Goal: Transaction & Acquisition: Purchase product/service

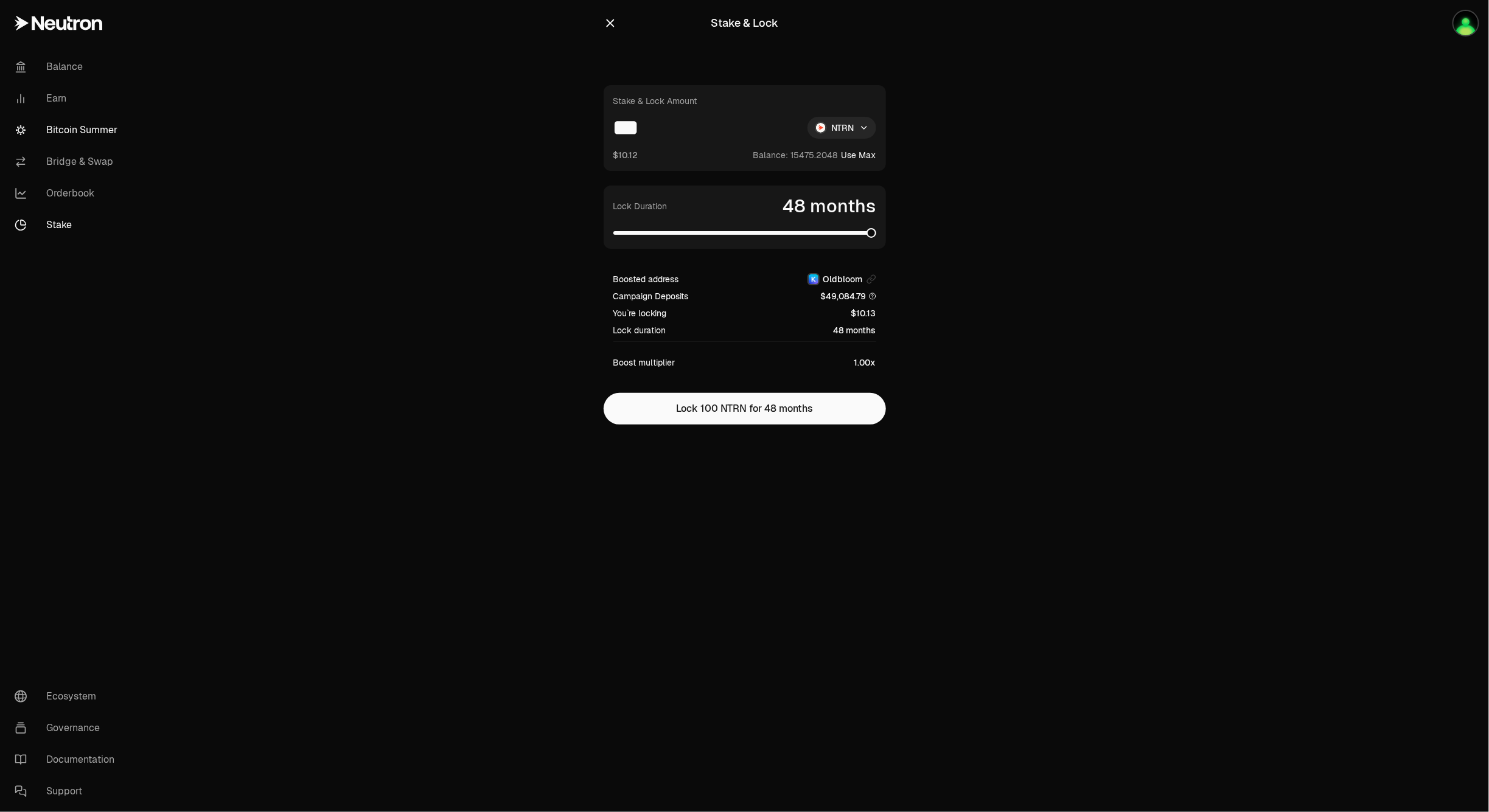
click at [81, 119] on link "Bitcoin Summer" at bounding box center [68, 129] width 127 height 31
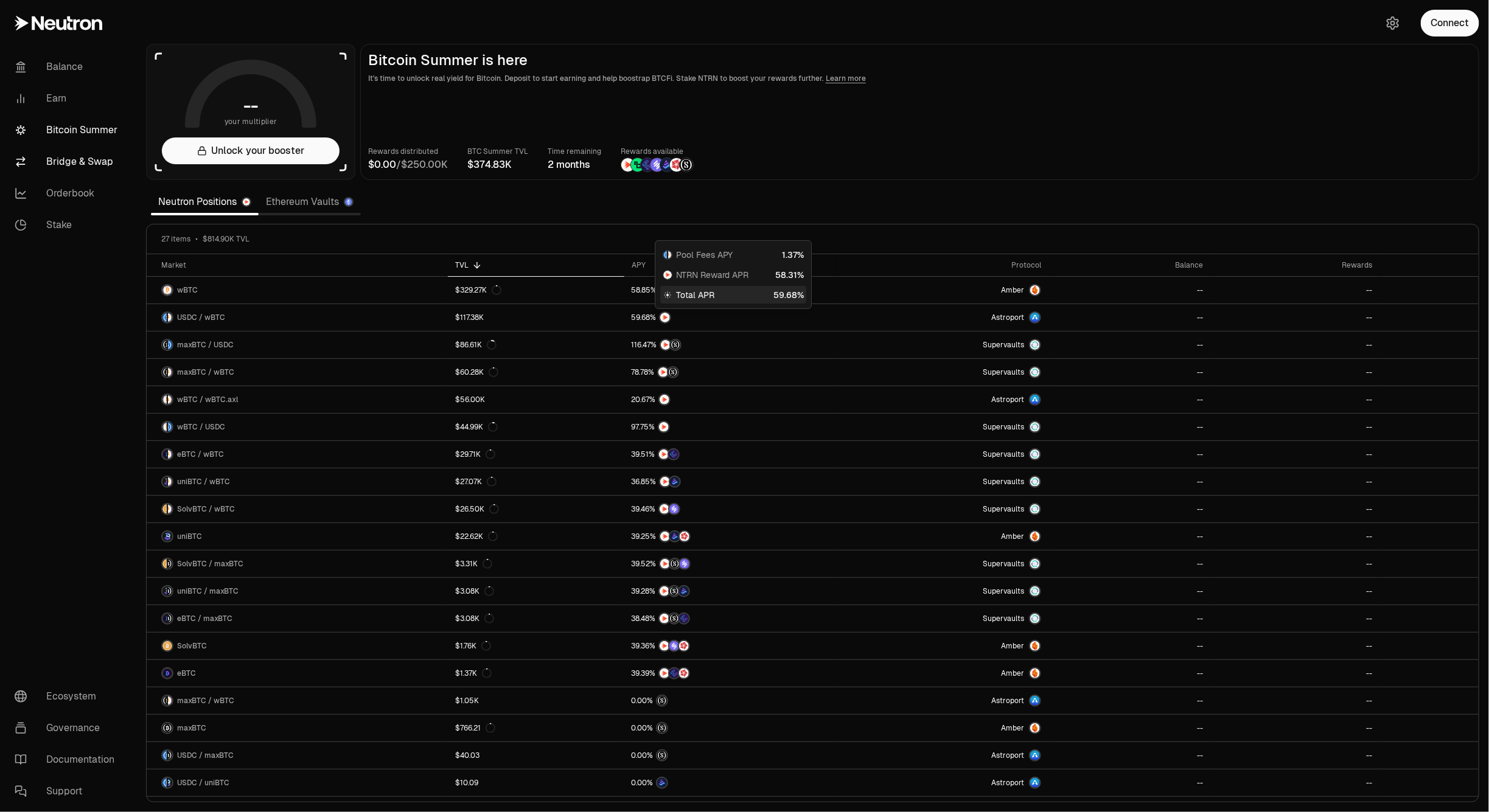
click at [66, 163] on link "Bridge & Swap" at bounding box center [68, 161] width 127 height 31
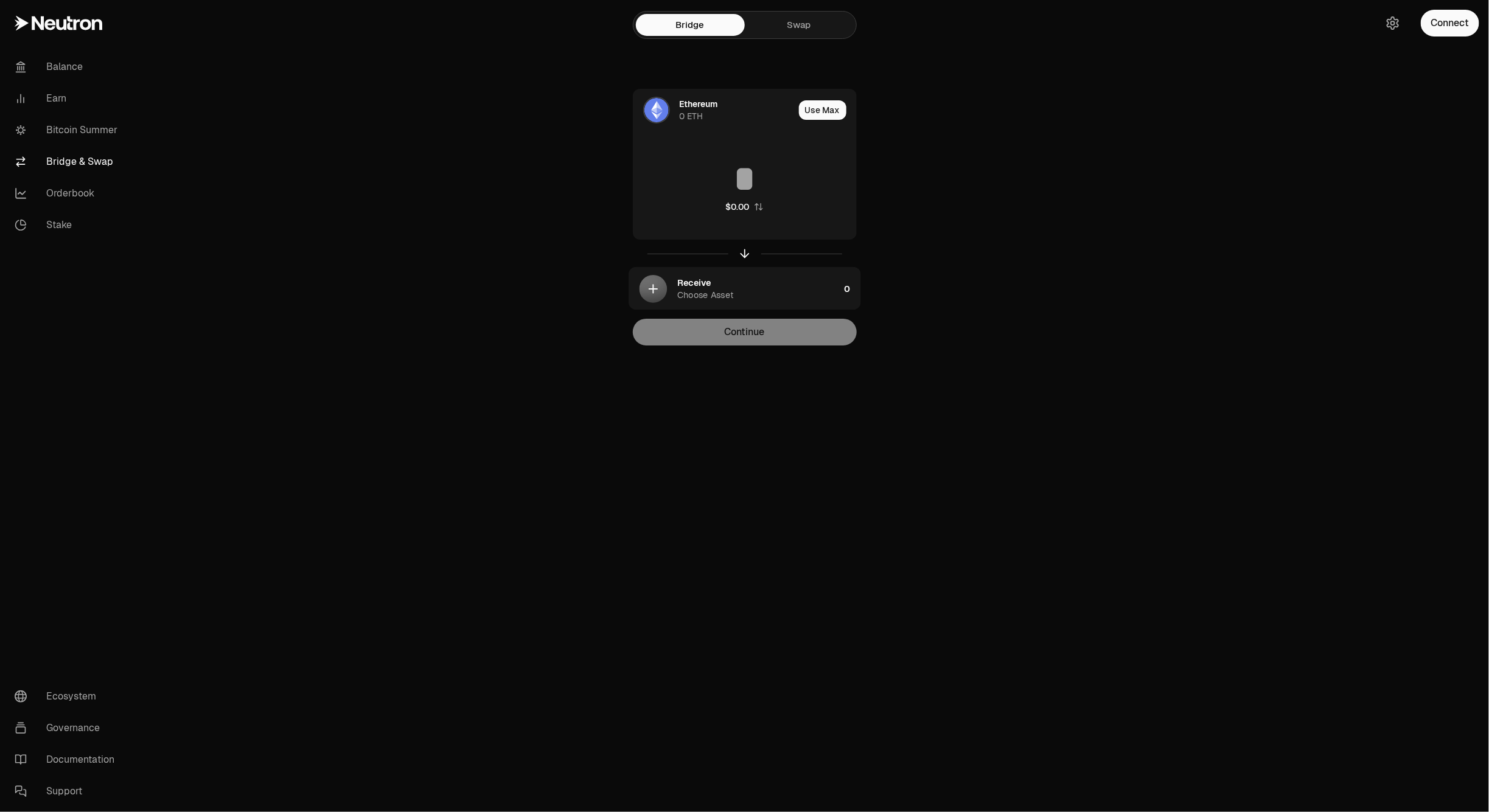
click at [799, 25] on link "Swap" at bounding box center [799, 25] width 109 height 22
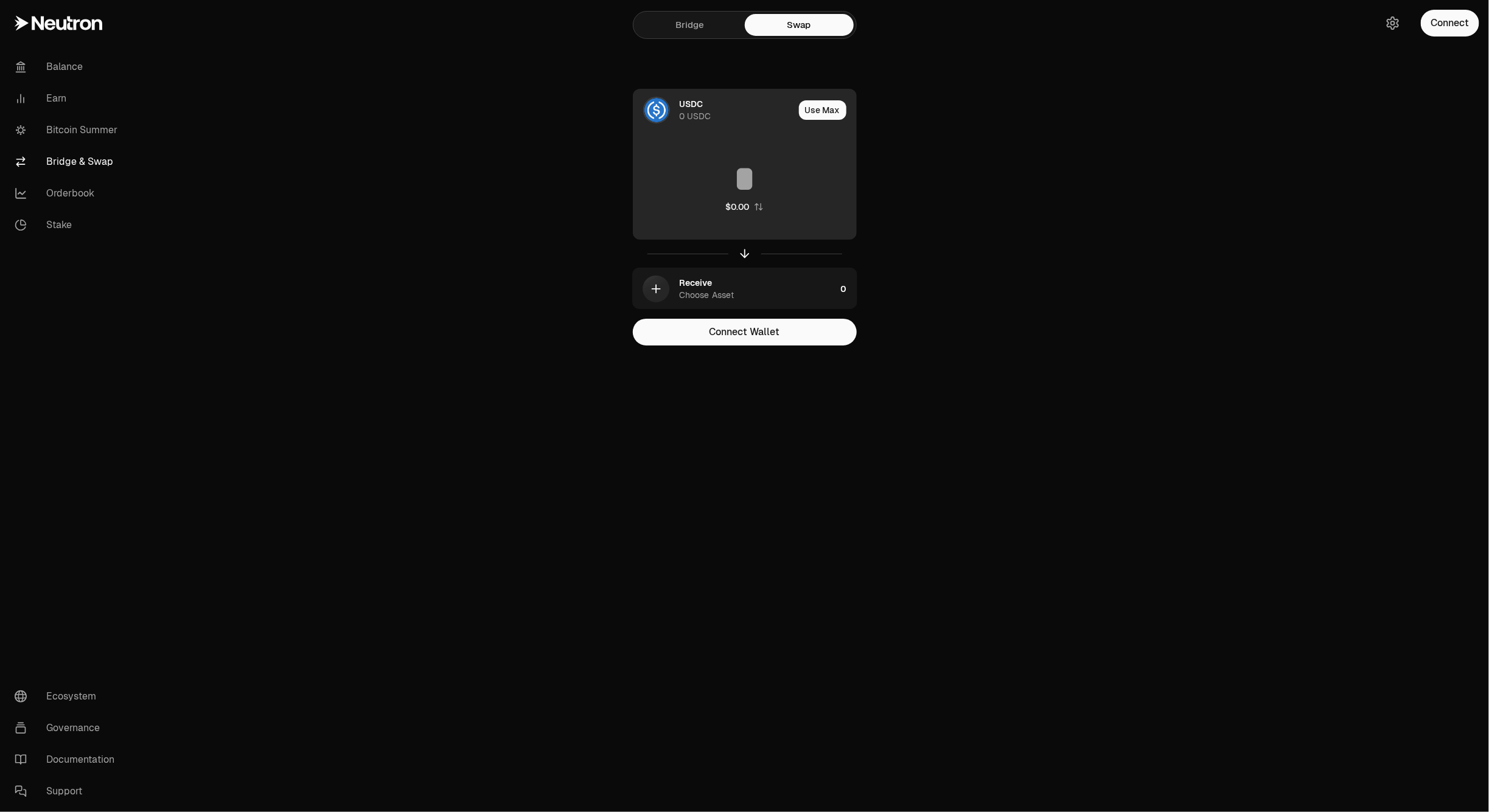
click at [709, 123] on div "USDC 0 USDC" at bounding box center [713, 109] width 161 height 41
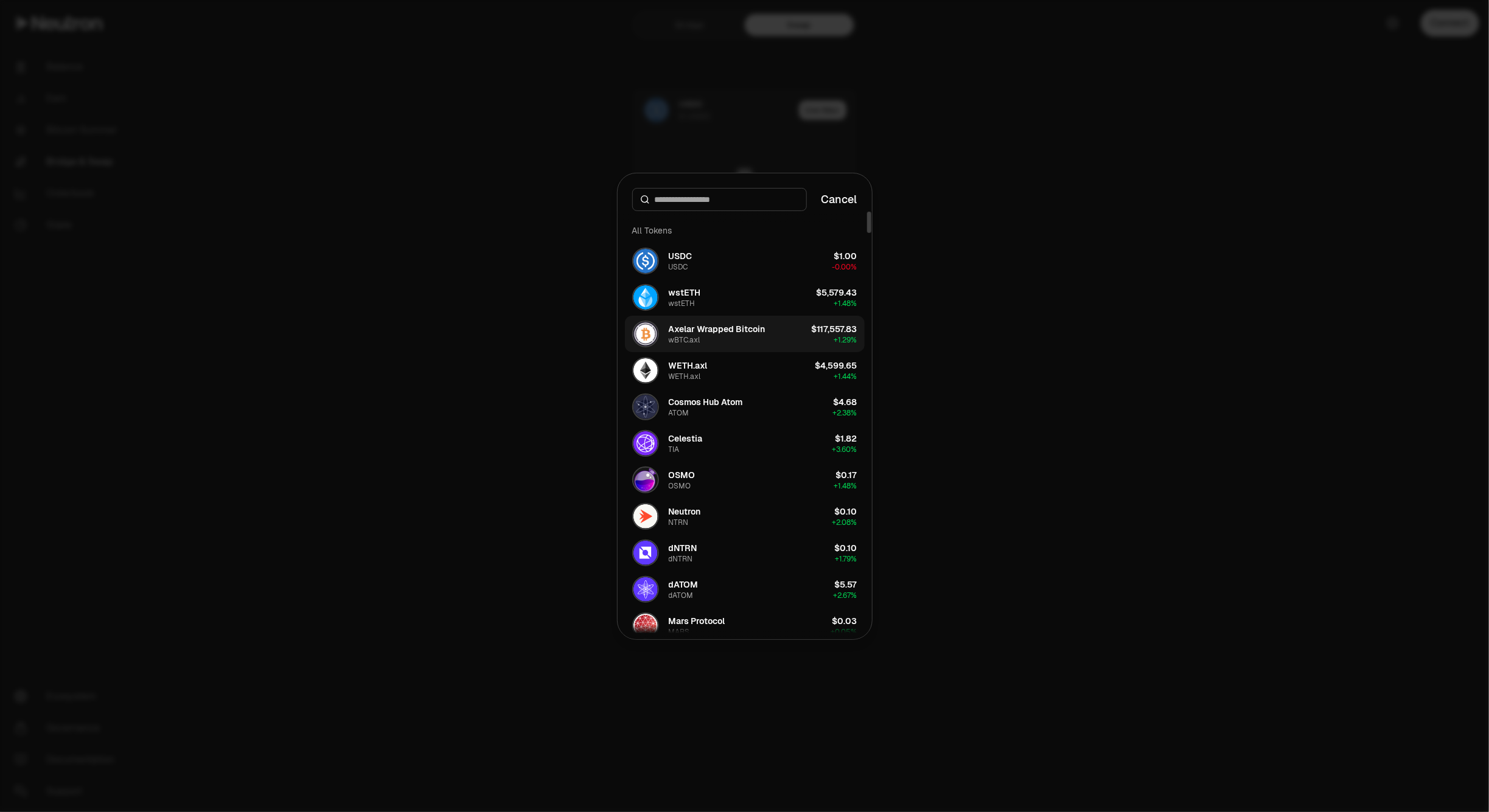
click at [709, 333] on div "Axelar Wrapped Bitcoin" at bounding box center [717, 328] width 97 height 12
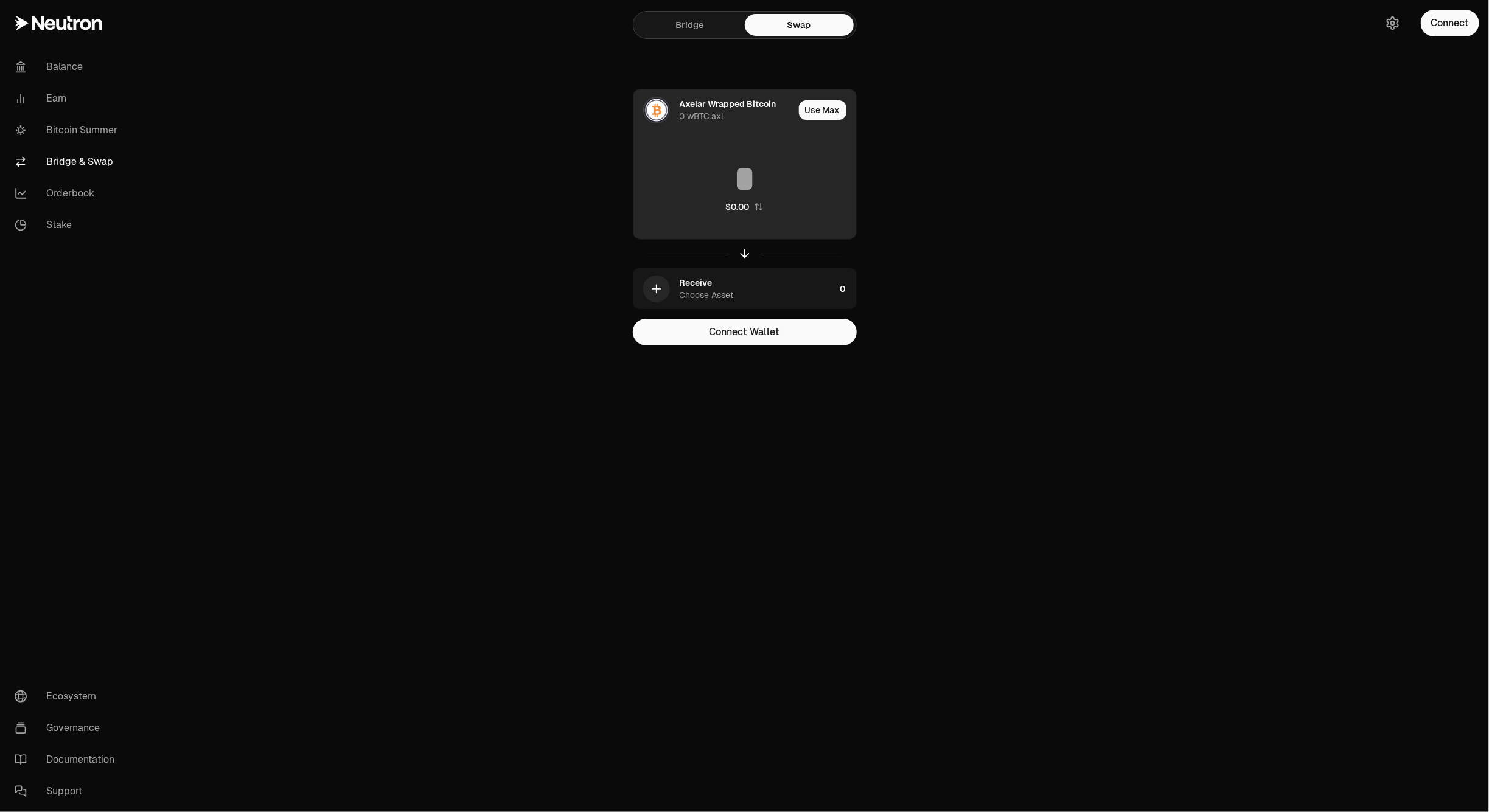
click at [731, 172] on input at bounding box center [744, 179] width 223 height 36
paste input "********"
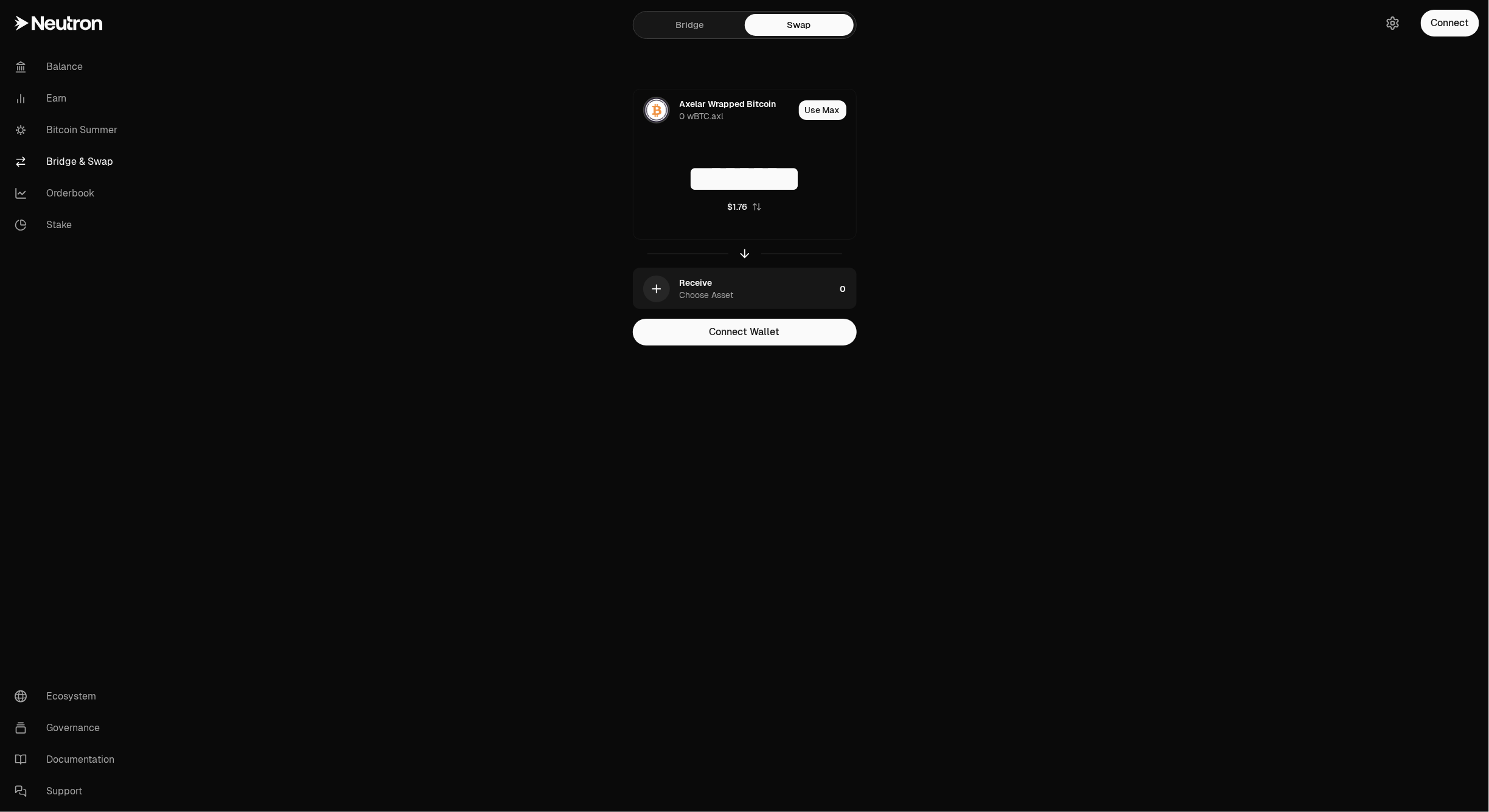
type input "********"
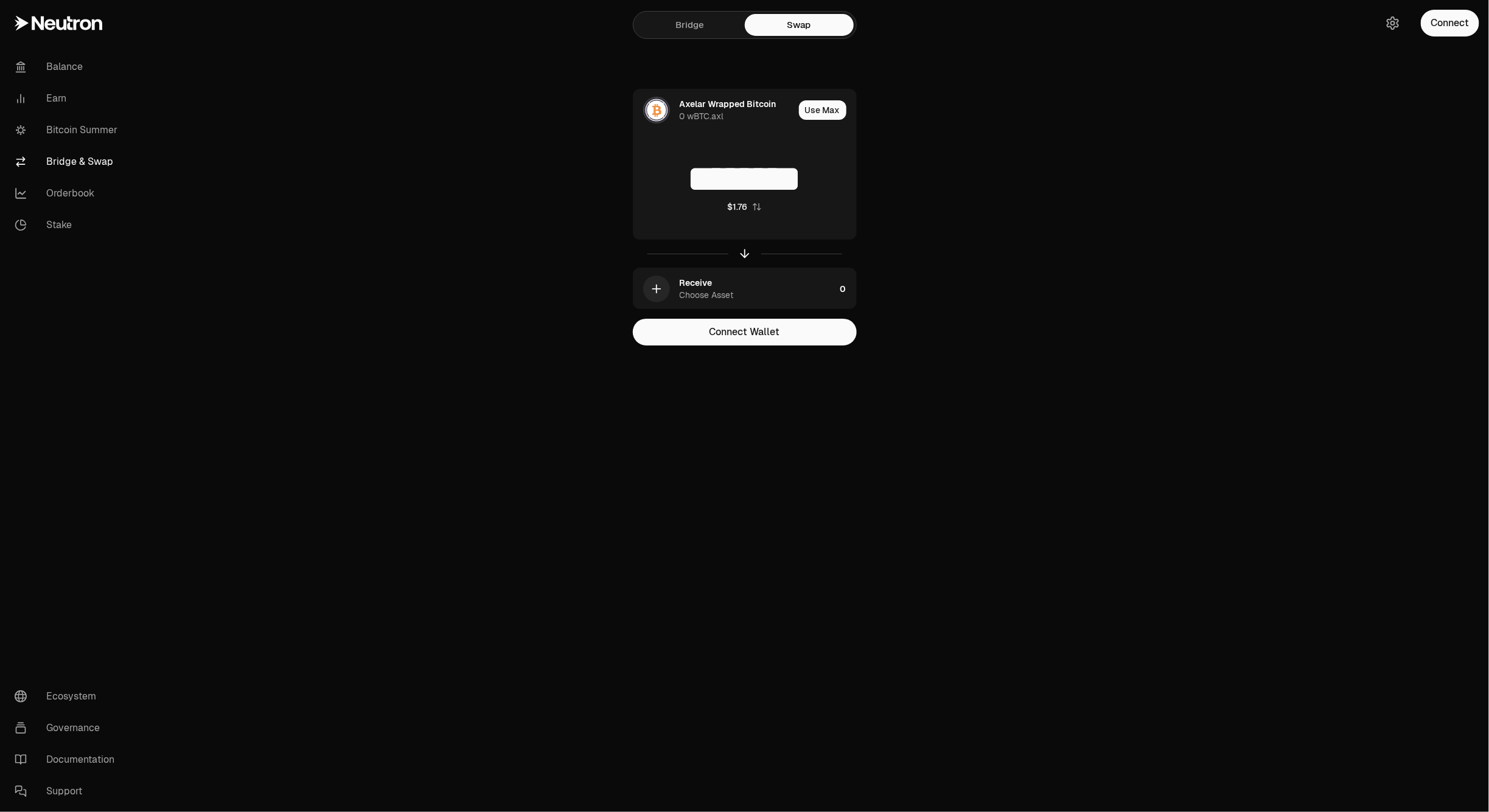
drag, startPoint x: 1324, startPoint y: 377, endPoint x: 1316, endPoint y: 394, distance: 18.8
click at [1324, 377] on main "Bridge Swap Axelar Wrapped Bitcoin 0 wBTC.axl Use Max ******** $1.76 Receive Ch…" at bounding box center [812, 197] width 1353 height 394
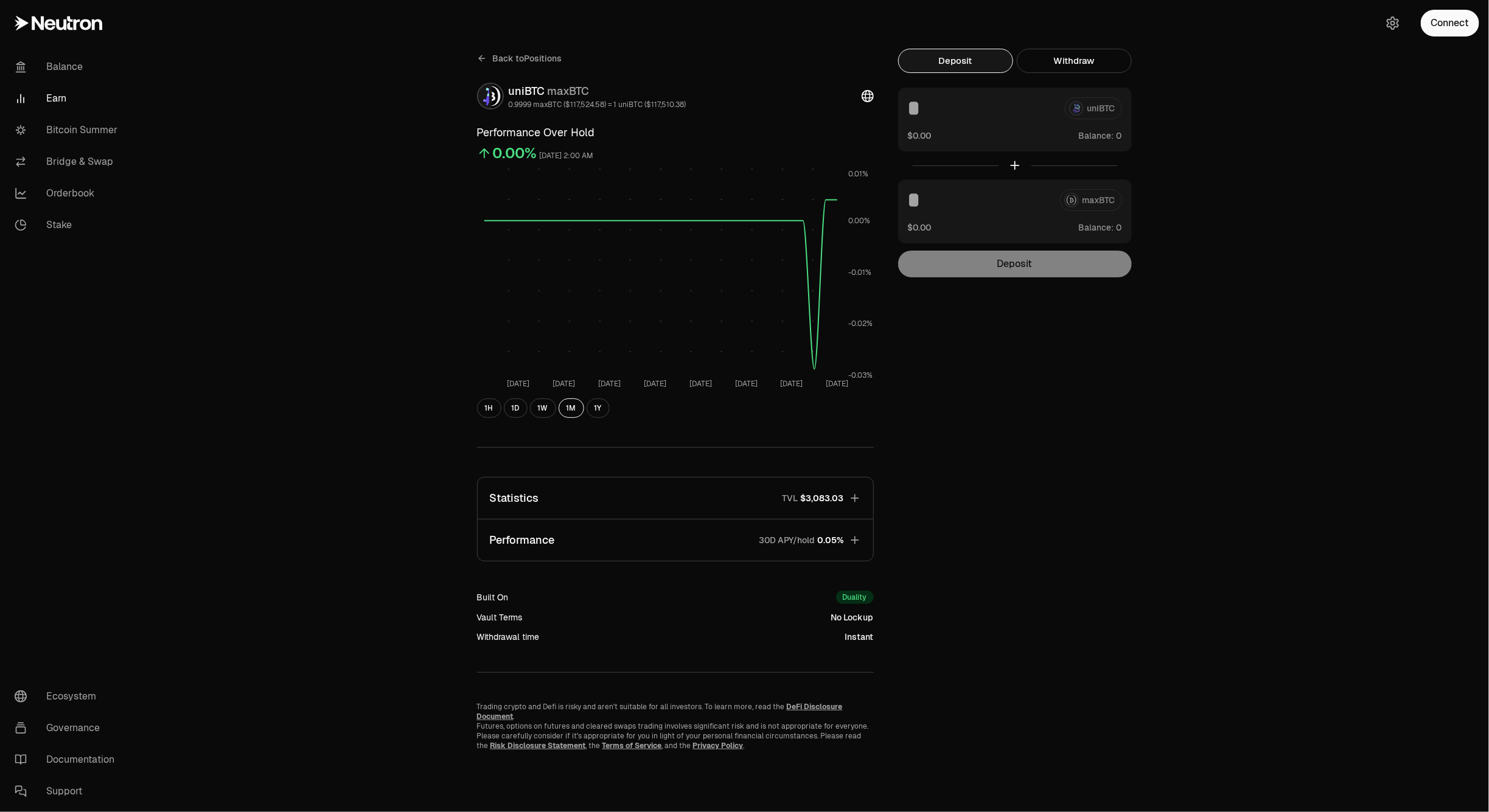
click at [506, 58] on span "Back to Positions" at bounding box center [527, 58] width 69 height 12
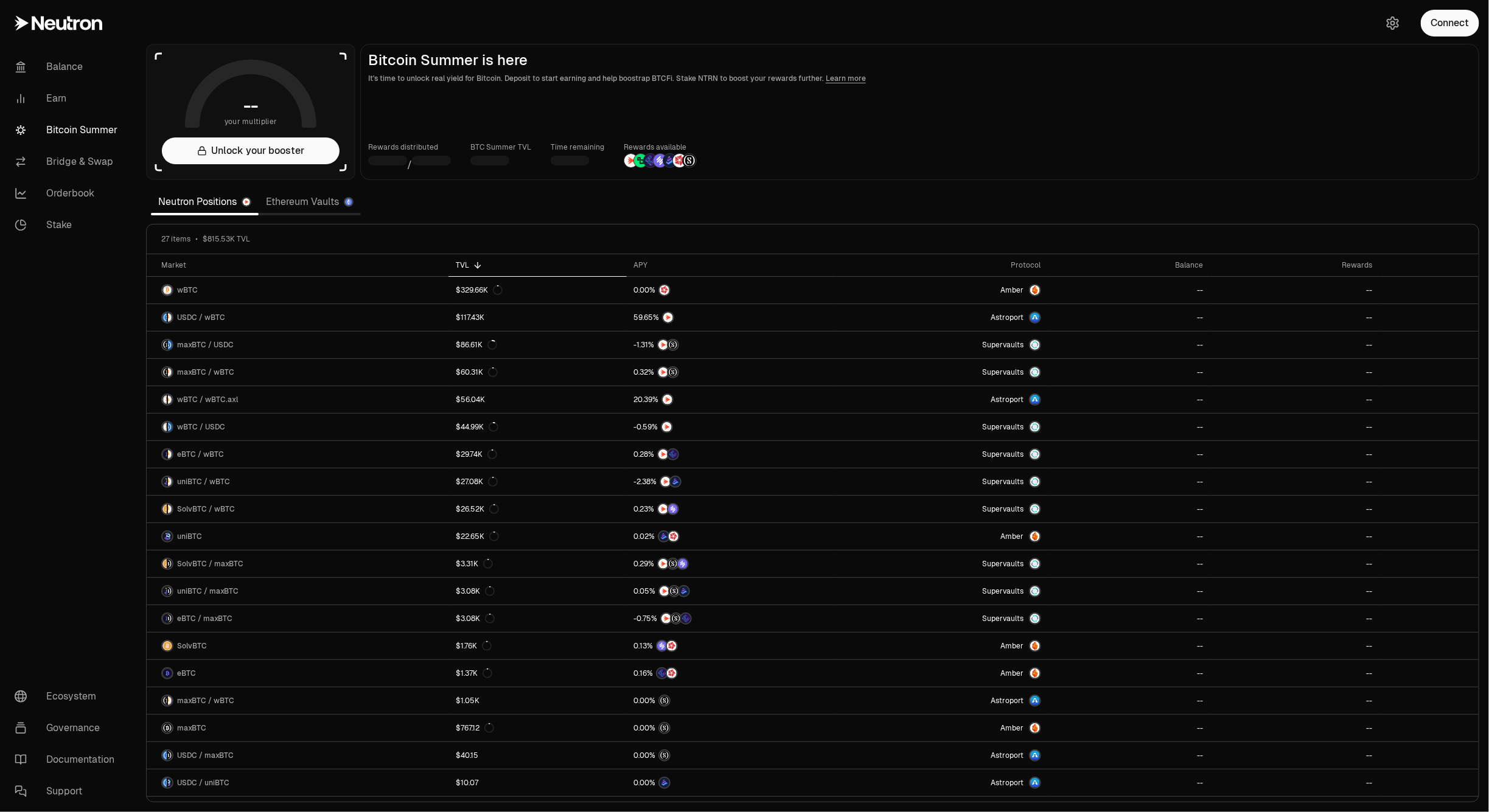
click at [318, 202] on link "Ethereum Vaults" at bounding box center [309, 202] width 102 height 25
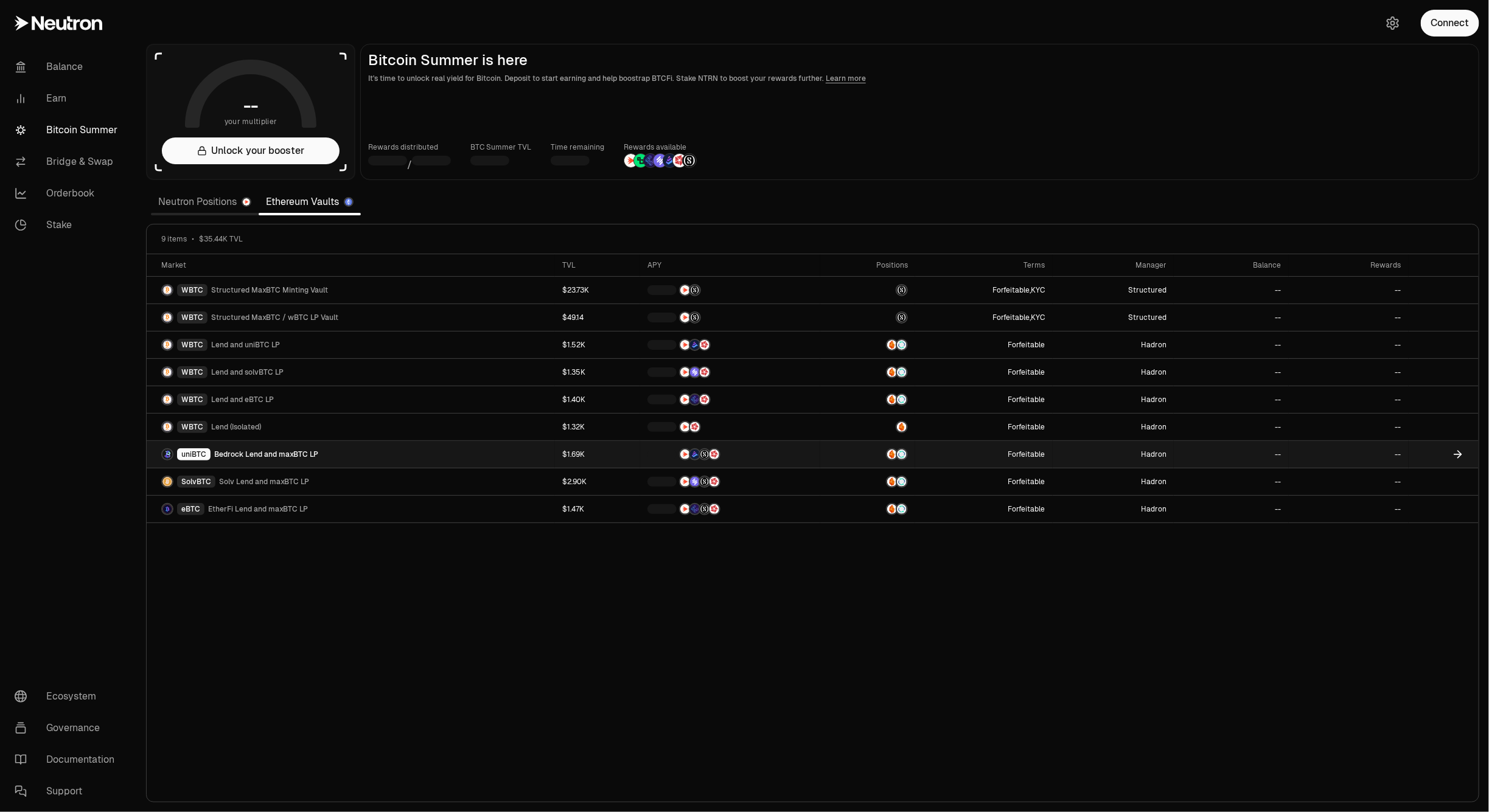
click at [269, 452] on span "Bedrock Lend and maxBTC LP" at bounding box center [266, 454] width 104 height 10
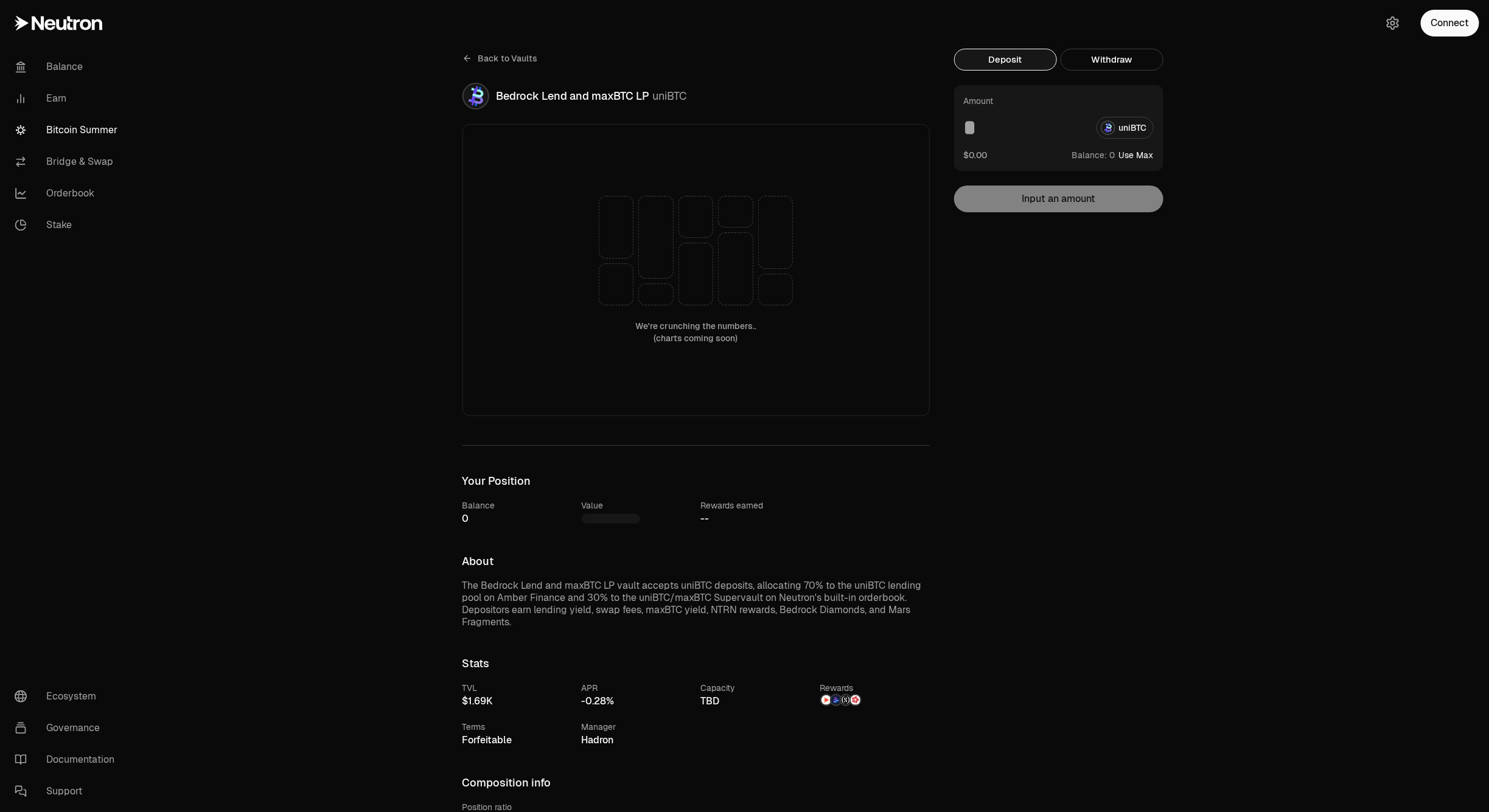
click at [506, 58] on span "Back to Vaults" at bounding box center [507, 58] width 60 height 12
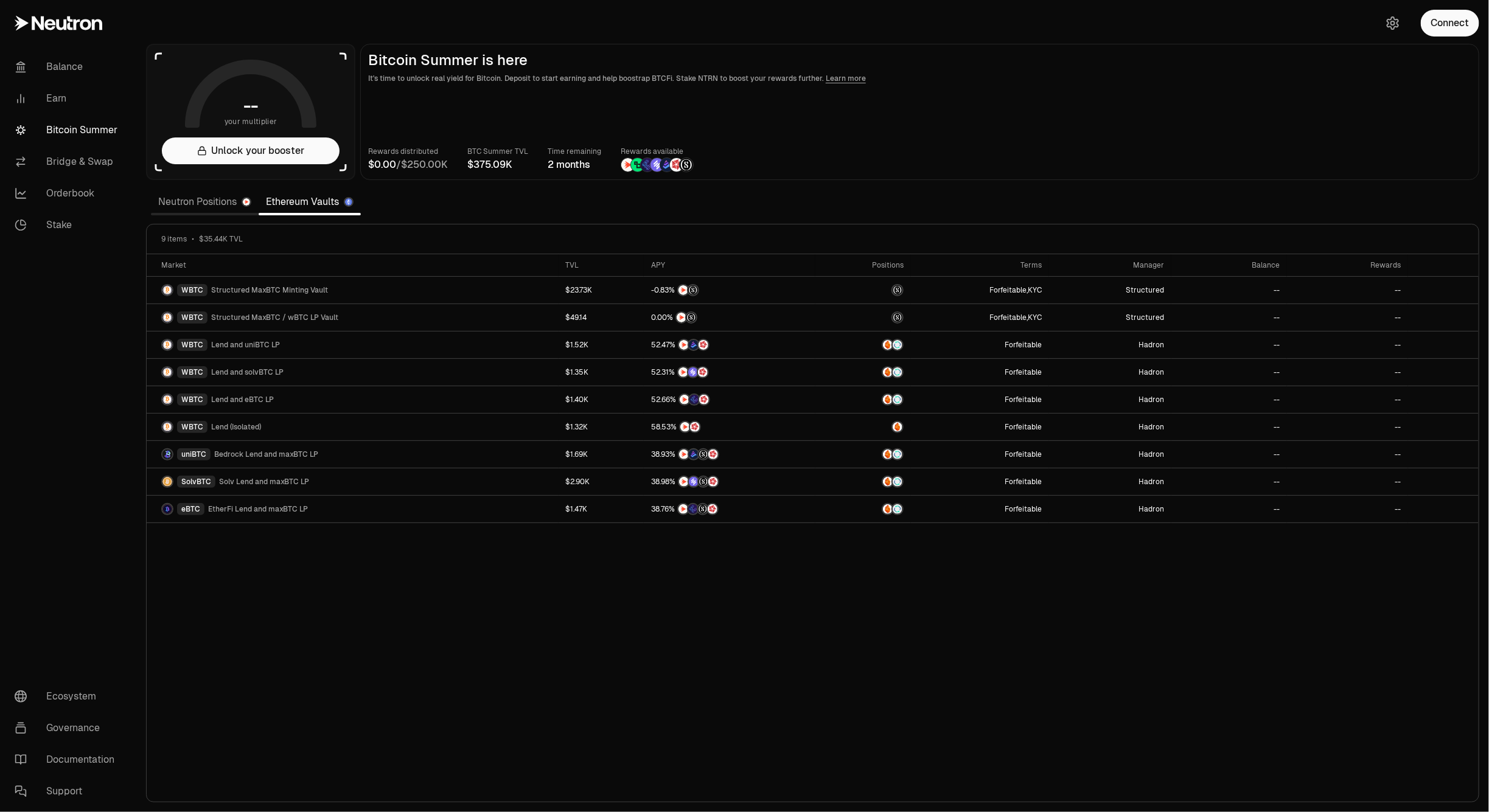
click at [223, 204] on link "Neutron Positions" at bounding box center [205, 202] width 108 height 25
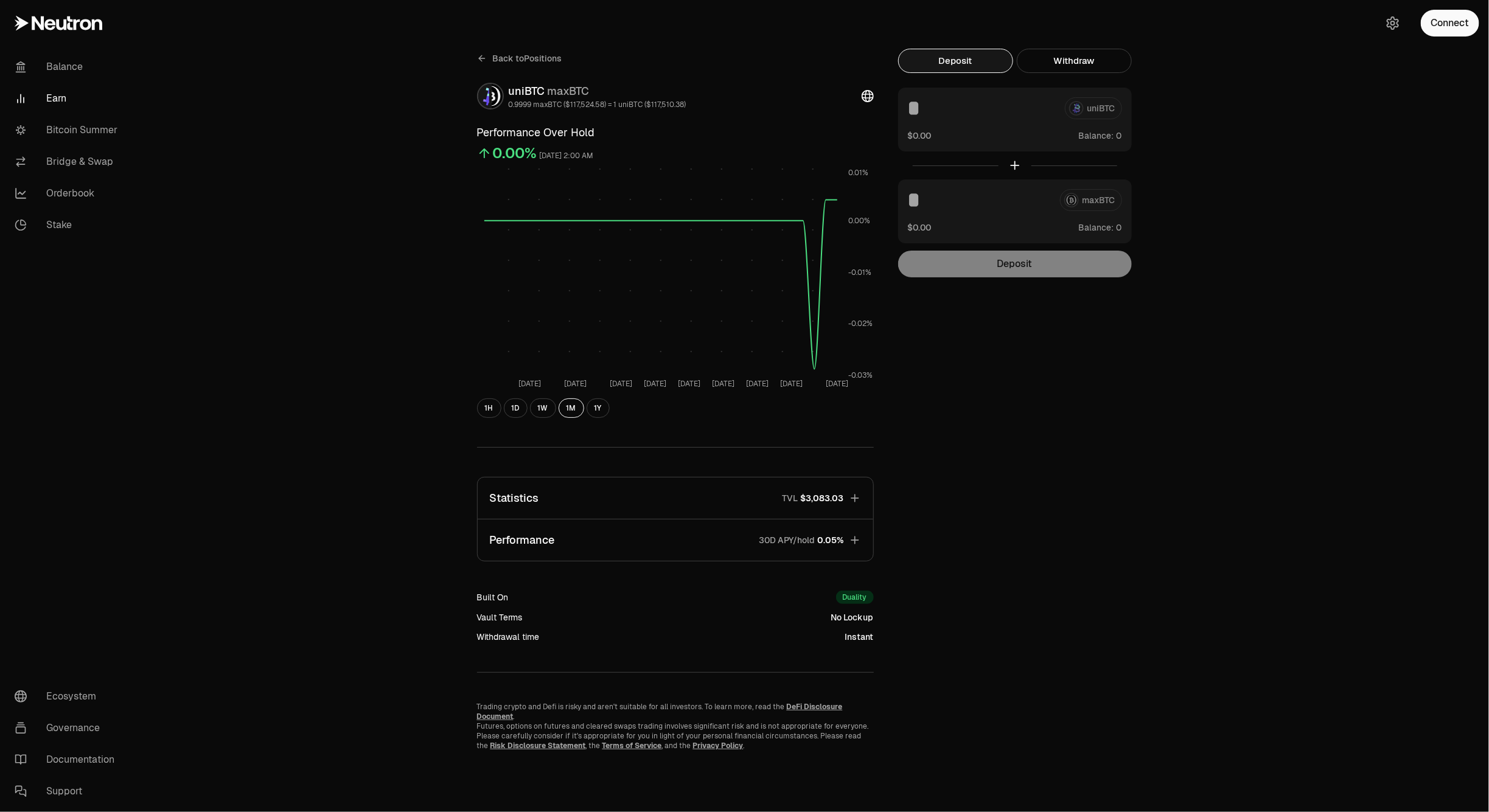
click at [518, 61] on span "Back to Positions" at bounding box center [527, 58] width 69 height 12
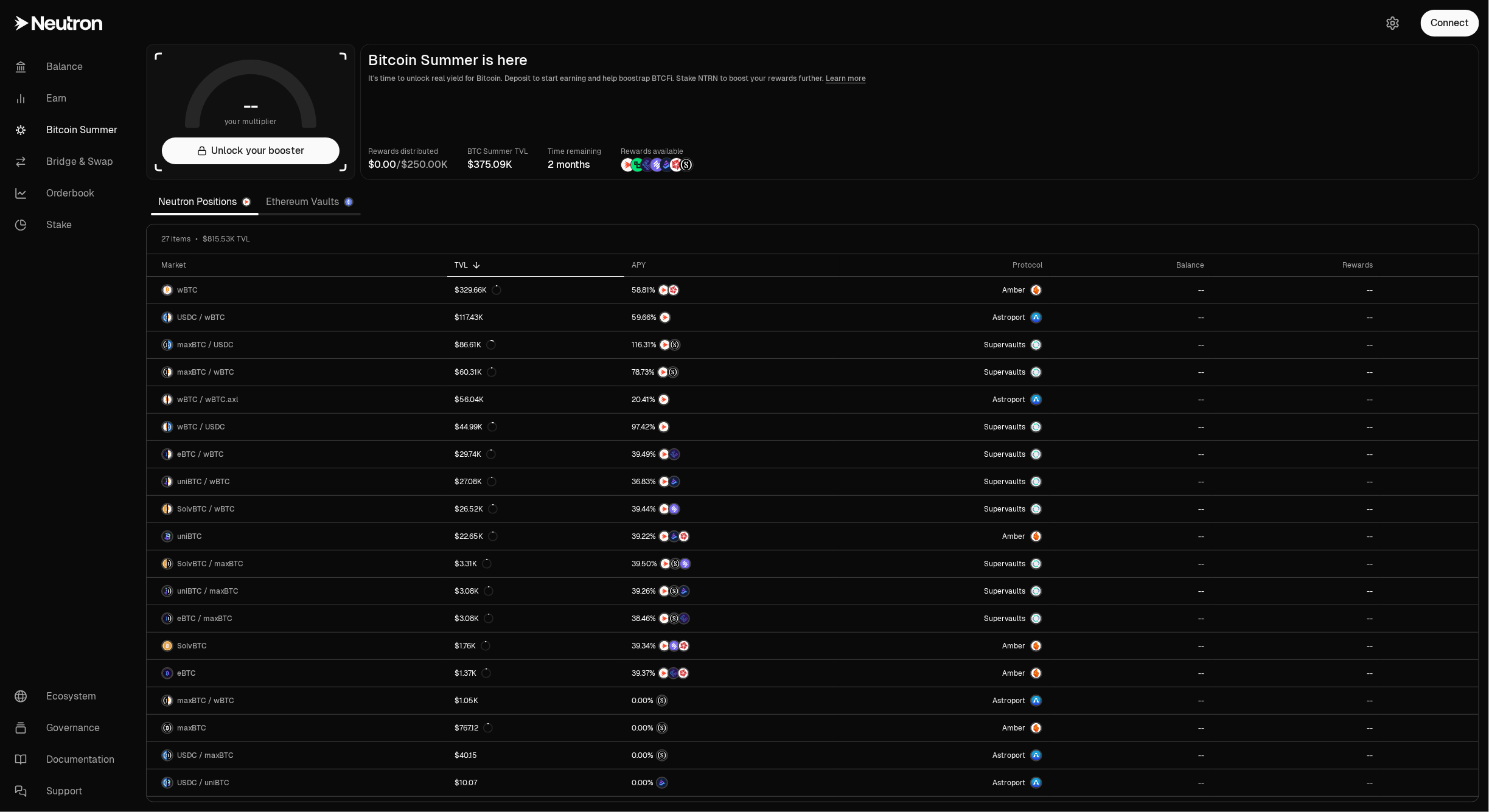
click at [333, 202] on link "Ethereum Vaults" at bounding box center [309, 202] width 102 height 25
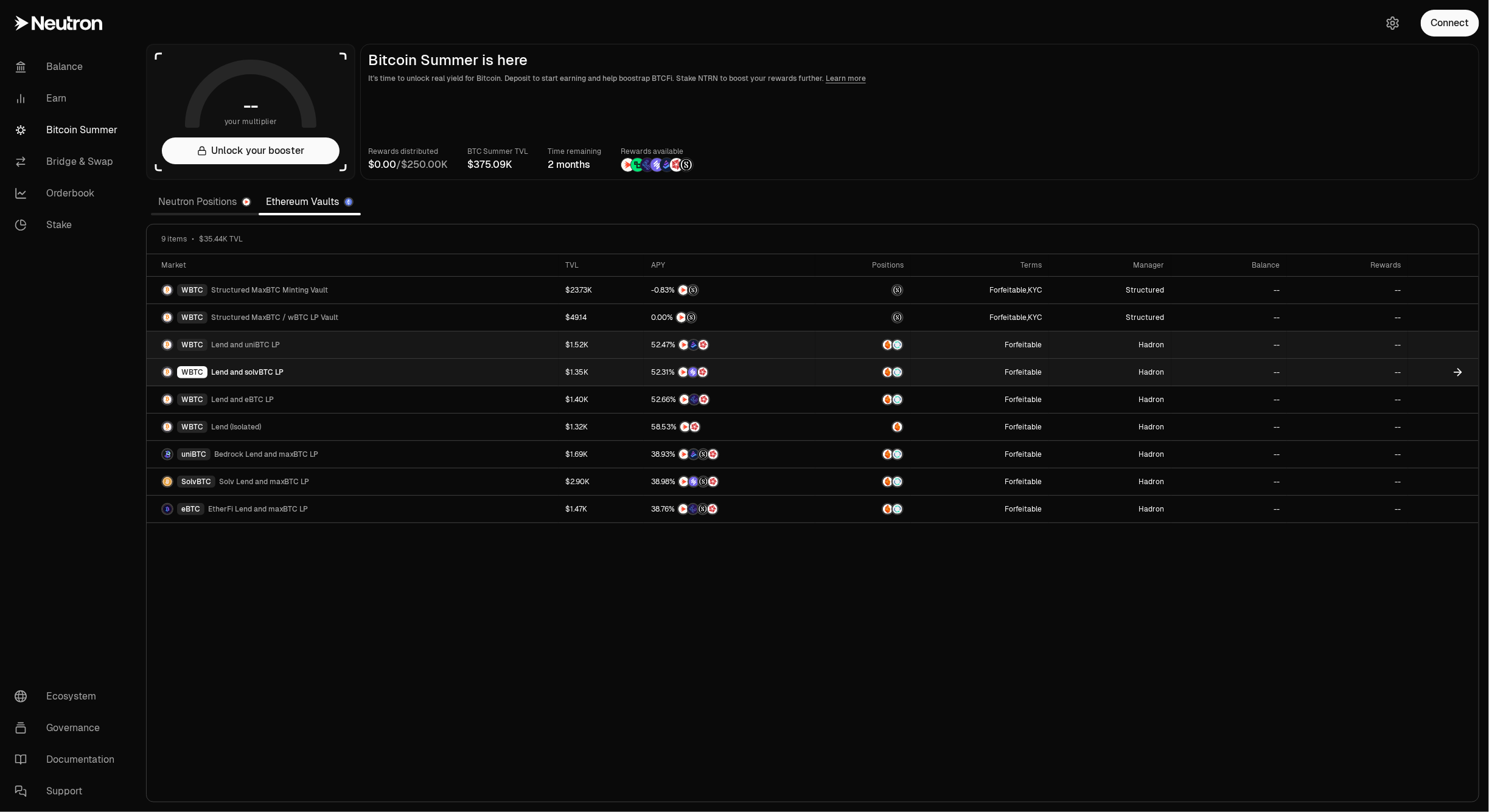
drag, startPoint x: 249, startPoint y: 347, endPoint x: 235, endPoint y: 375, distance: 31.3
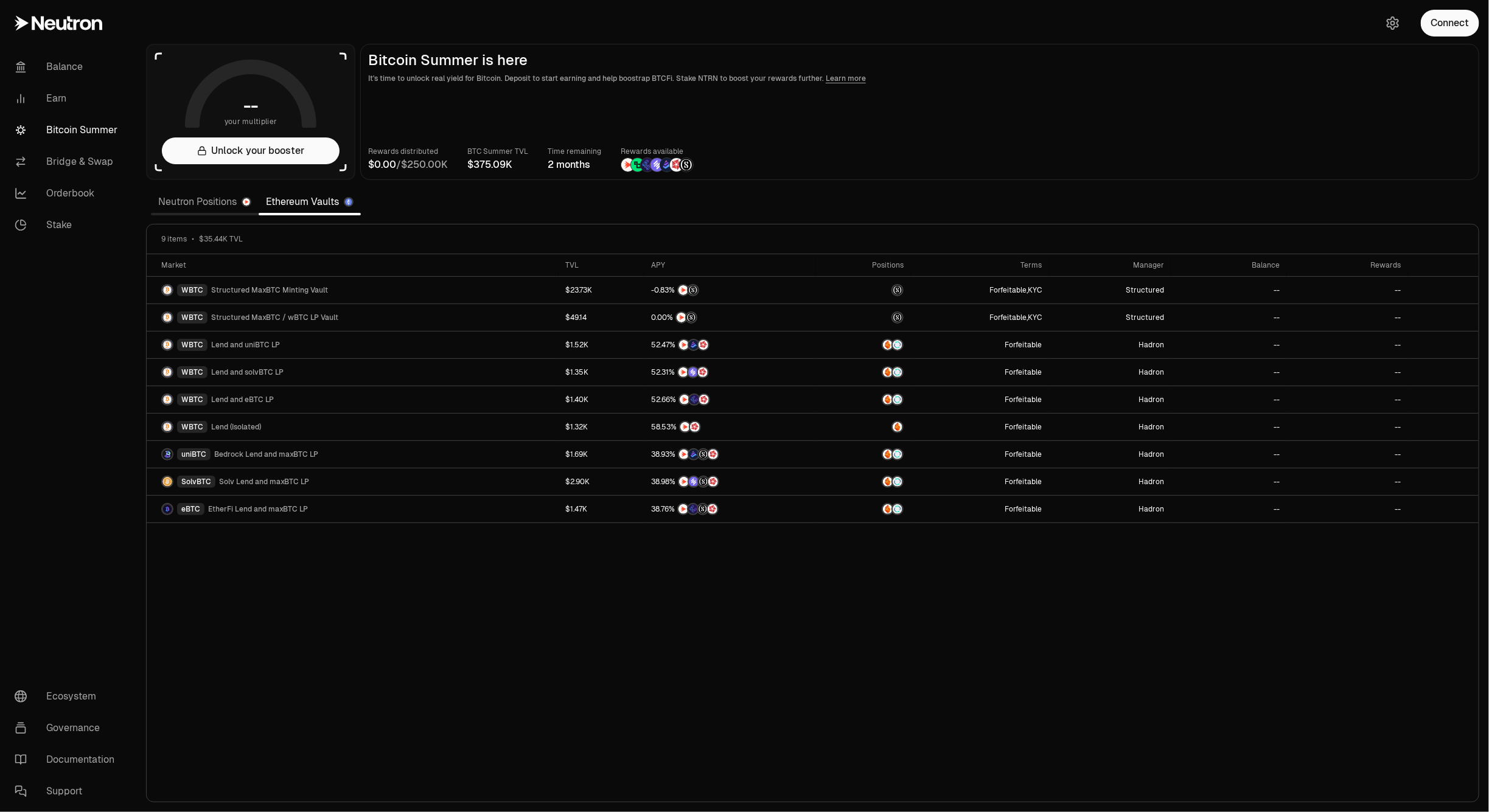
drag, startPoint x: 235, startPoint y: 375, endPoint x: 229, endPoint y: 643, distance: 268.1
click at [241, 664] on div "Market TVL APY Positions Terms Manager Balance Rewards WBTC Structured MaxBTC M…" at bounding box center [812, 528] width 1332 height 548
click at [219, 206] on link "Neutron Positions" at bounding box center [205, 202] width 108 height 25
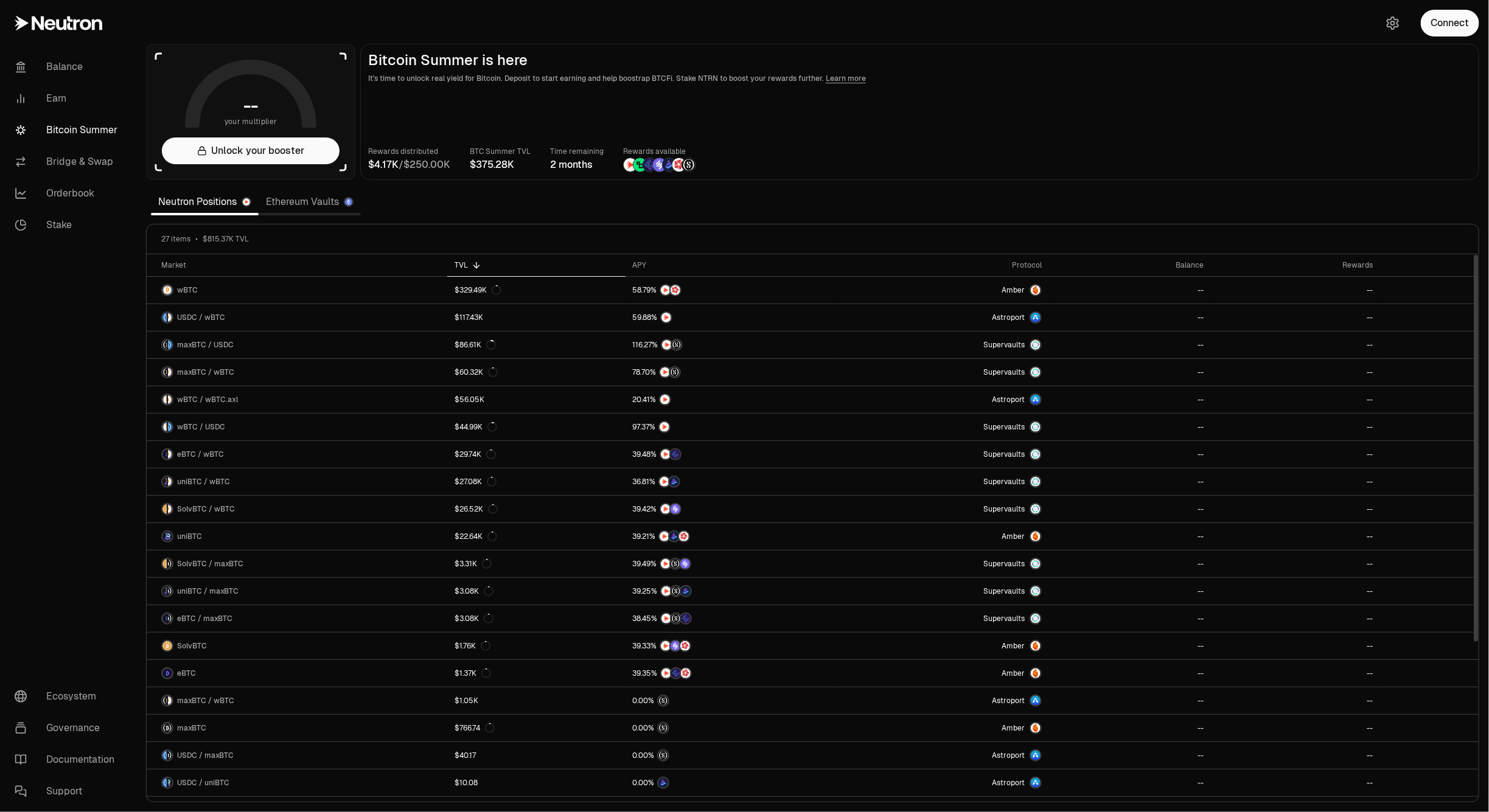
click at [466, 266] on div "TVL" at bounding box center [535, 266] width 163 height 10
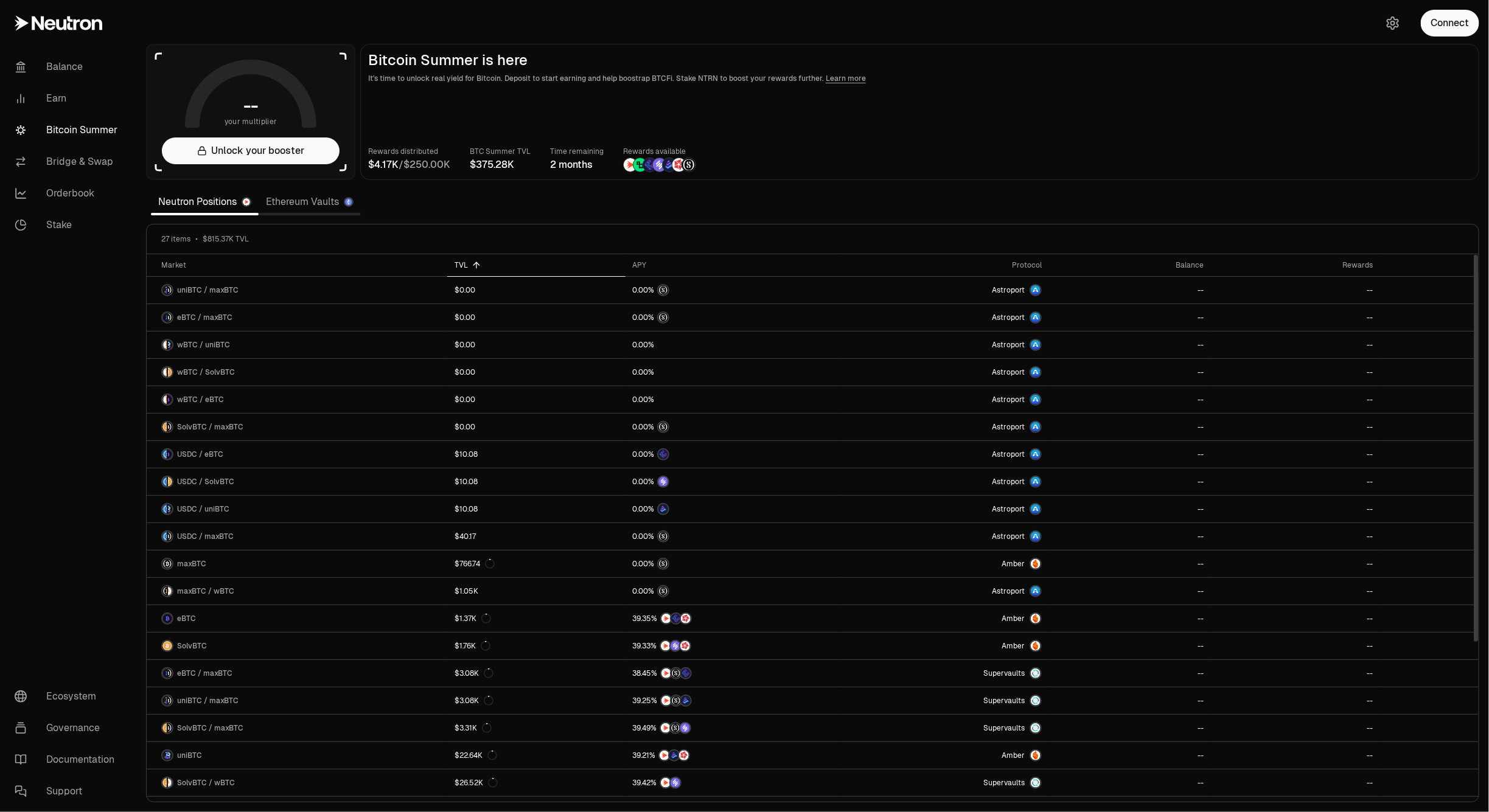
click at [466, 266] on div "TVL" at bounding box center [535, 266] width 163 height 10
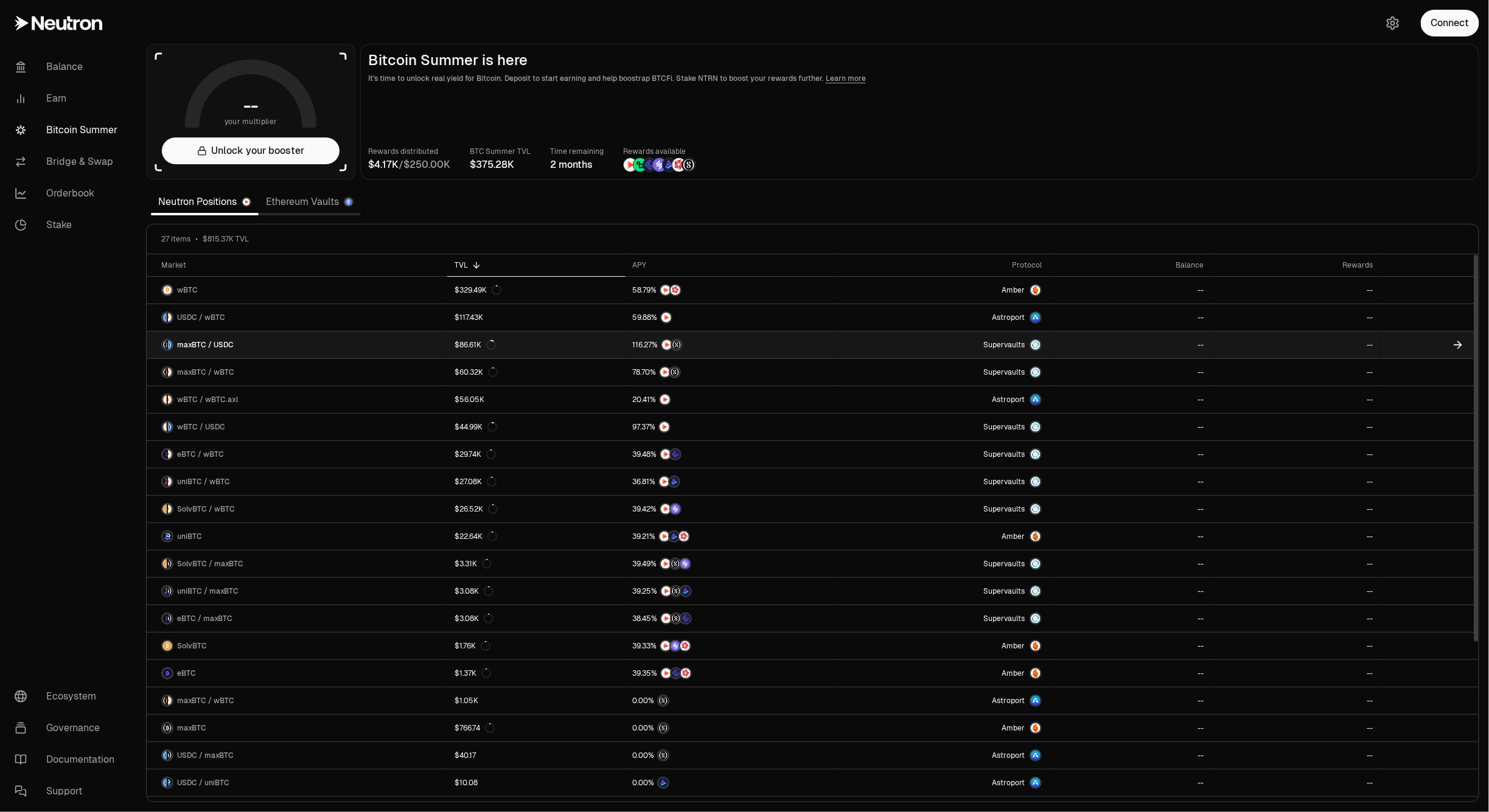
drag, startPoint x: 348, startPoint y: 348, endPoint x: 305, endPoint y: 350, distance: 43.0
click at [305, 350] on link "maxBTC / USDC" at bounding box center [297, 345] width 301 height 27
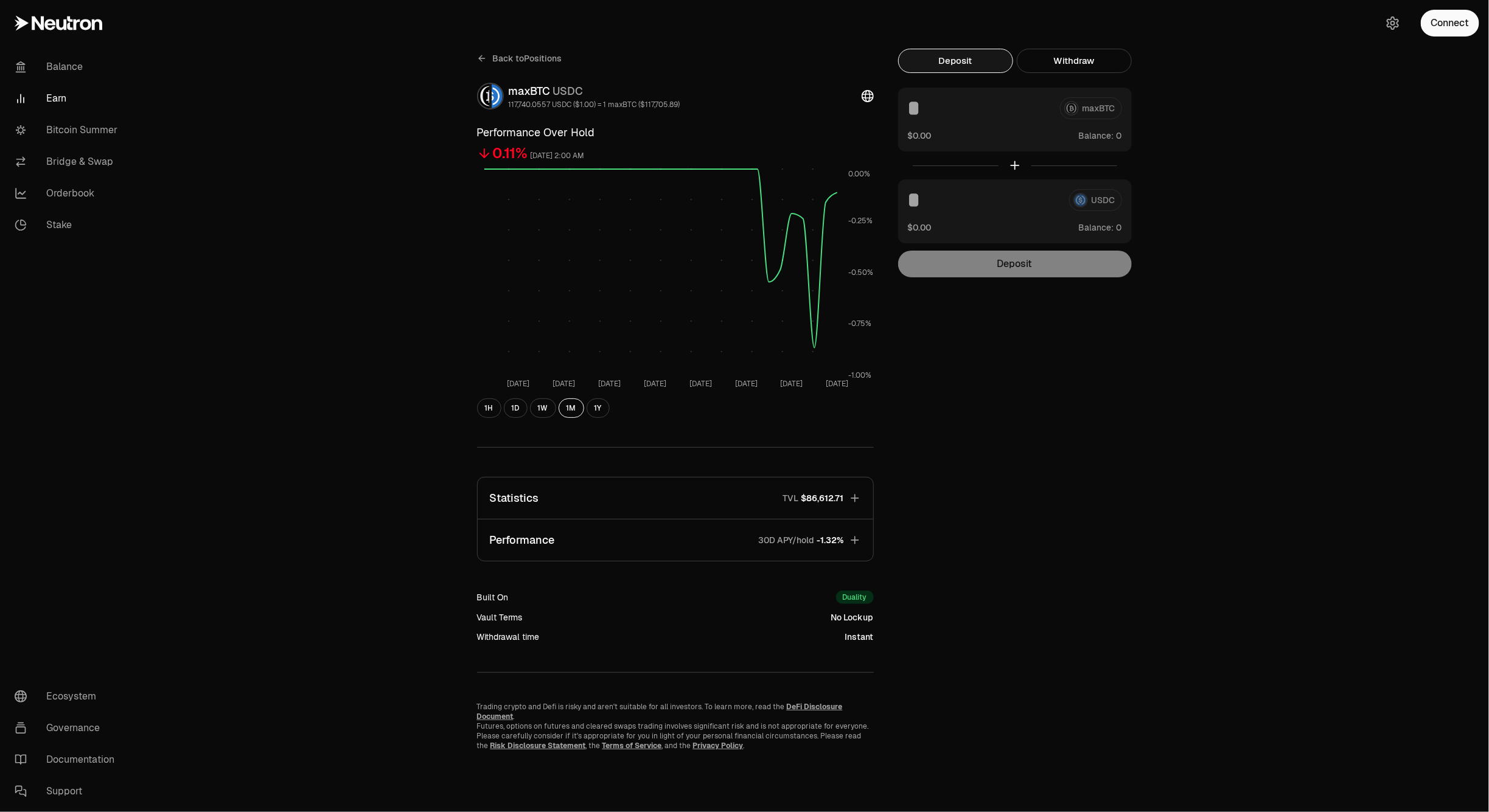
click at [628, 497] on button "Statistics TVL $86,612.71" at bounding box center [675, 498] width 395 height 41
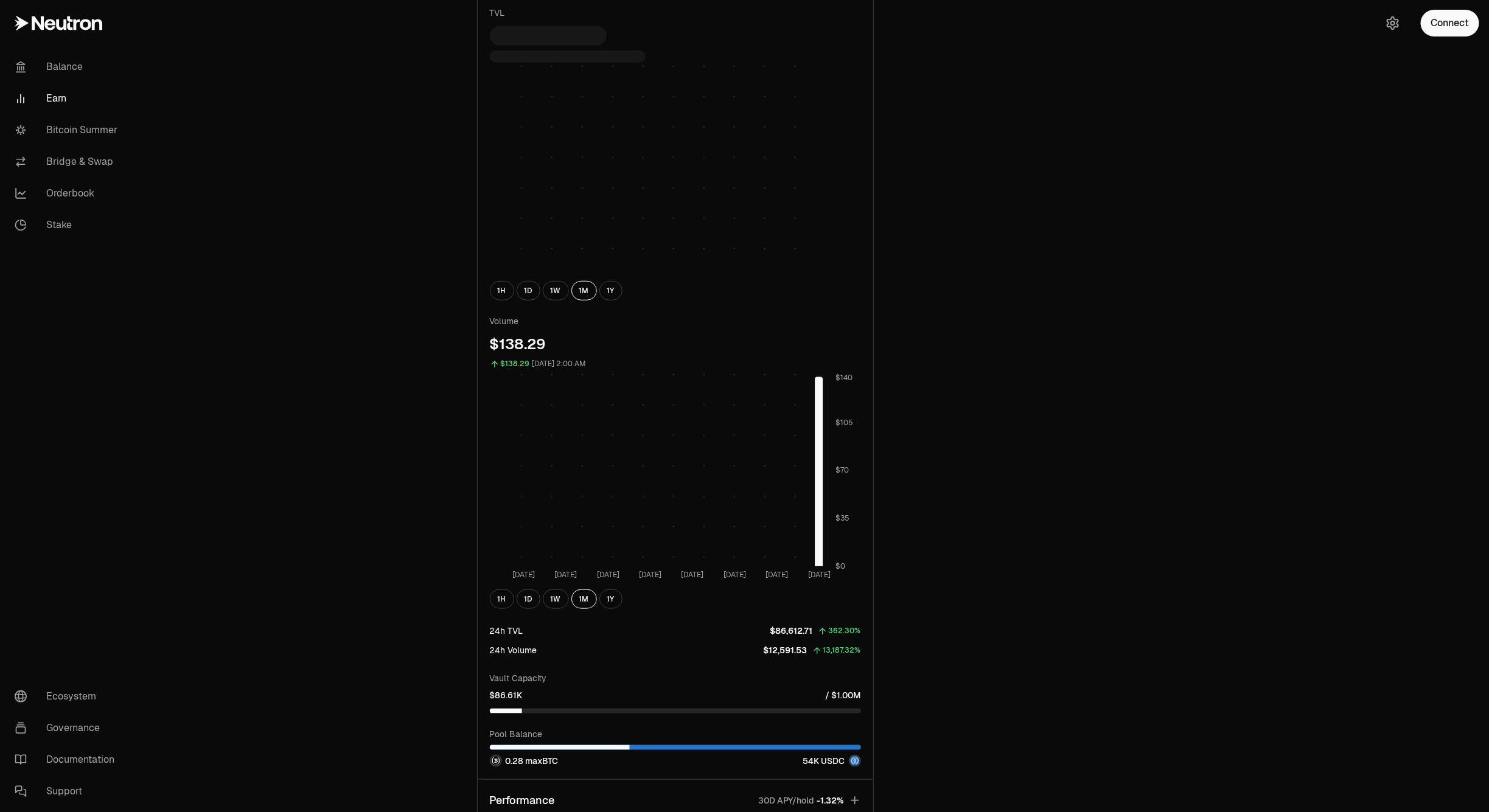
scroll to position [684, 0]
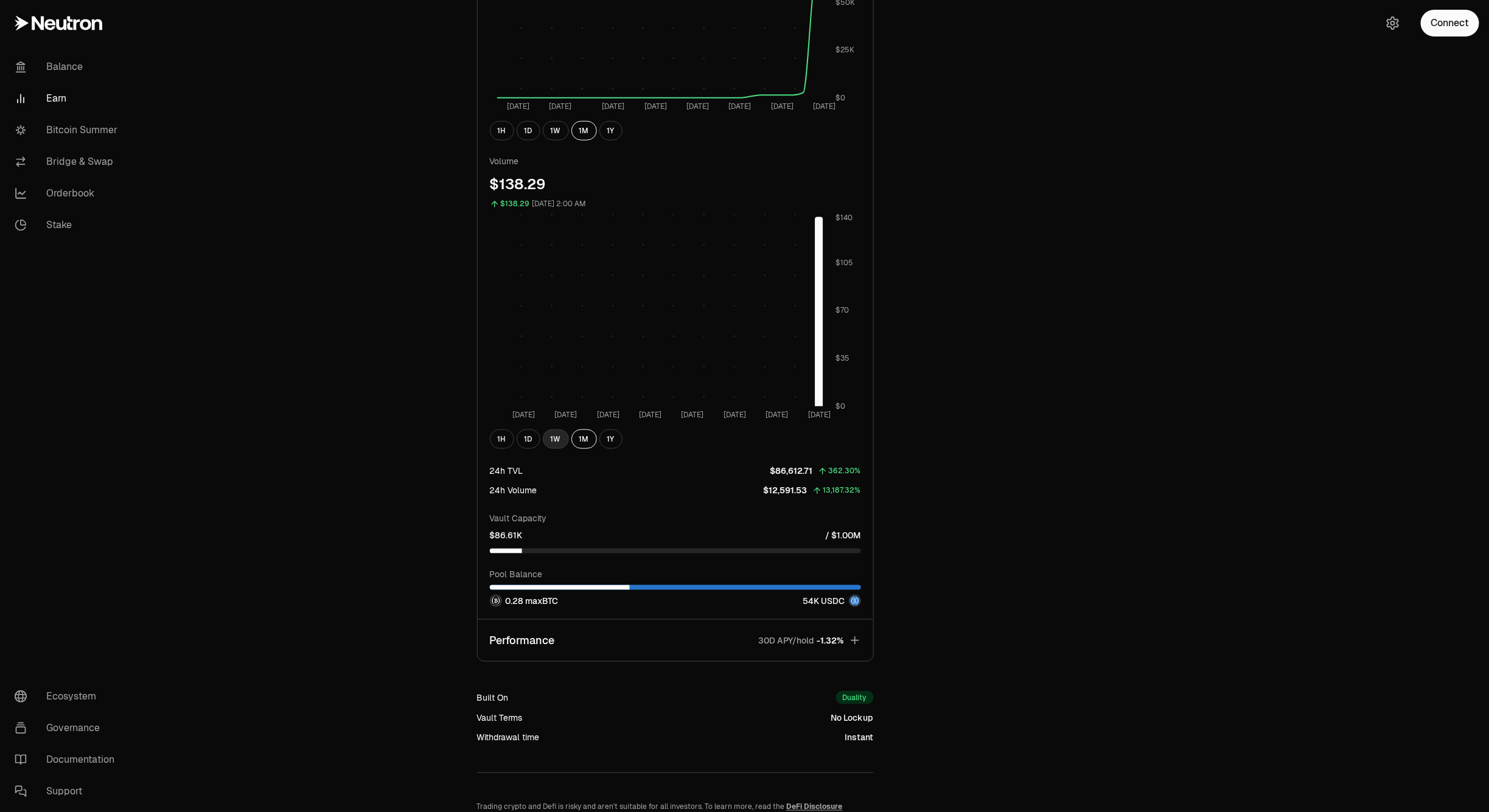
click at [561, 447] on button "1W" at bounding box center [555, 439] width 26 height 19
click at [537, 446] on button "1D" at bounding box center [528, 439] width 24 height 19
click at [555, 439] on button "1W" at bounding box center [555, 439] width 26 height 19
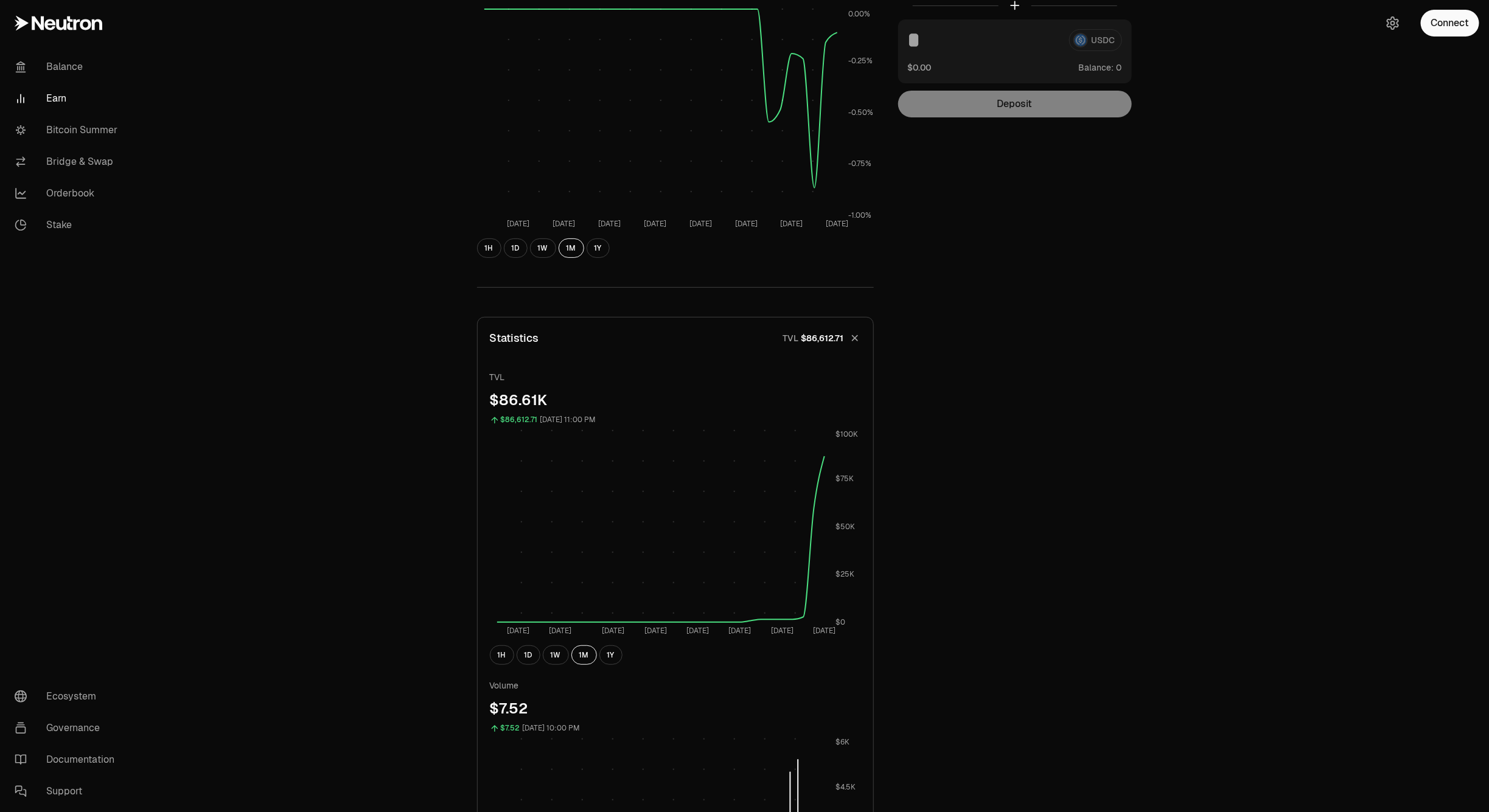
scroll to position [305, 0]
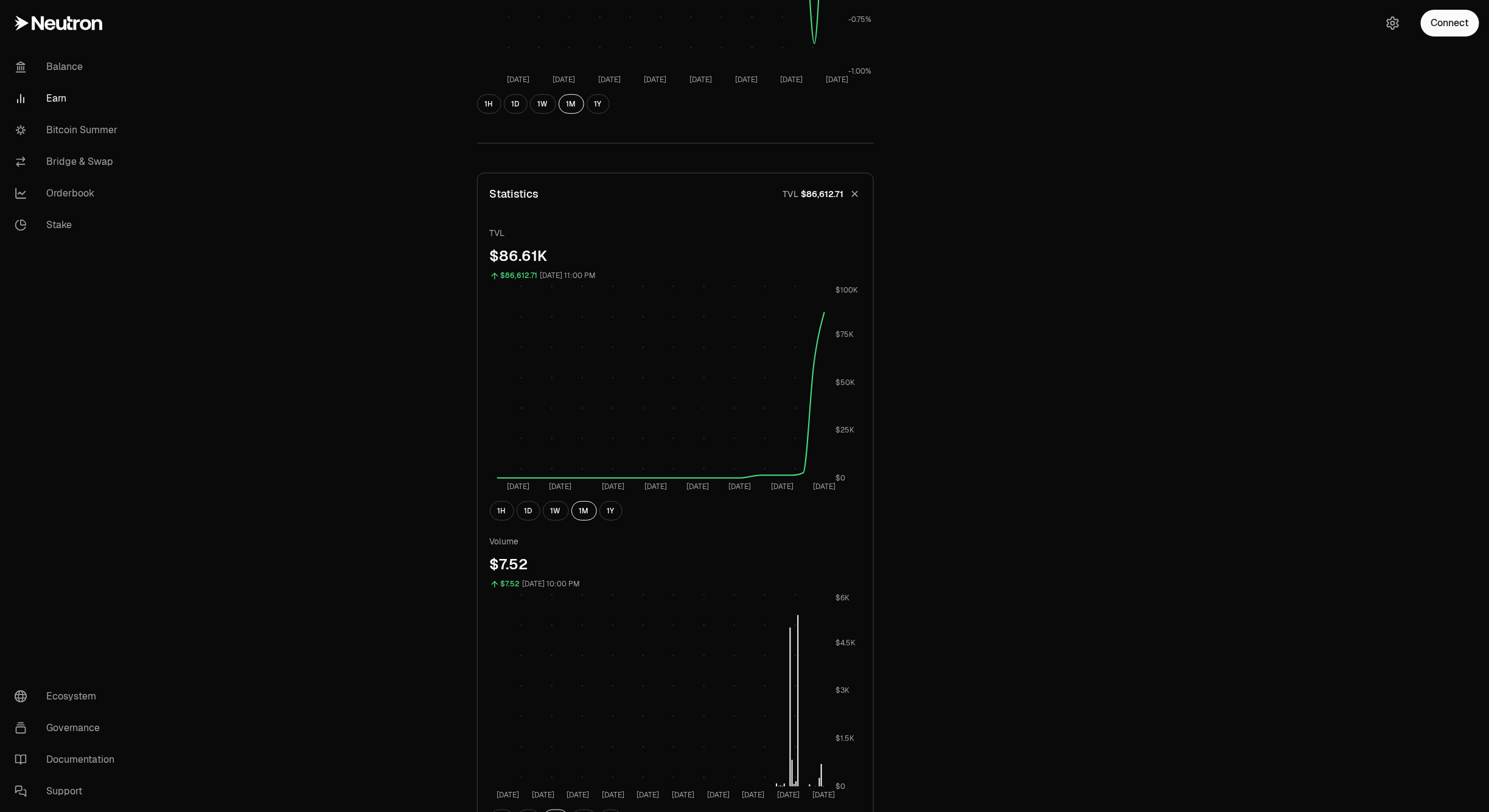
click at [834, 196] on span "$86,612.71" at bounding box center [823, 193] width 43 height 12
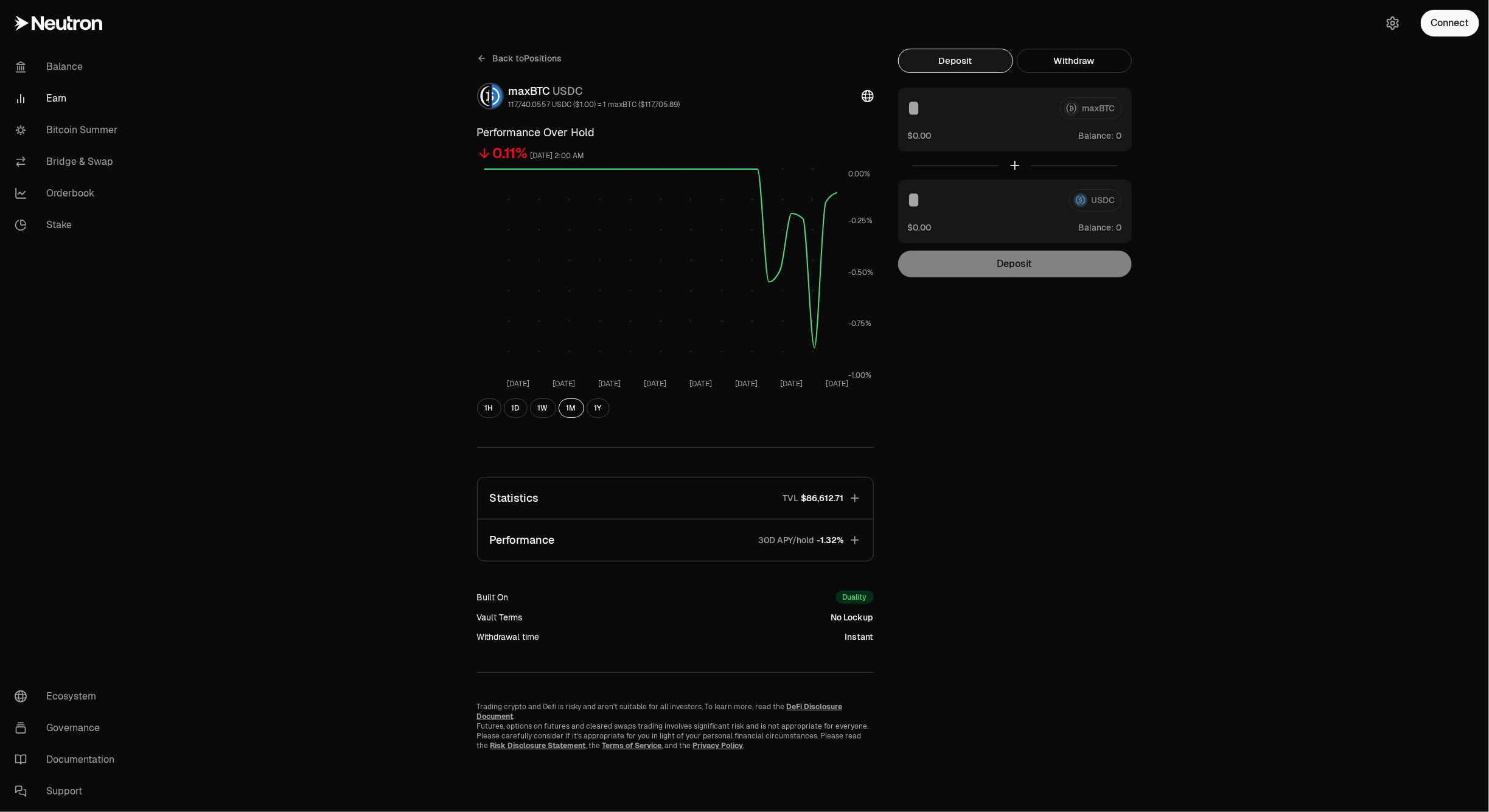
click at [695, 537] on button "Performance 30D APY/hold -1.32%" at bounding box center [675, 540] width 395 height 41
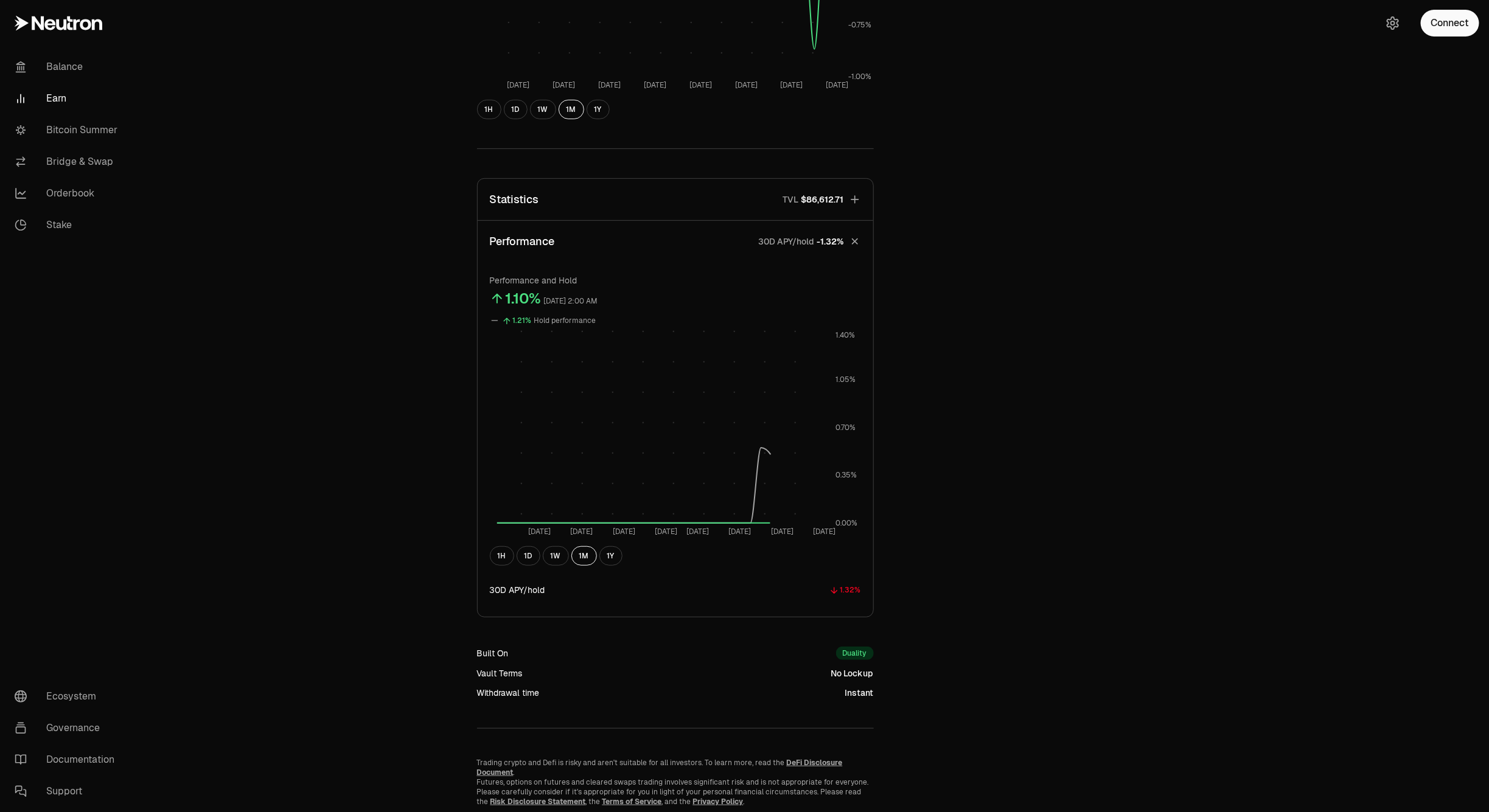
scroll to position [305, 0]
click at [562, 541] on button "1W" at bounding box center [555, 550] width 26 height 19
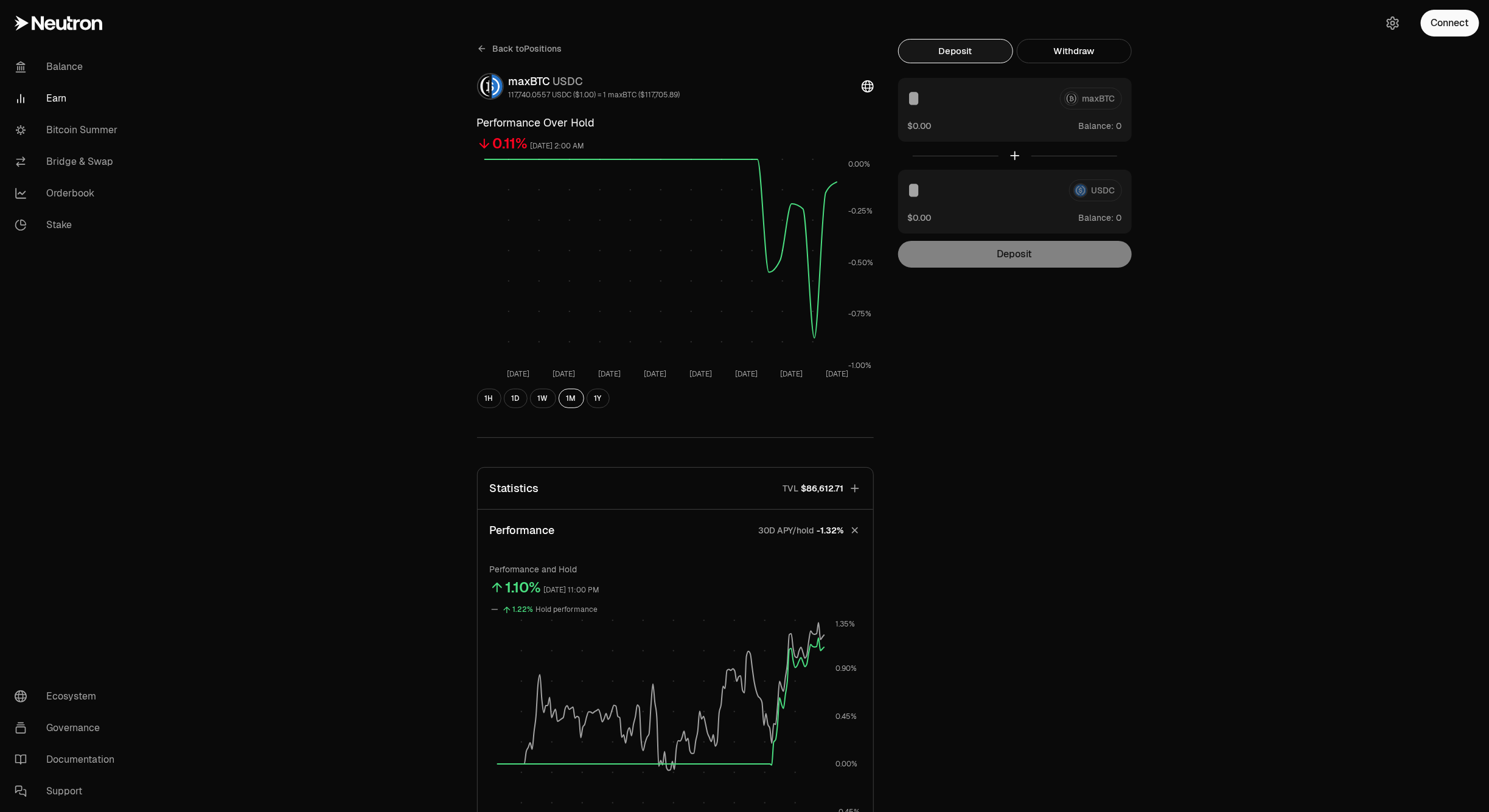
scroll to position [0, 0]
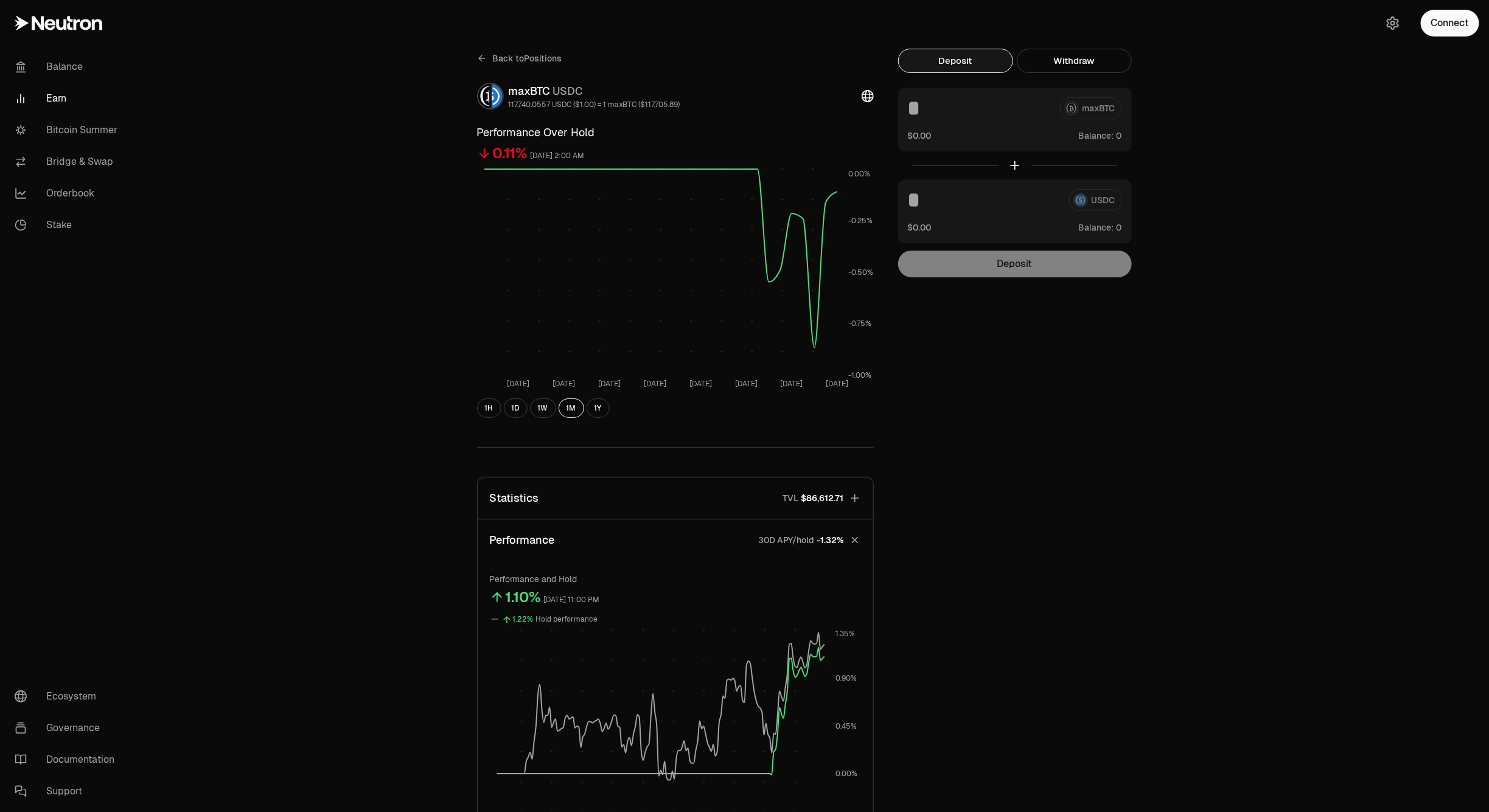
click at [547, 62] on span "Back to Positions" at bounding box center [527, 58] width 69 height 12
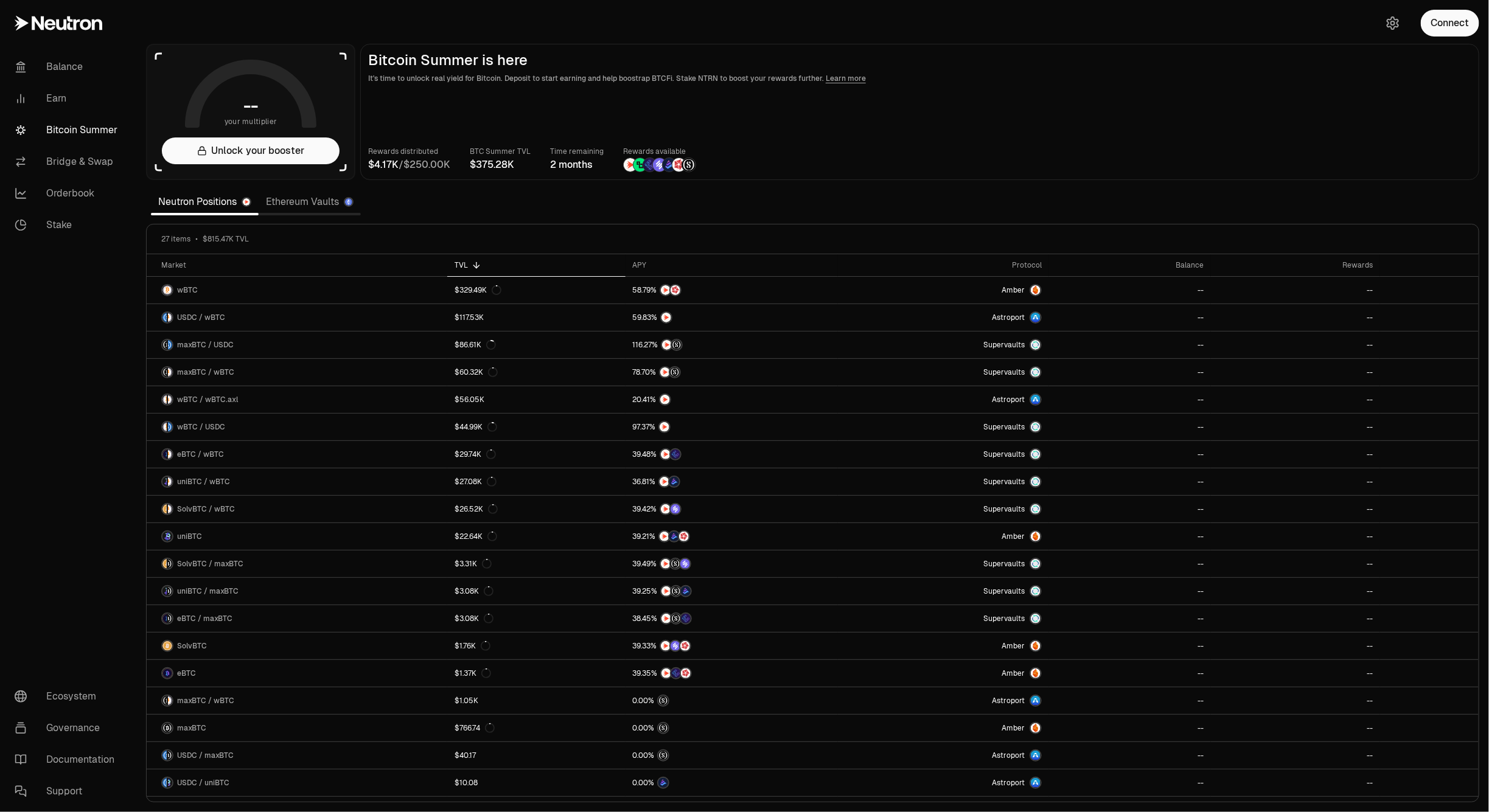
drag, startPoint x: 1066, startPoint y: 50, endPoint x: 1059, endPoint y: 56, distance: 9.2
click at [1066, 50] on main "Bitcoin Summer is here It's time to unlock real yield for Bitcoin. Deposit to s…" at bounding box center [919, 111] width 1119 height 136
click at [1441, 26] on button "Connect" at bounding box center [1449, 23] width 58 height 27
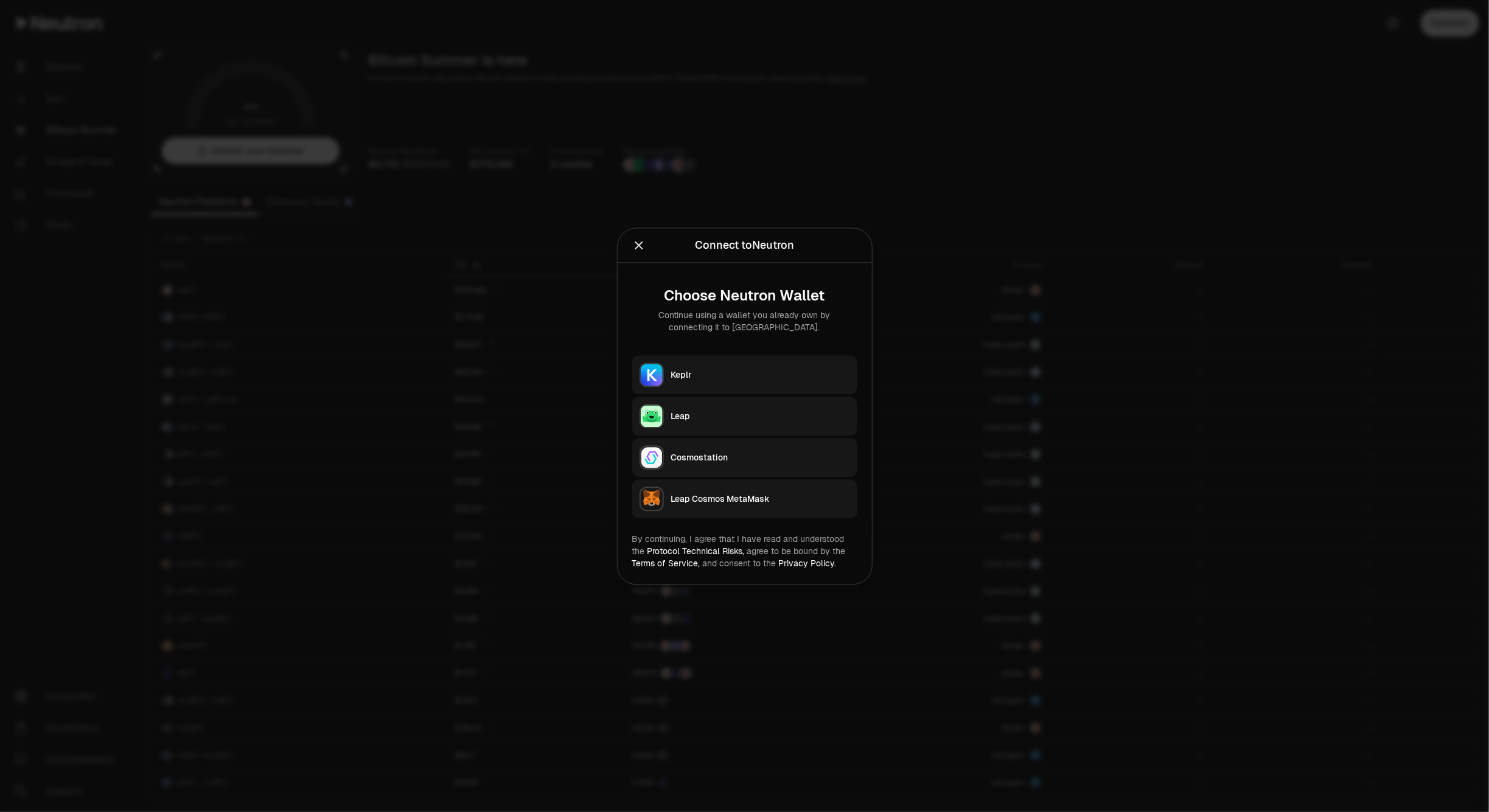
click at [763, 358] on button "Keplr" at bounding box center [744, 374] width 225 height 39
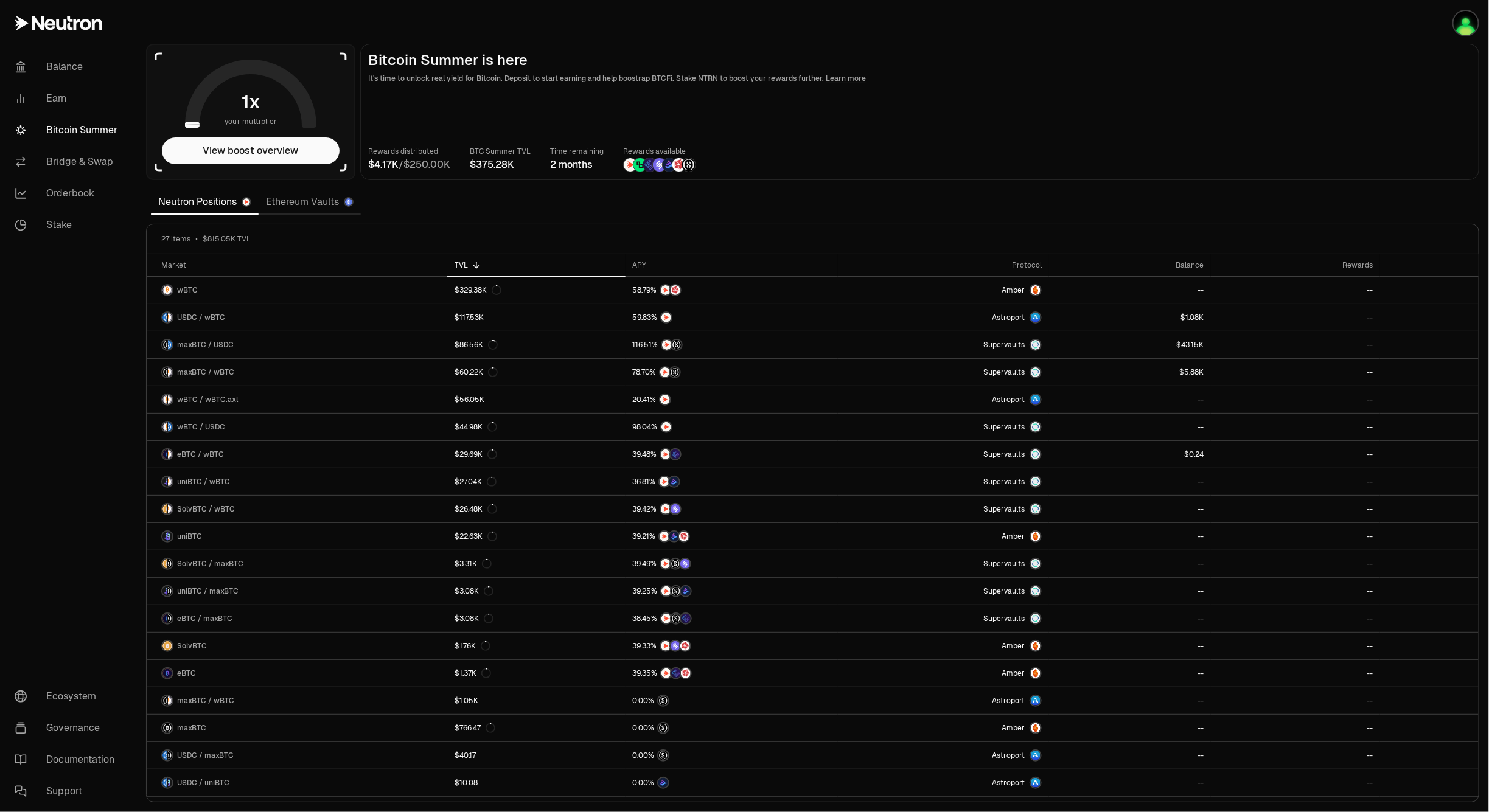
click at [1382, 124] on main "Bitcoin Summer is here It's time to unlock real yield for Bitcoin. Deposit to s…" at bounding box center [919, 111] width 1119 height 136
click at [324, 202] on link "Ethereum Vaults" at bounding box center [309, 202] width 102 height 25
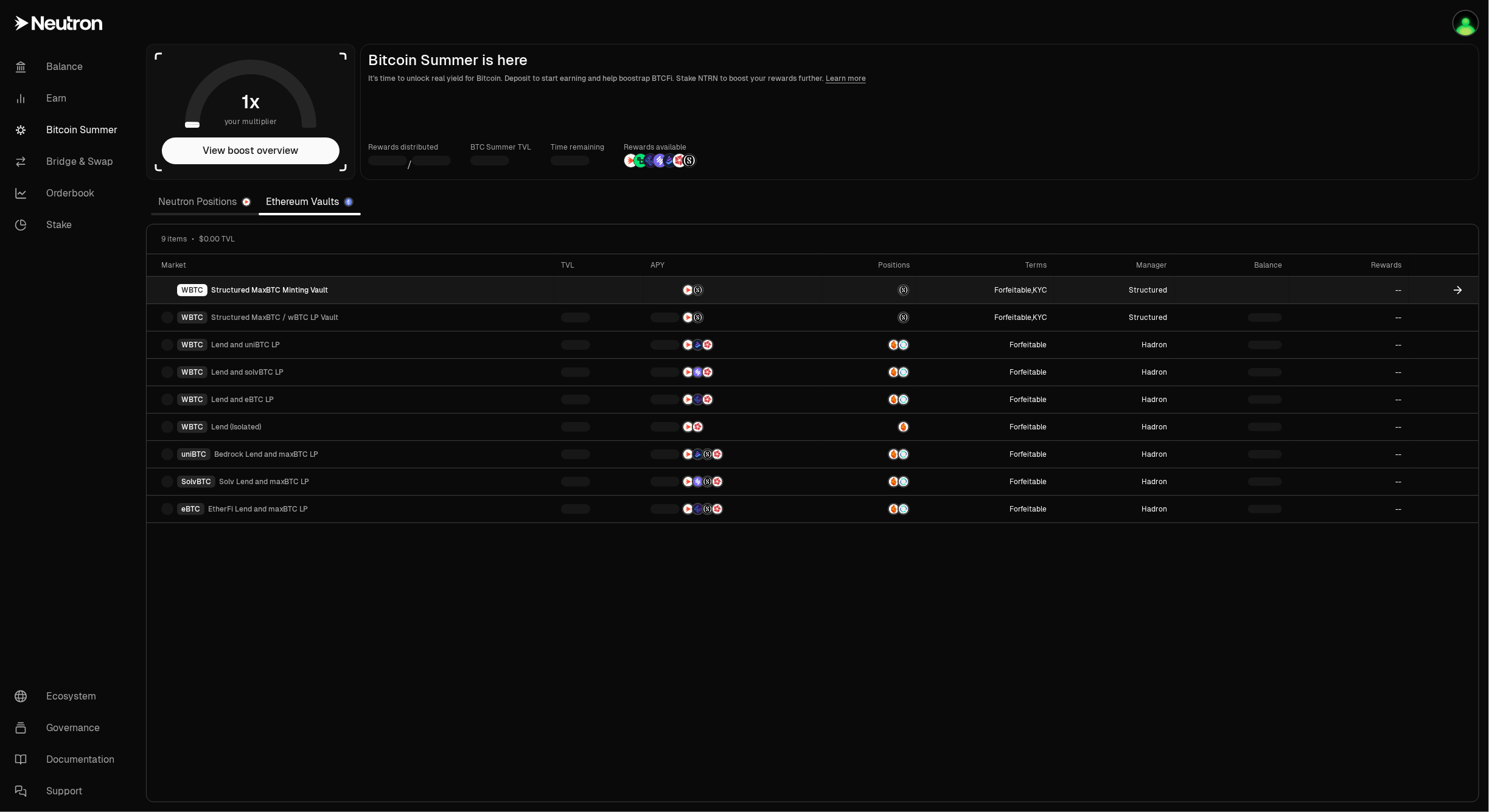
click at [261, 286] on span "Structured MaxBTC Minting Vault" at bounding box center [269, 290] width 117 height 10
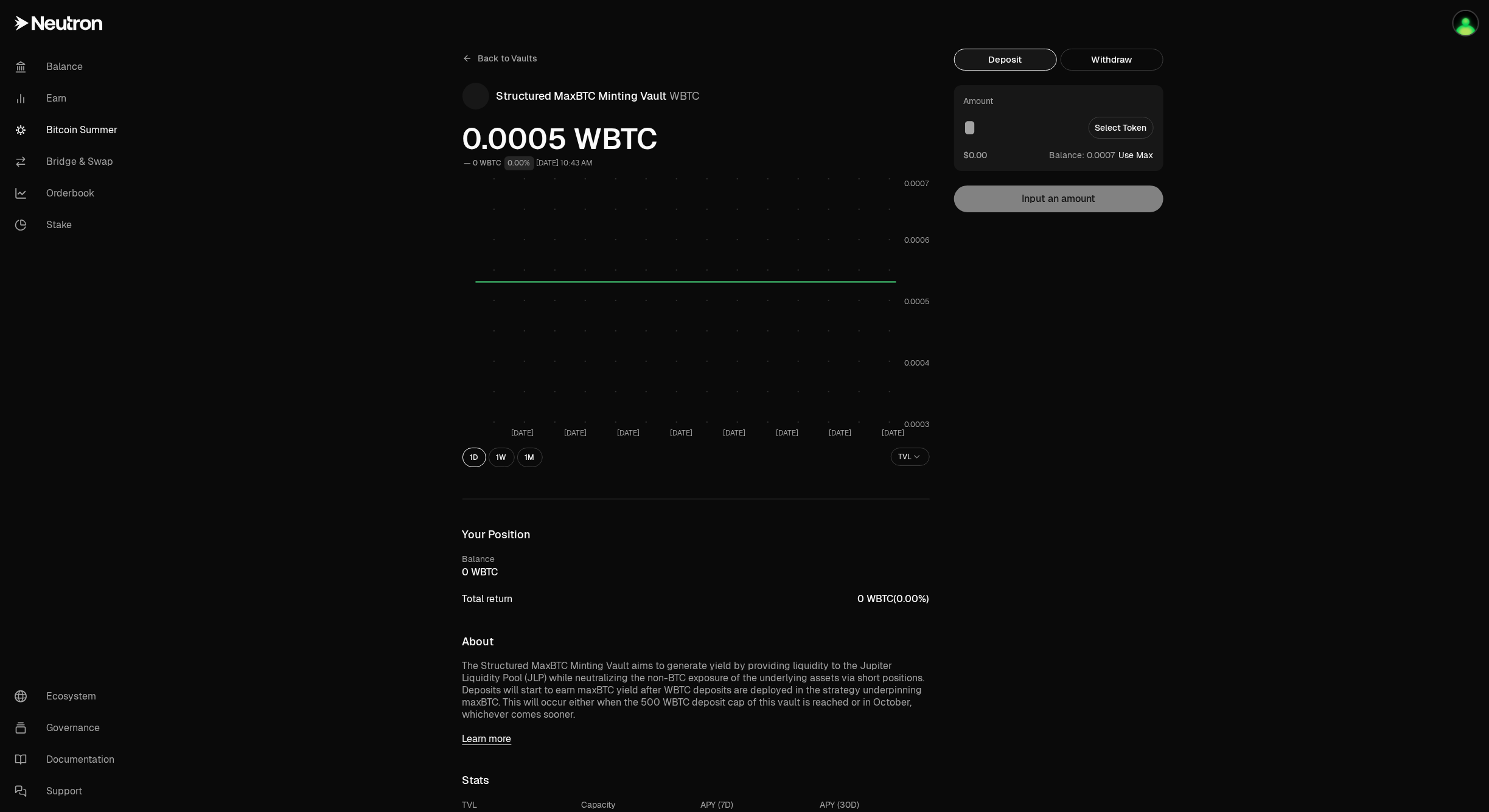
click at [1136, 156] on button "Use Max" at bounding box center [1136, 155] width 34 height 12
click at [1144, 157] on button "Use Max" at bounding box center [1136, 155] width 34 height 12
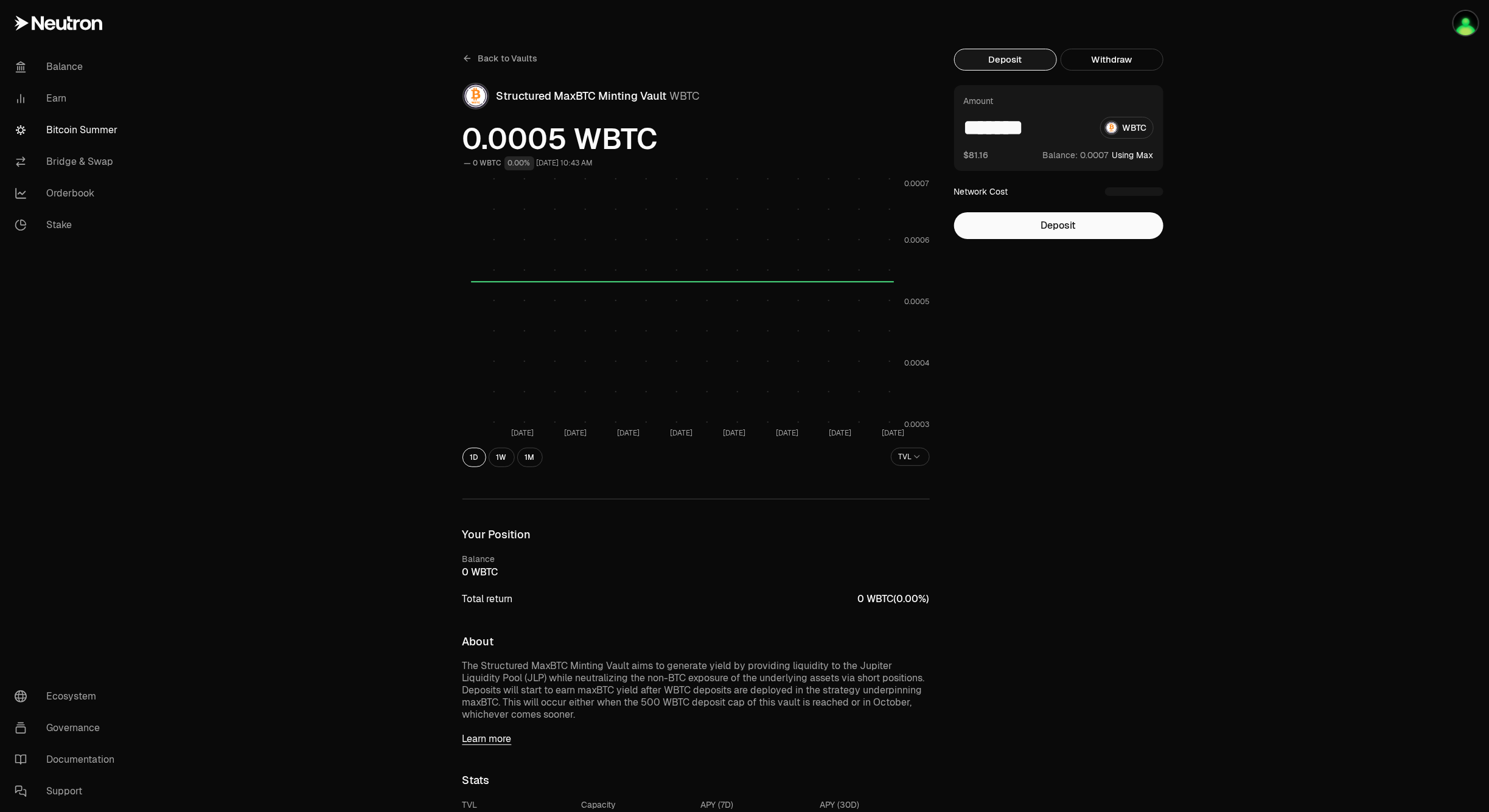
type input "*******"
click at [1274, 366] on div "Back to Vaults Structured MaxBTC Minting Vault WBTC 0.0005 WBTC 0 WBTC 0.00% [D…" at bounding box center [812, 658] width 1353 height 1316
click at [1239, 424] on div "Back to Vaults Structured MaxBTC Minting Vault WBTC 0.0005 WBTC 0 WBTC 0.00% [D…" at bounding box center [812, 658] width 1353 height 1316
click at [1197, 266] on div "Back to Vaults Structured MaxBTC Minting Vault WBTC 0.0005 WBTC 0 WBTC 0.00% [D…" at bounding box center [812, 658] width 1353 height 1316
drag, startPoint x: 1060, startPoint y: 137, endPoint x: 925, endPoint y: 141, distance: 135.1
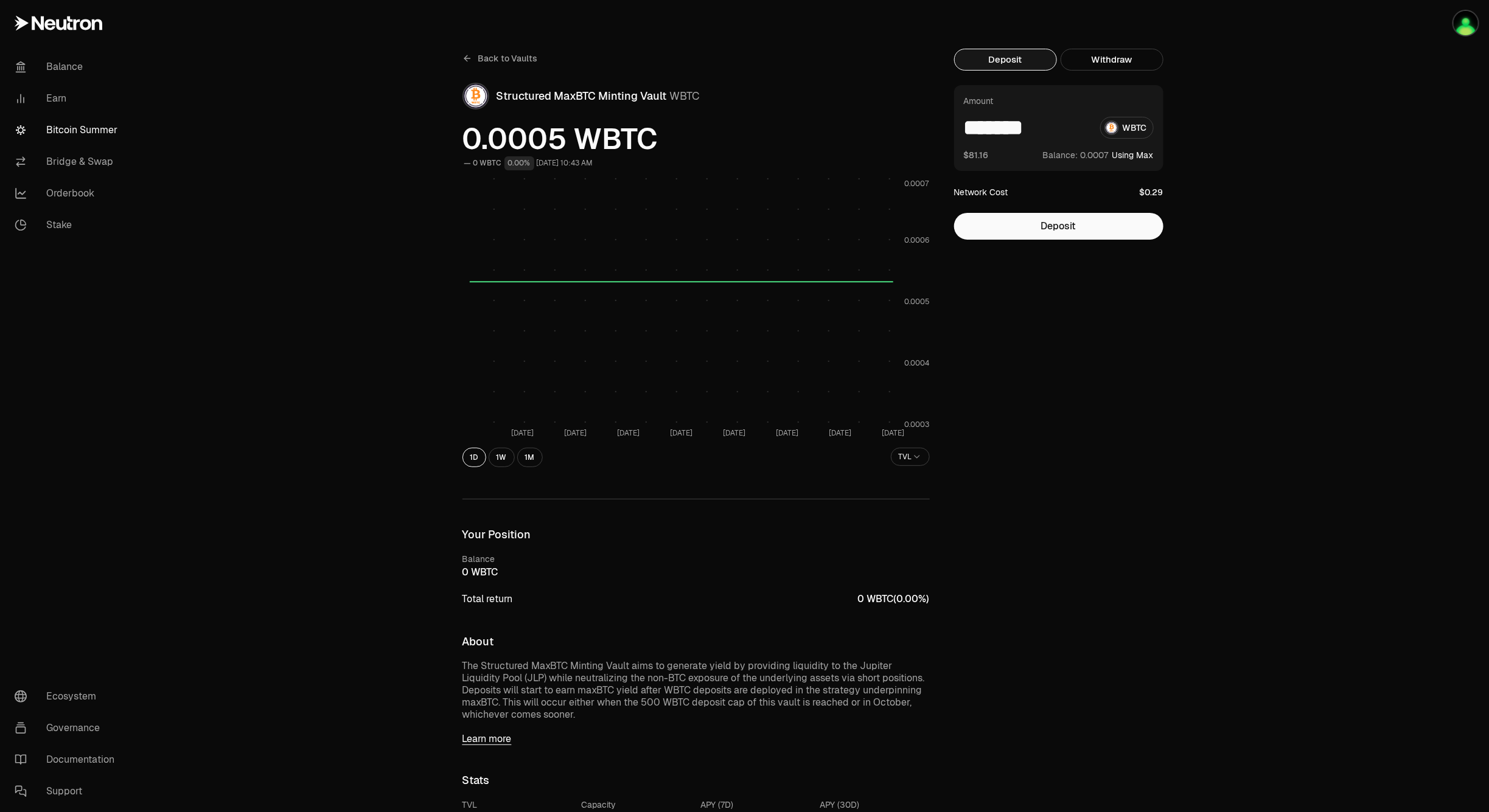
click at [925, 141] on div "Back to Vaults Structured MaxBTC Minting Vault WBTC 0.0005 WBTC 0 WBTC 0.00% [D…" at bounding box center [812, 658] width 730 height 1218
type input "*"
click at [1200, 287] on div "Back to Vaults Structured MaxBTC Minting Vault WBTC 0.0005 WBTC 0 WBTC 0.00% [D…" at bounding box center [812, 658] width 1353 height 1316
click at [1221, 391] on div "Back to Vaults Structured MaxBTC Minting Vault WBTC 0.0005 WBTC 0 WBTC 0.00% [D…" at bounding box center [812, 658] width 1353 height 1316
click at [1157, 406] on div "Deposit Withdraw Amount * WBTC $117.62K Balance: Use Max Network Cost Not enoug…" at bounding box center [1065, 658] width 224 height 1218
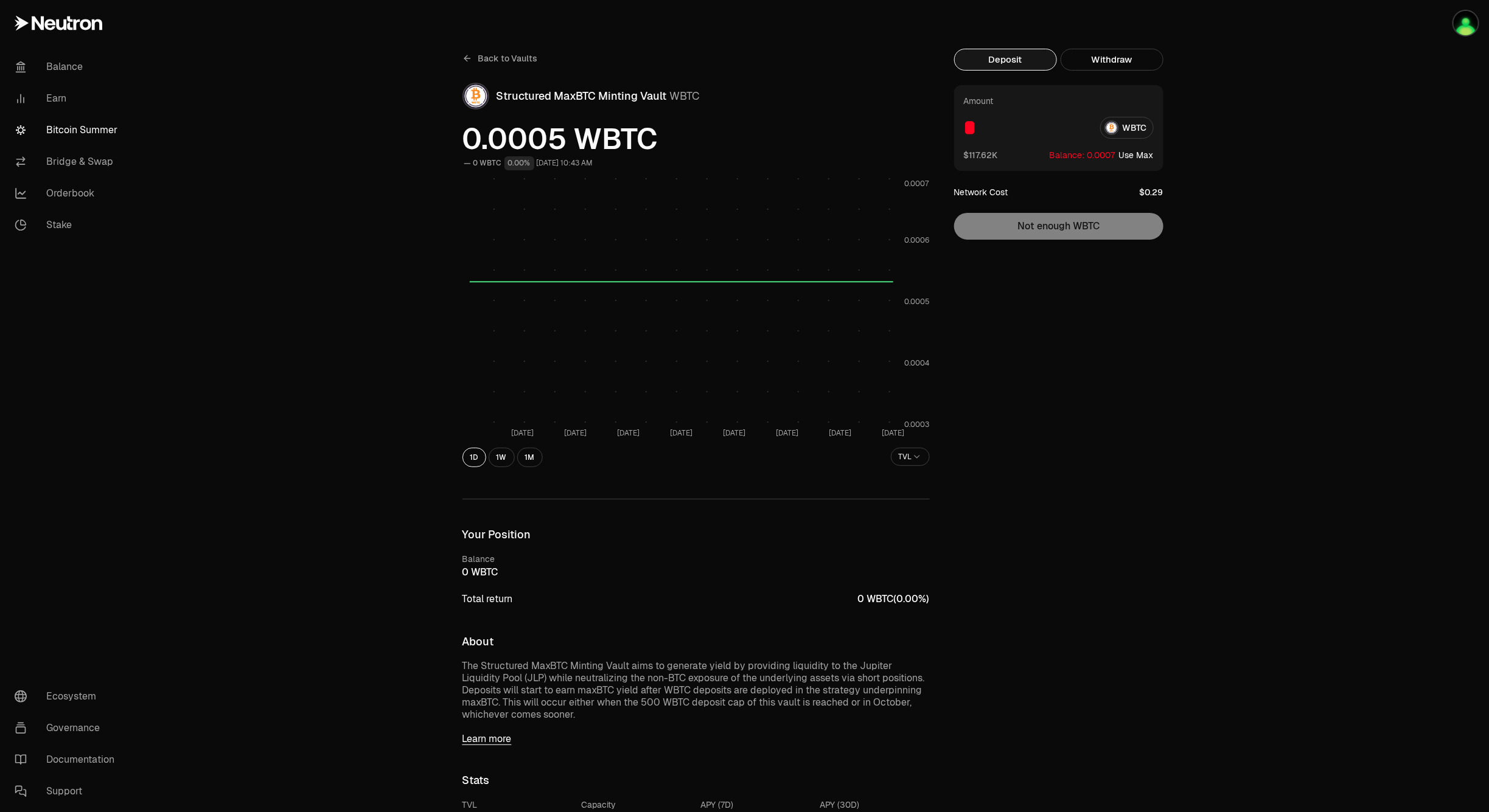
click at [1210, 675] on div "Back to Vaults Structured MaxBTC Minting Vault WBTC 0.0005 WBTC 0 WBTC 0.00% [D…" at bounding box center [812, 658] width 1353 height 1316
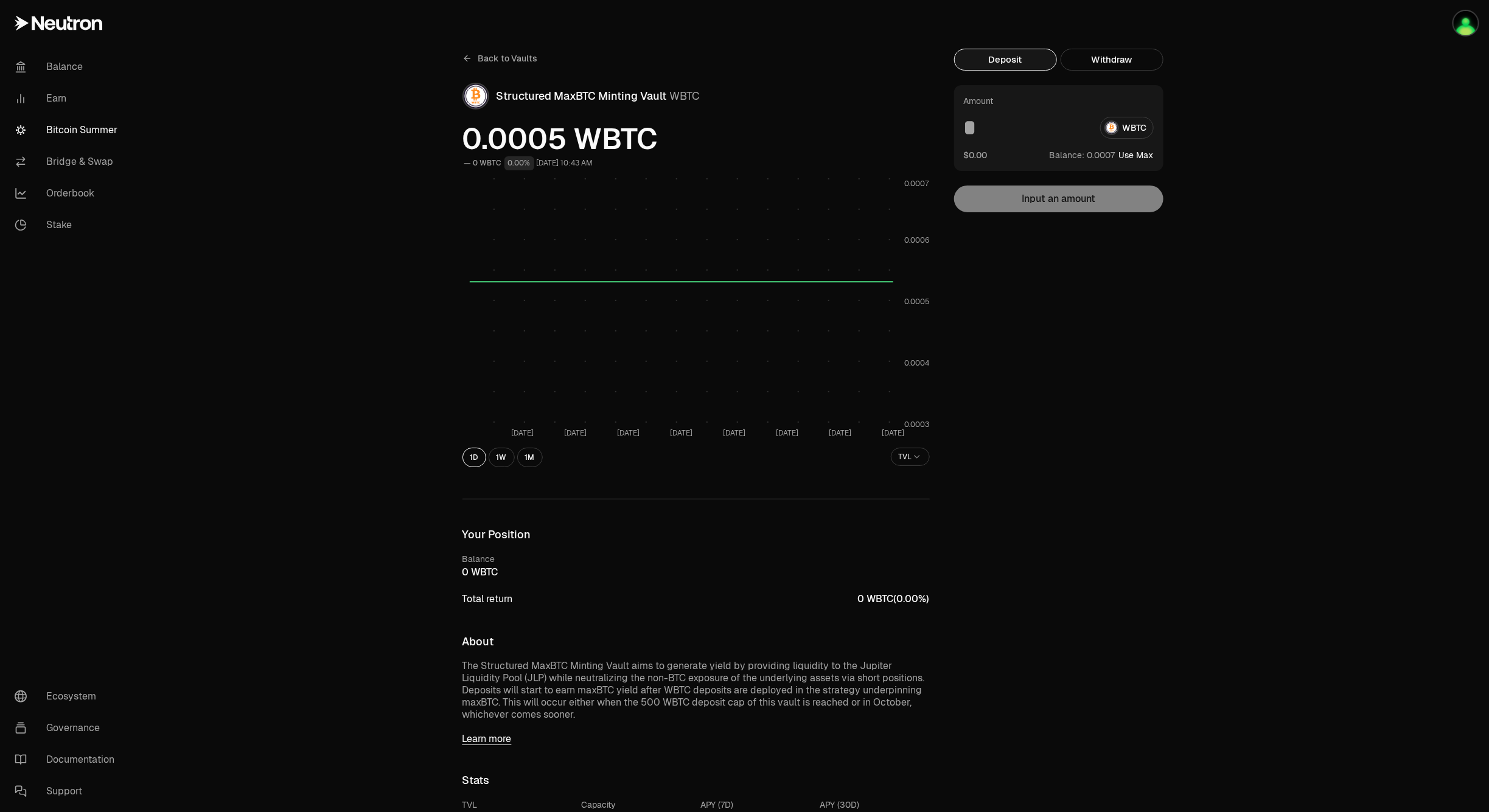
click at [1285, 306] on div "Back to Vaults Structured MaxBTC Minting Vault WBTC 0.0005 WBTC 0 WBTC 0.00% [D…" at bounding box center [812, 658] width 1353 height 1316
click at [1316, 227] on div "Back to Vaults Structured MaxBTC Minting Vault WBTC 0.0005 WBTC 0 WBTC 0.00% [D…" at bounding box center [812, 658] width 1353 height 1316
click at [1200, 188] on div "Back to Vaults Structured MaxBTC Minting Vault WBTC 0.0005 WBTC 0 WBTC 0.00% [D…" at bounding box center [812, 658] width 1353 height 1316
click at [1126, 151] on button "Use Max" at bounding box center [1136, 155] width 34 height 12
type input "**********"
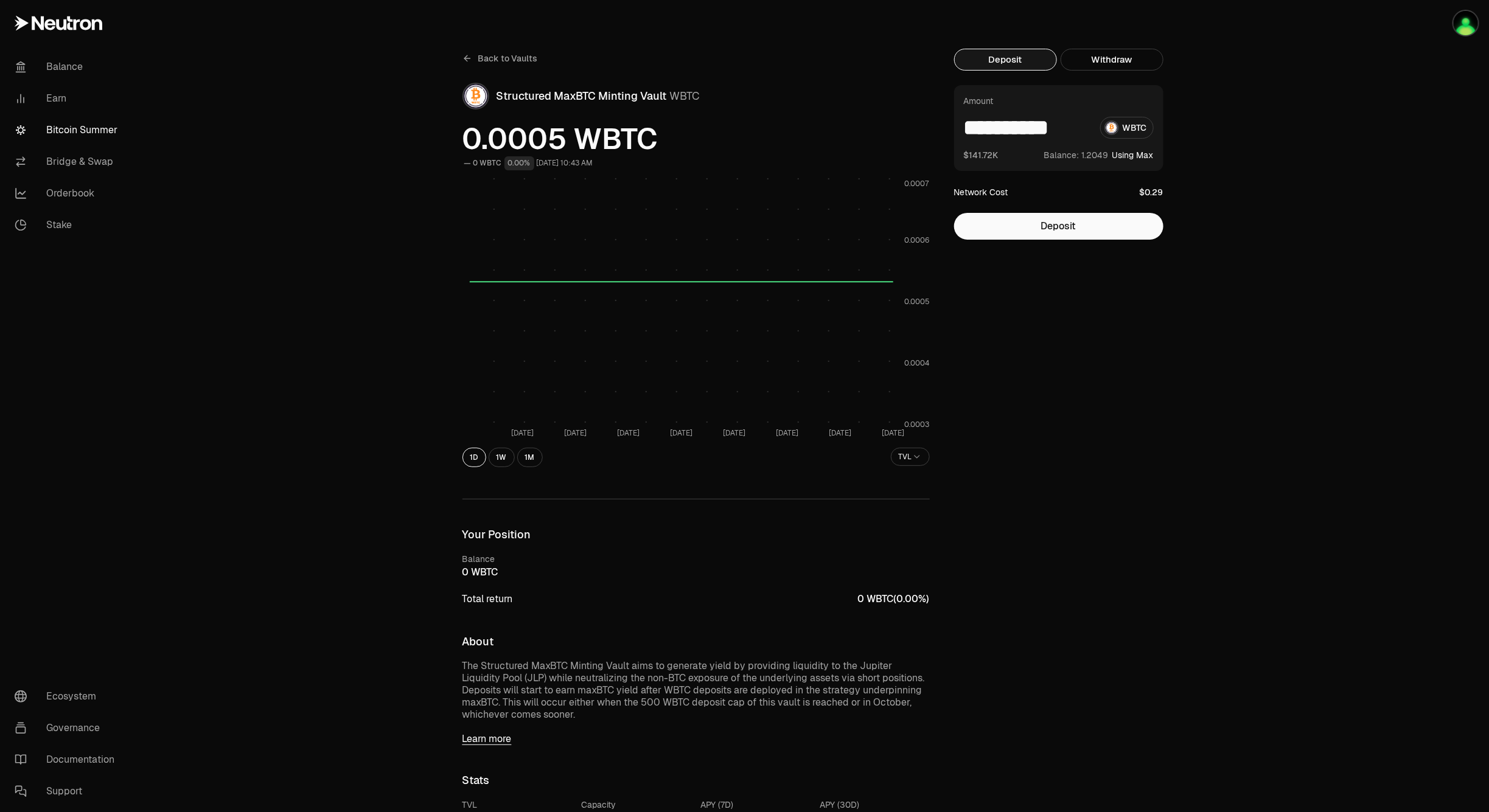
click at [1296, 200] on div "Back to Vaults Structured MaxBTC Minting Vault WBTC 0.0005 WBTC 0 WBTC 0.00% [D…" at bounding box center [812, 658] width 1353 height 1316
click at [1142, 152] on button "Using Max" at bounding box center [1132, 155] width 41 height 12
click at [1099, 232] on button "Deposit" at bounding box center [1059, 227] width 209 height 27
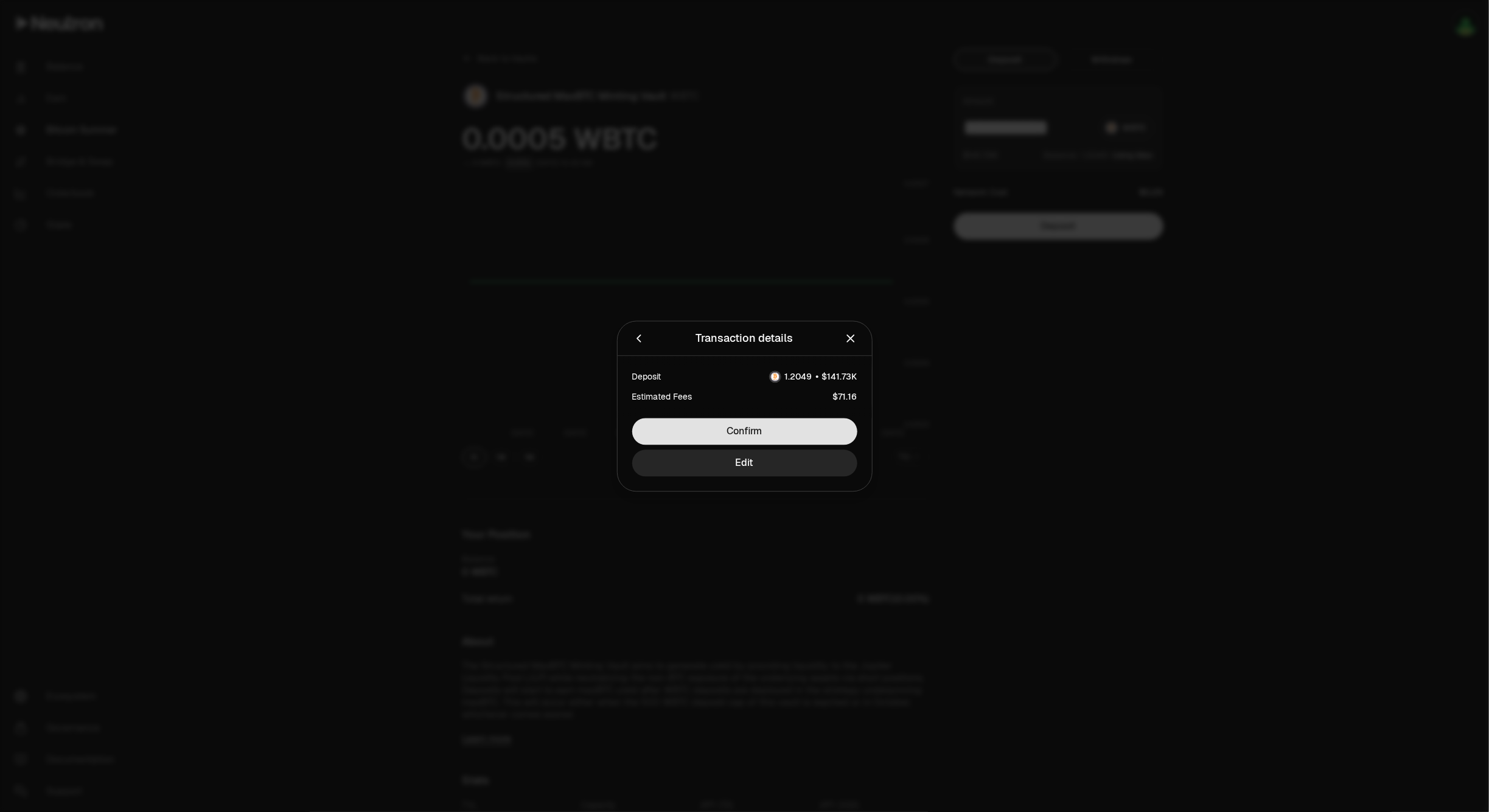
click at [765, 425] on button "Confirm" at bounding box center [744, 431] width 225 height 27
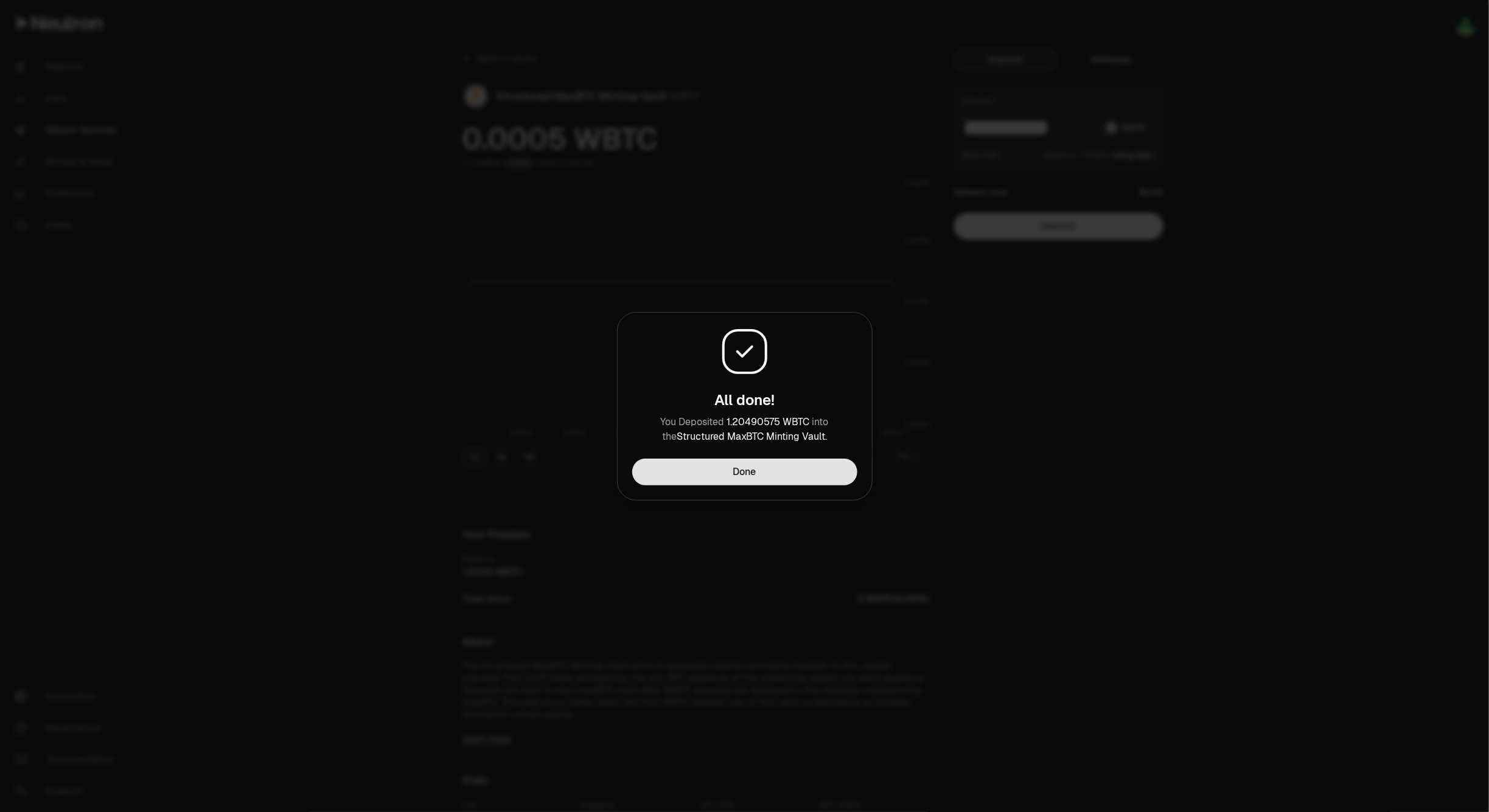
click at [799, 471] on button "Done" at bounding box center [744, 472] width 225 height 27
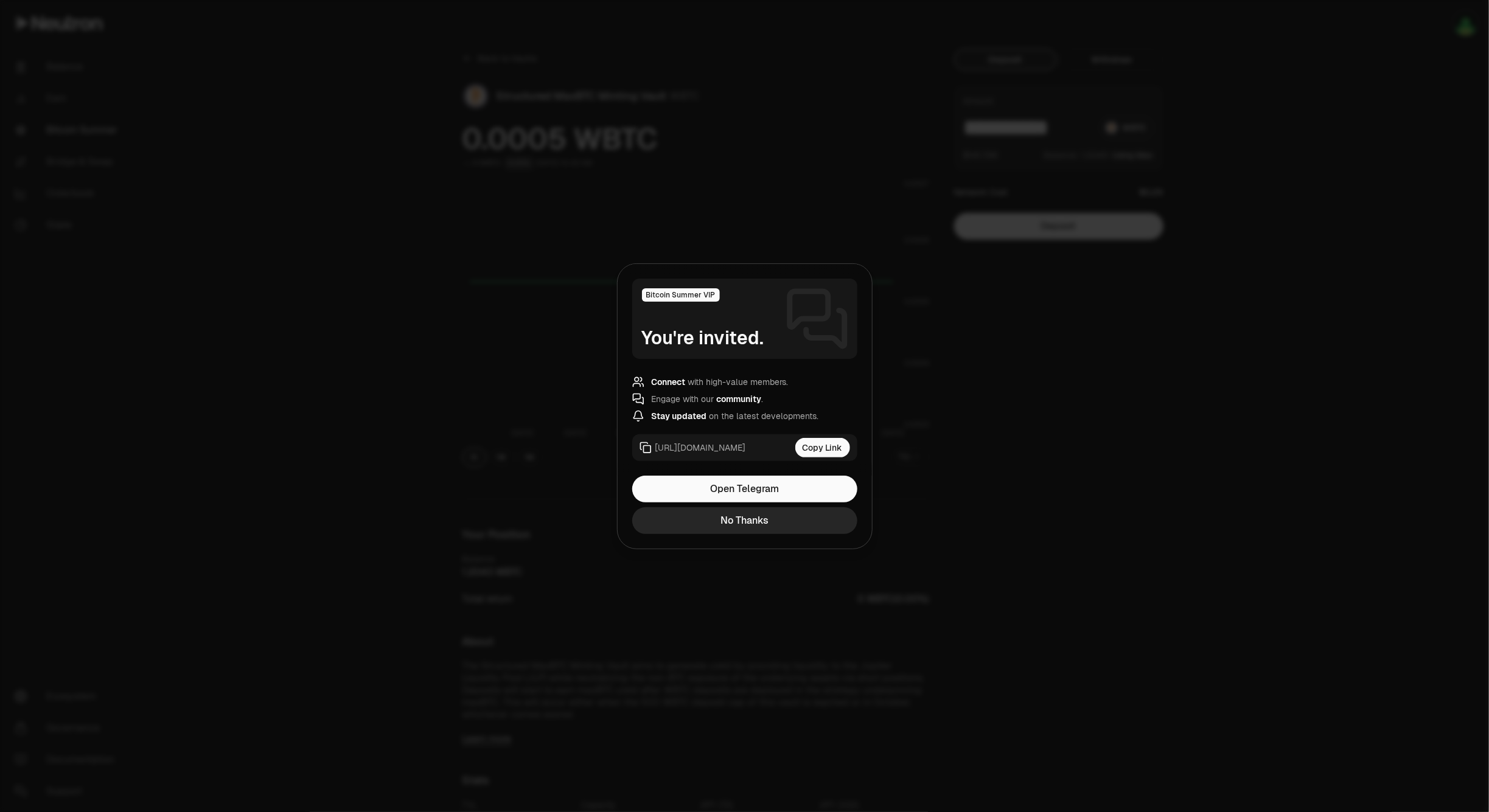
click at [809, 447] on div "Copy Link" at bounding box center [823, 447] width 55 height 19
click at [767, 525] on button "Close" at bounding box center [744, 521] width 225 height 27
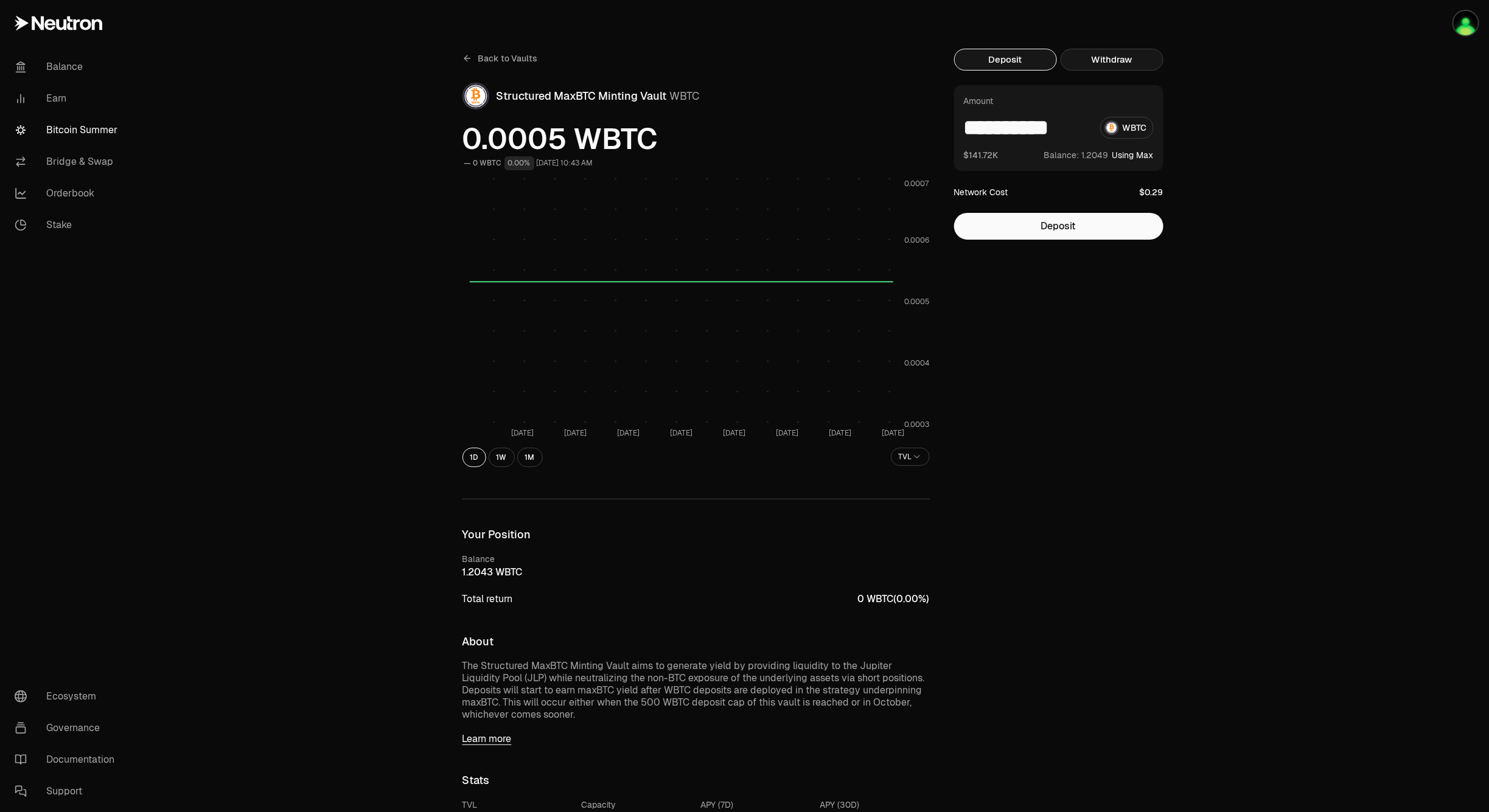
click at [1137, 68] on button "Withdraw" at bounding box center [1112, 59] width 103 height 22
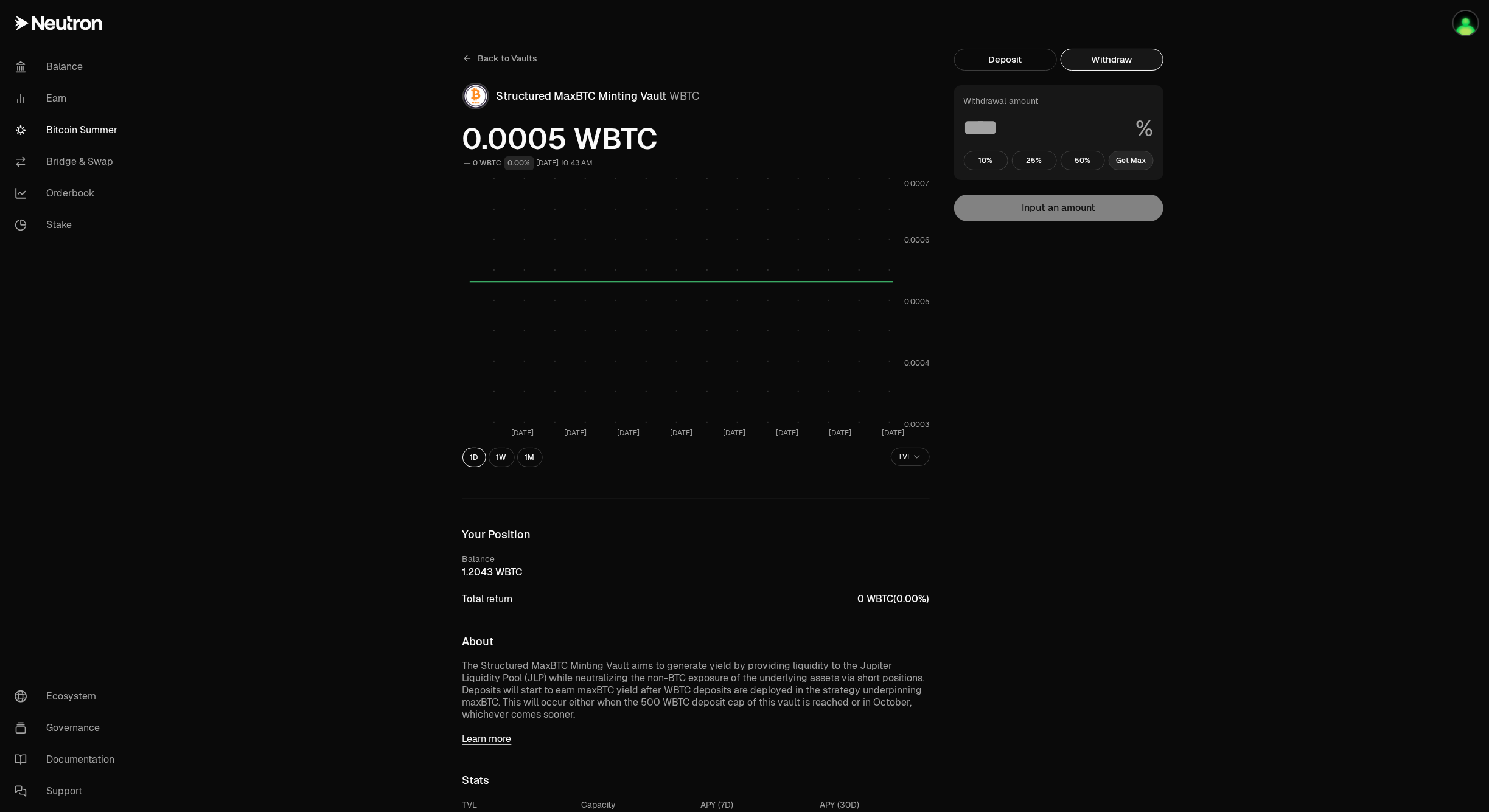
click at [1136, 162] on button "Get Max" at bounding box center [1131, 161] width 45 height 19
type input "***"
click at [1050, 211] on button "Withdraw" at bounding box center [1059, 208] width 209 height 27
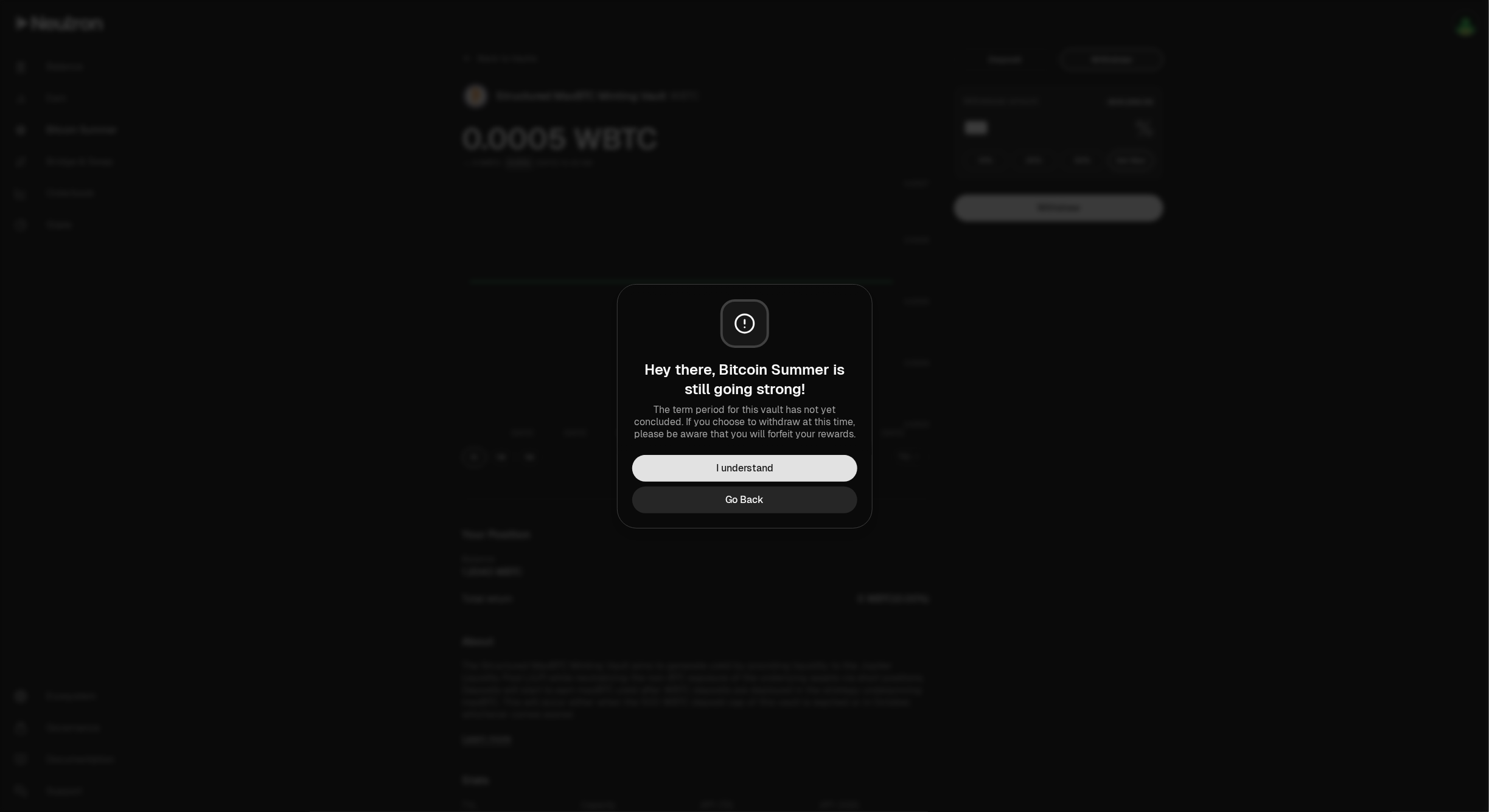
click at [789, 463] on button "I understand" at bounding box center [744, 468] width 225 height 27
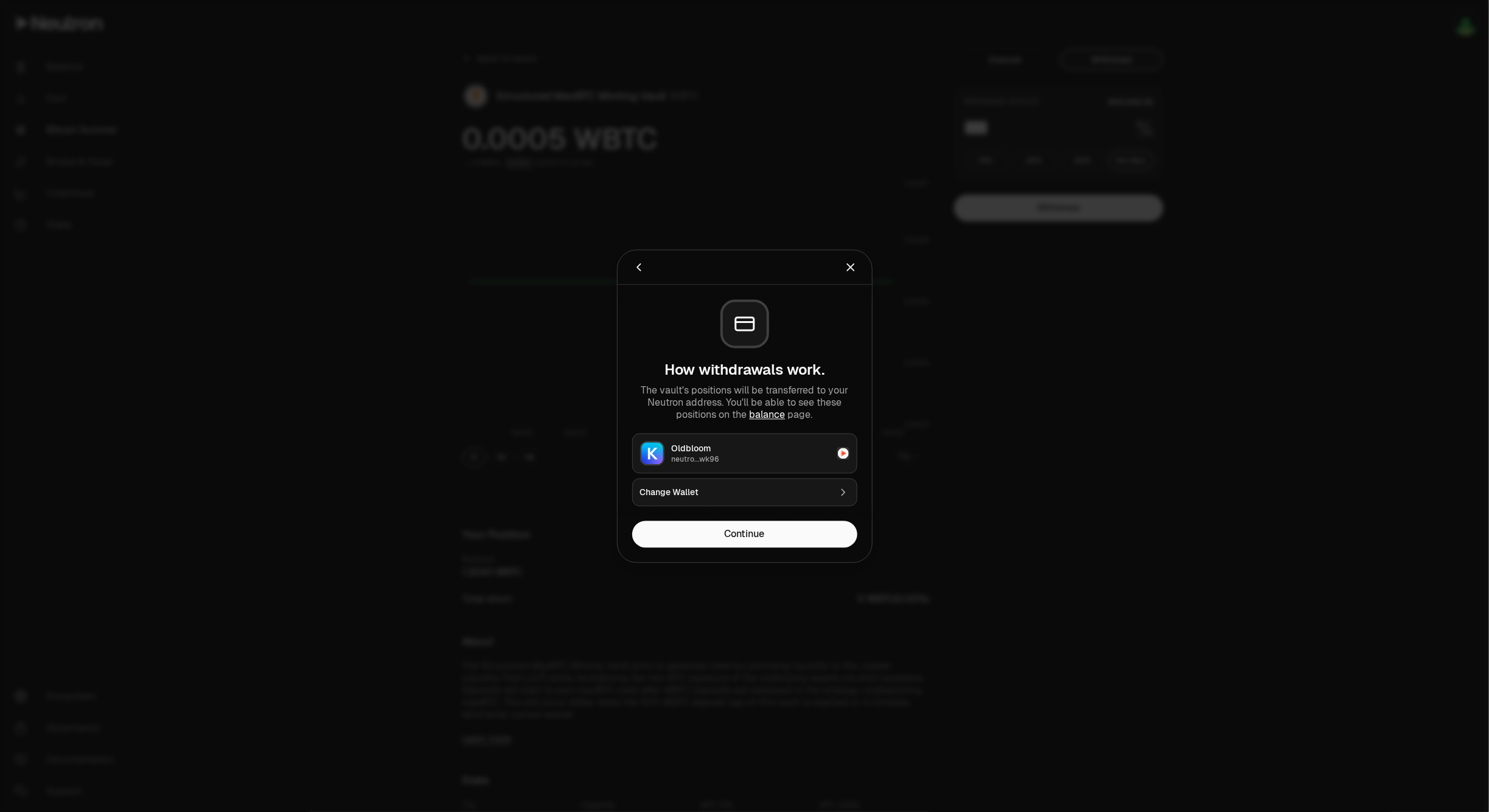
click at [771, 451] on div "Oldbloom" at bounding box center [751, 448] width 158 height 12
click at [762, 452] on div "Oldbloom" at bounding box center [751, 448] width 158 height 12
click at [689, 464] on div "neutro...wk96" at bounding box center [751, 459] width 158 height 10
click at [699, 494] on div "Change Wallet" at bounding box center [734, 492] width 189 height 12
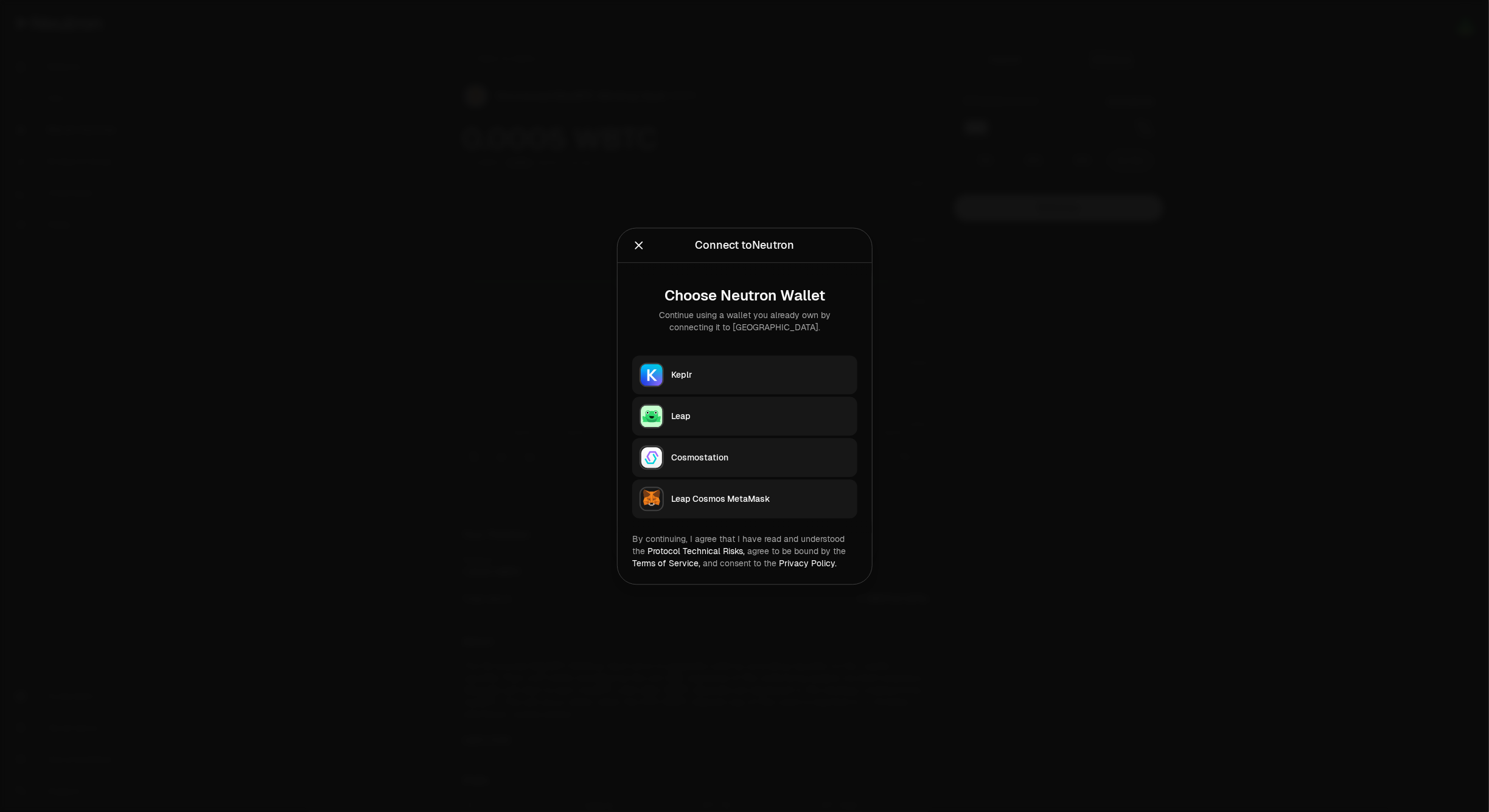
click at [758, 375] on div "Keplr" at bounding box center [761, 374] width 179 height 12
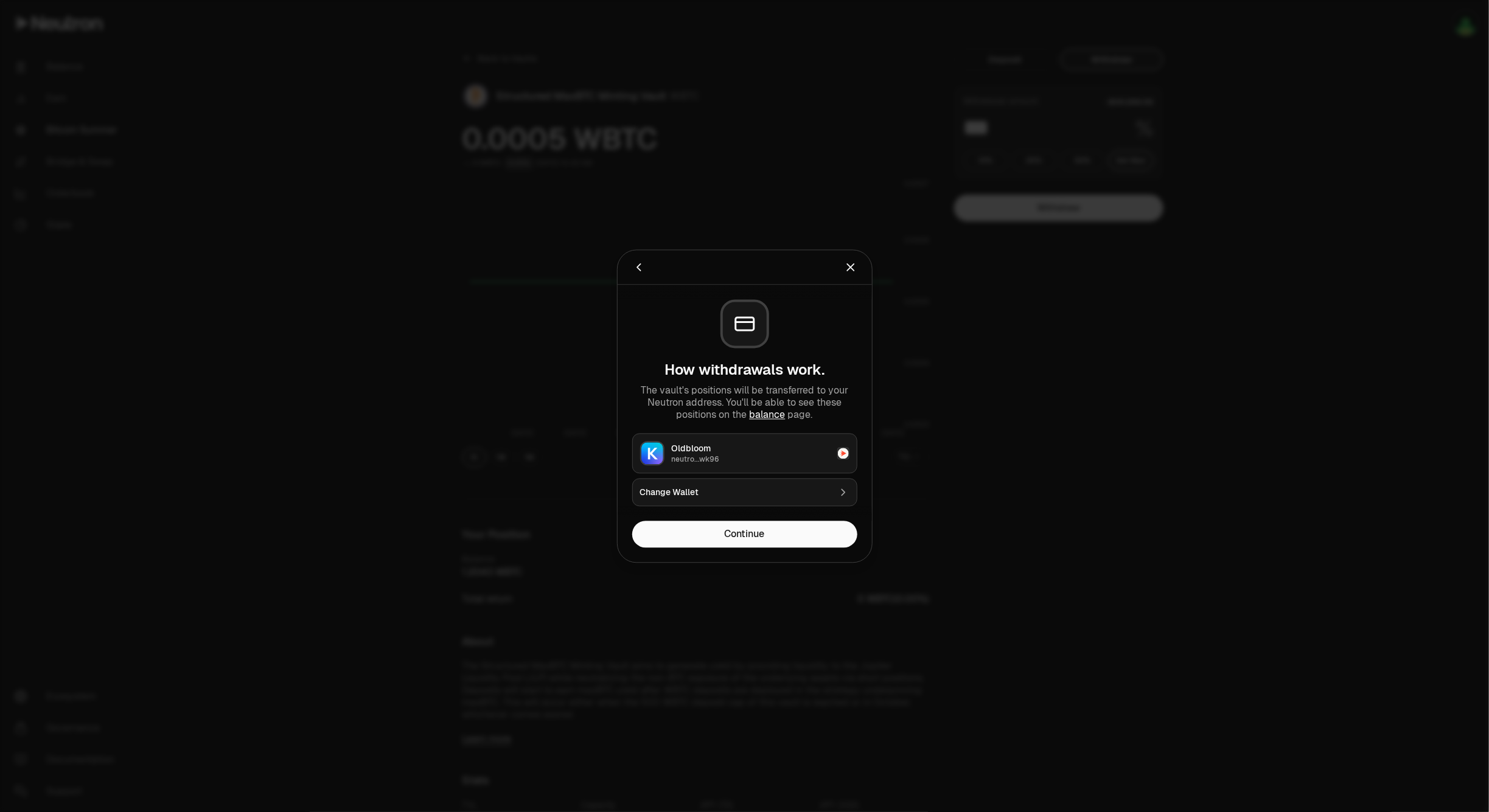
click at [743, 460] on div "neutro...wk96" at bounding box center [751, 459] width 158 height 10
click at [741, 533] on button "Continue" at bounding box center [744, 534] width 225 height 27
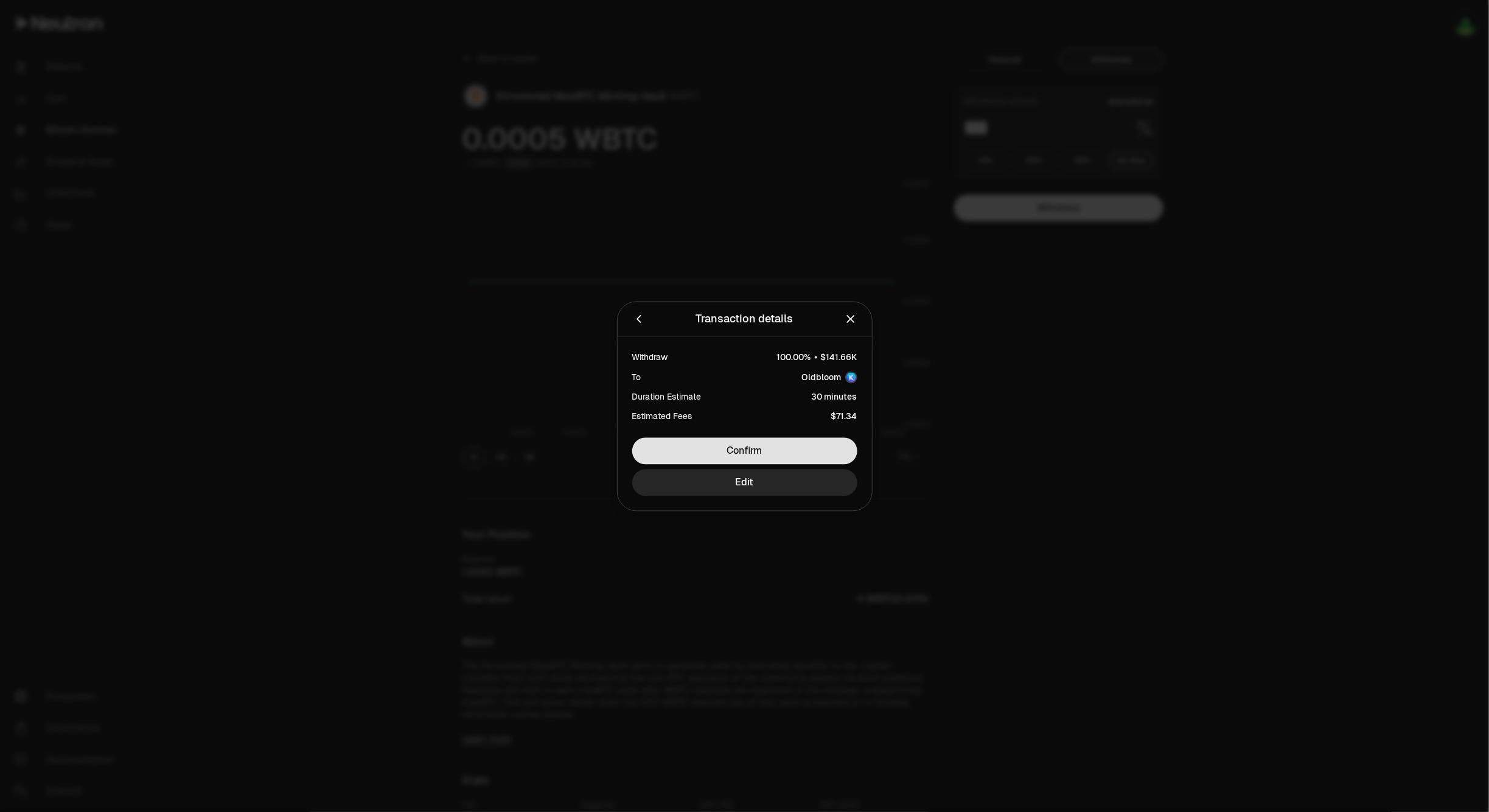
click at [759, 447] on button "Confirm" at bounding box center [744, 451] width 225 height 27
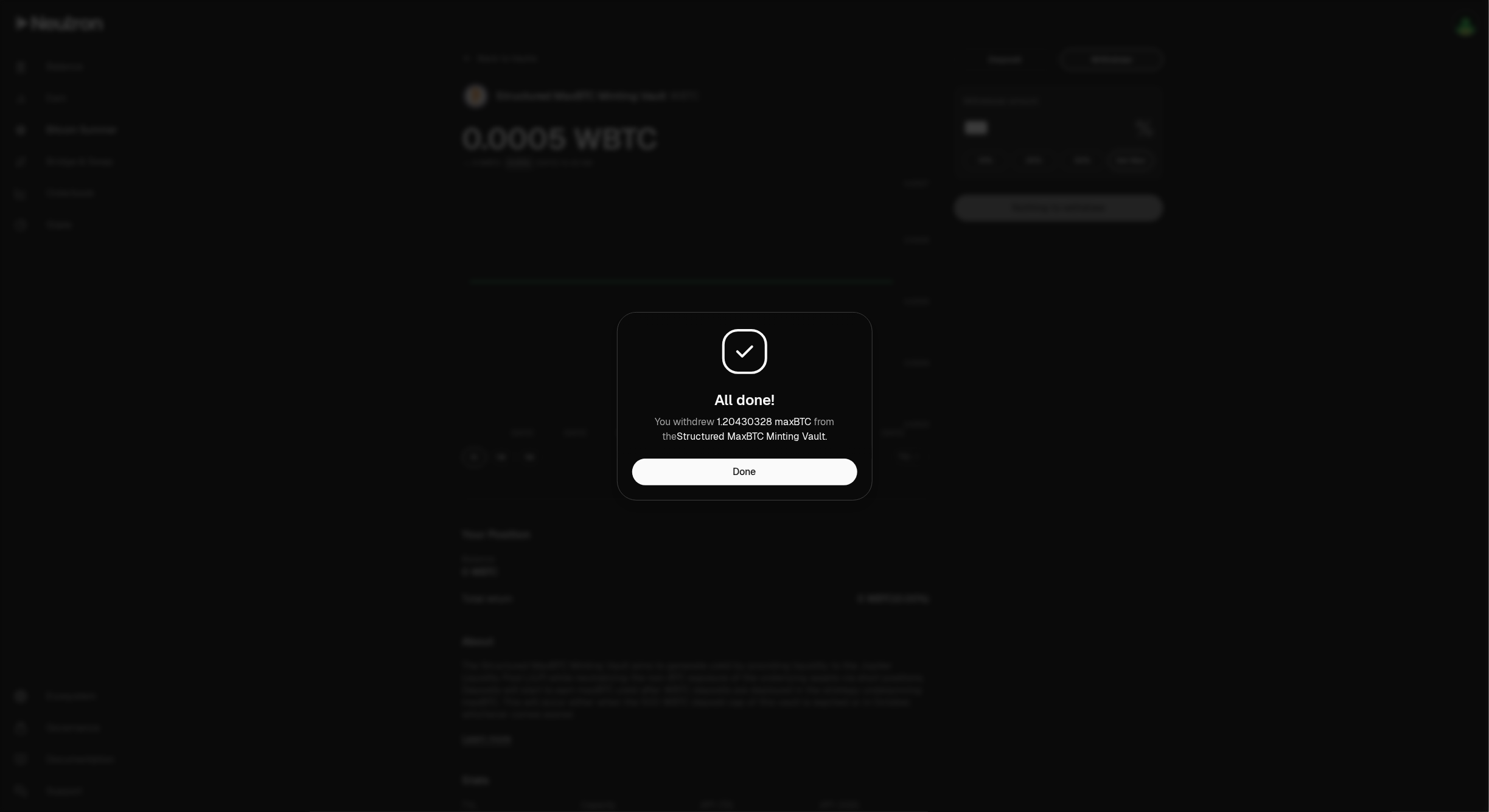
click at [1248, 405] on div at bounding box center [744, 406] width 1489 height 812
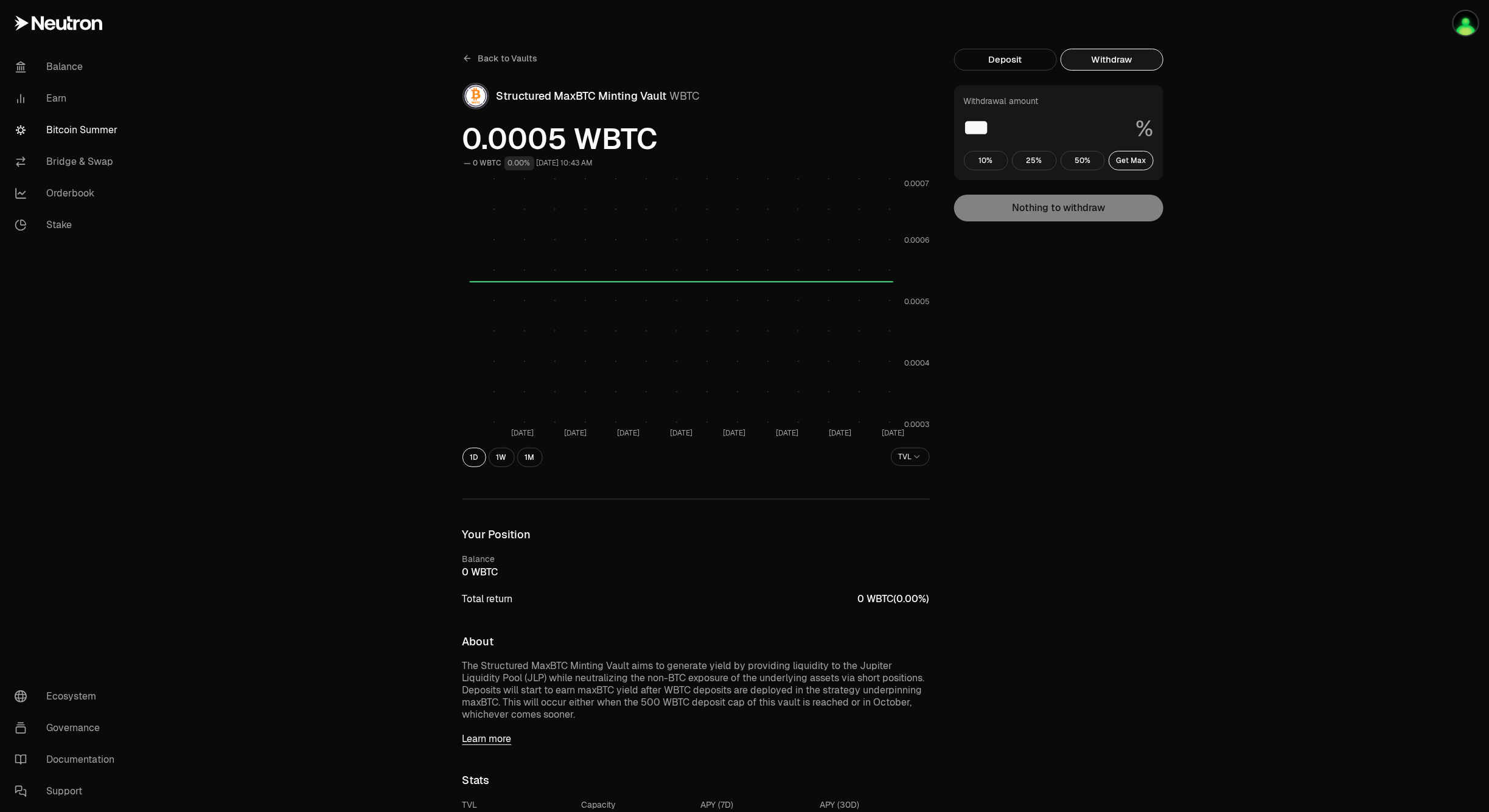
click at [1269, 546] on div "Back to Vaults Structured MaxBTC Minting Vault WBTC 0.0005 WBTC 0 WBTC 0.00% Se…" at bounding box center [812, 658] width 1353 height 1316
click at [1248, 283] on div "Back to Vaults Structured MaxBTC Minting Vault WBTC 0.0005 WBTC 0 WBTC 0.00% Se…" at bounding box center [812, 658] width 1353 height 1316
click at [1324, 244] on div "Back to Vaults Structured MaxBTC Minting Vault WBTC 0.0005 WBTC 0 WBTC 0.00% Se…" at bounding box center [812, 658] width 1353 height 1316
click at [1263, 426] on div "Back to Vaults Structured MaxBTC Minting Vault WBTC 0.0005 WBTC 0 WBTC 0.00% Se…" at bounding box center [812, 658] width 1353 height 1316
drag, startPoint x: 1170, startPoint y: 504, endPoint x: 1155, endPoint y: 539, distance: 38.1
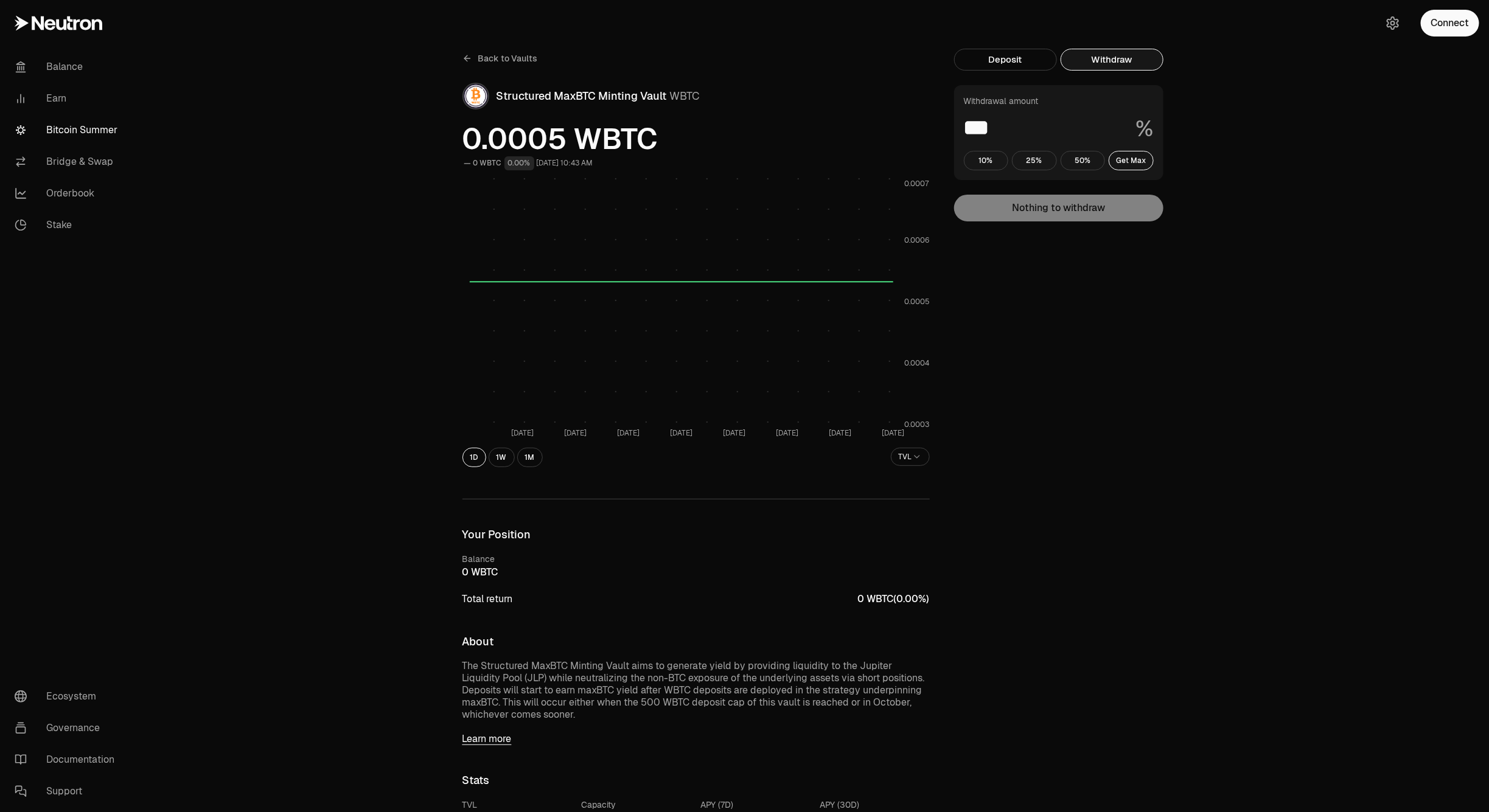
click at [1170, 504] on div "Deposit Withdraw Withdrawal amount *** % 10% 25% 50% Get Max Nothing to withdra…" at bounding box center [1065, 658] width 224 height 1218
click at [320, 788] on div "Back to Vaults Structured MaxBTC Minting Vault WBTC 0.0005 WBTC 0 WBTC 0.00% Se…" at bounding box center [812, 658] width 1353 height 1316
click at [1256, 392] on div "Back to Vaults Structured MaxBTC Minting Vault WBTC 0.0005 WBTC 0 WBTC 0.00% Se…" at bounding box center [812, 658] width 1353 height 1316
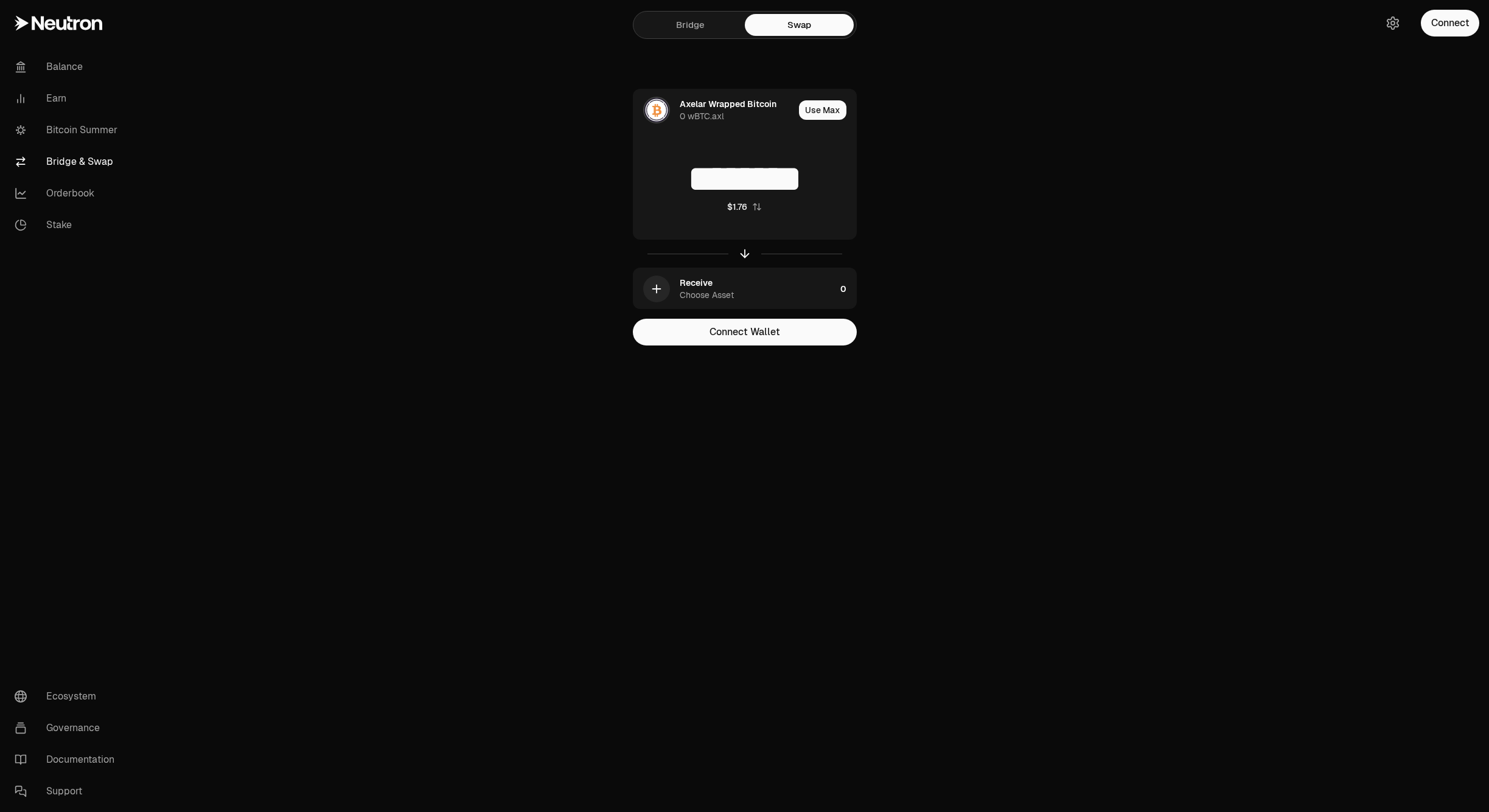
click at [81, 129] on link "Bitcoin Summer" at bounding box center [68, 129] width 127 height 31
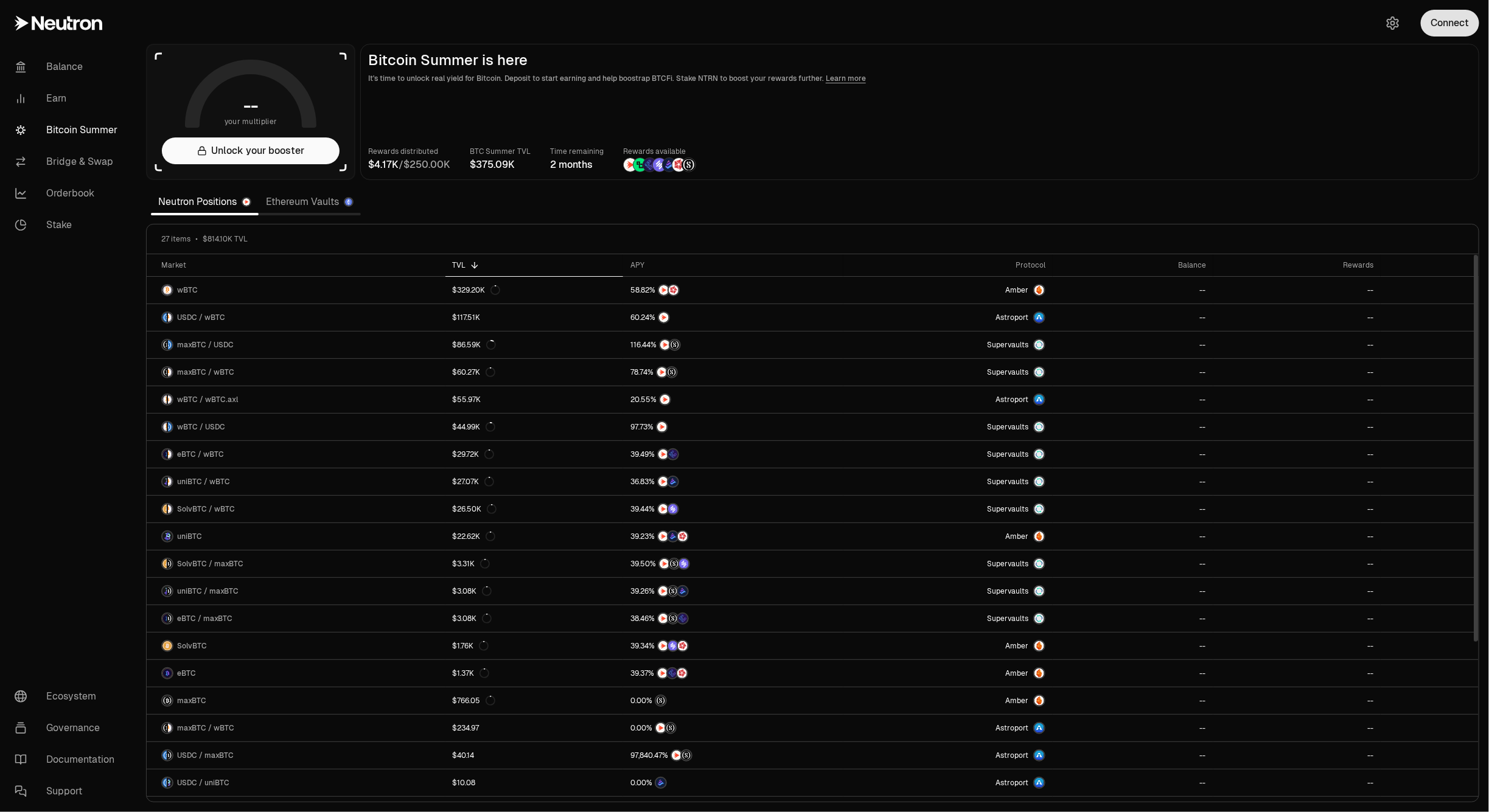
click at [1439, 19] on button "Connect" at bounding box center [1449, 23] width 58 height 27
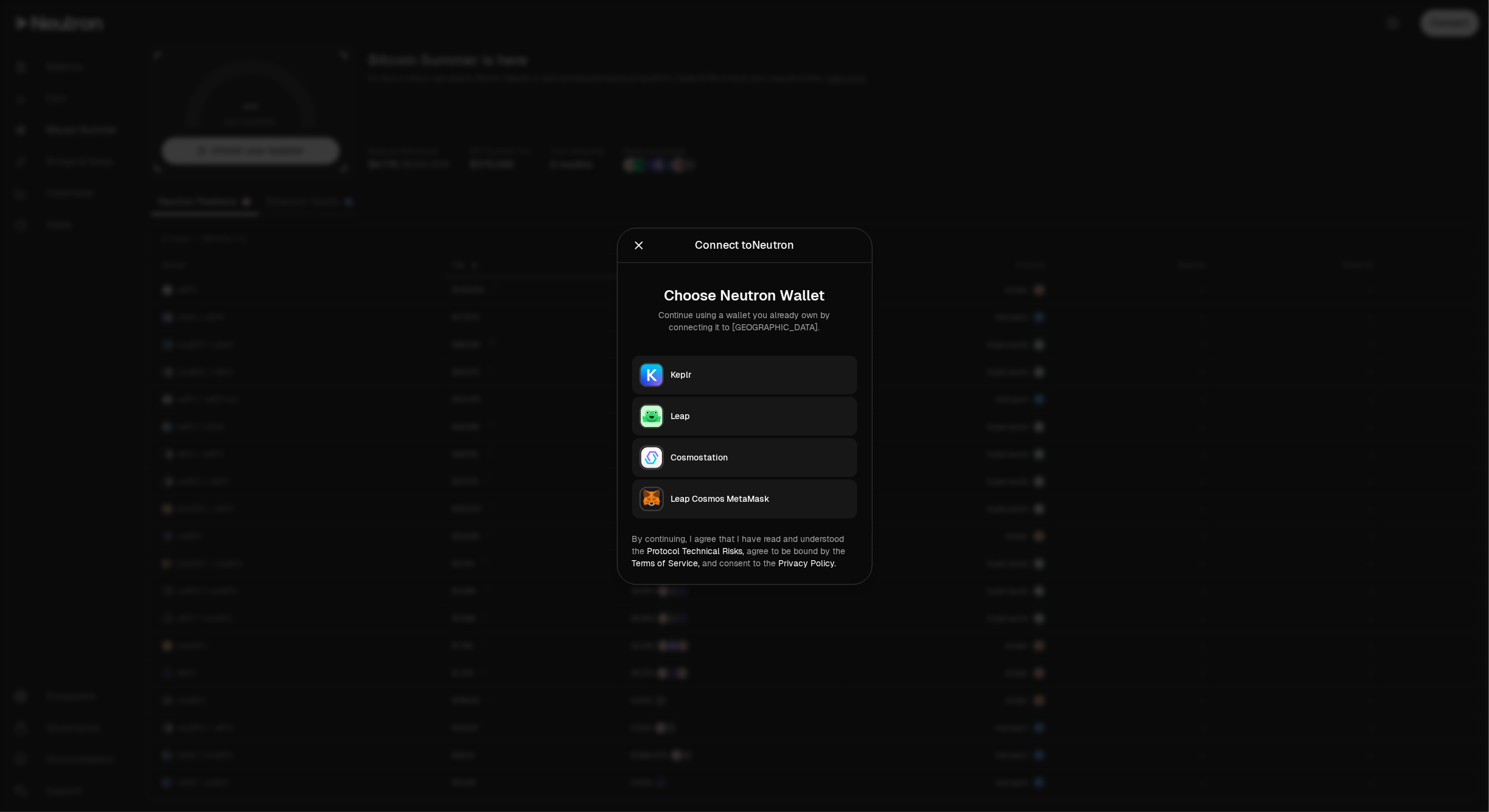
click at [713, 377] on div "Keplr" at bounding box center [761, 374] width 179 height 12
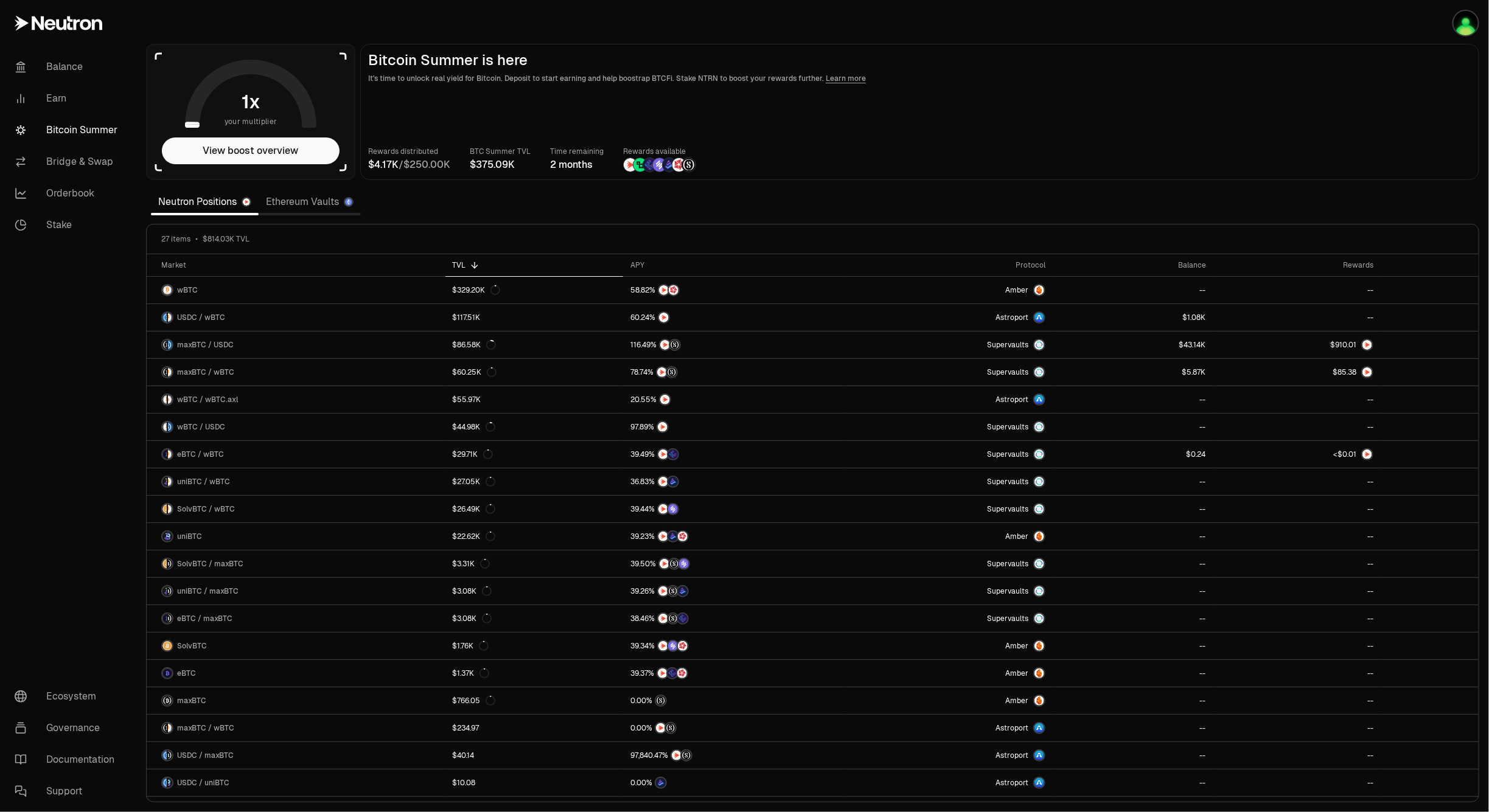
click at [1031, 227] on div "27 items $814.03K TVL" at bounding box center [812, 239] width 1332 height 30
click at [1097, 157] on div "Rewards distributed / BTC Summer TVL Time remaining 2 months Rewards available" at bounding box center [920, 159] width 1103 height 27
drag, startPoint x: 1132, startPoint y: 99, endPoint x: 1106, endPoint y: 117, distance: 31.6
click at [1132, 99] on main "Bitcoin Summer is here It's time to unlock real yield for Bitcoin. Deposit to s…" at bounding box center [919, 111] width 1119 height 136
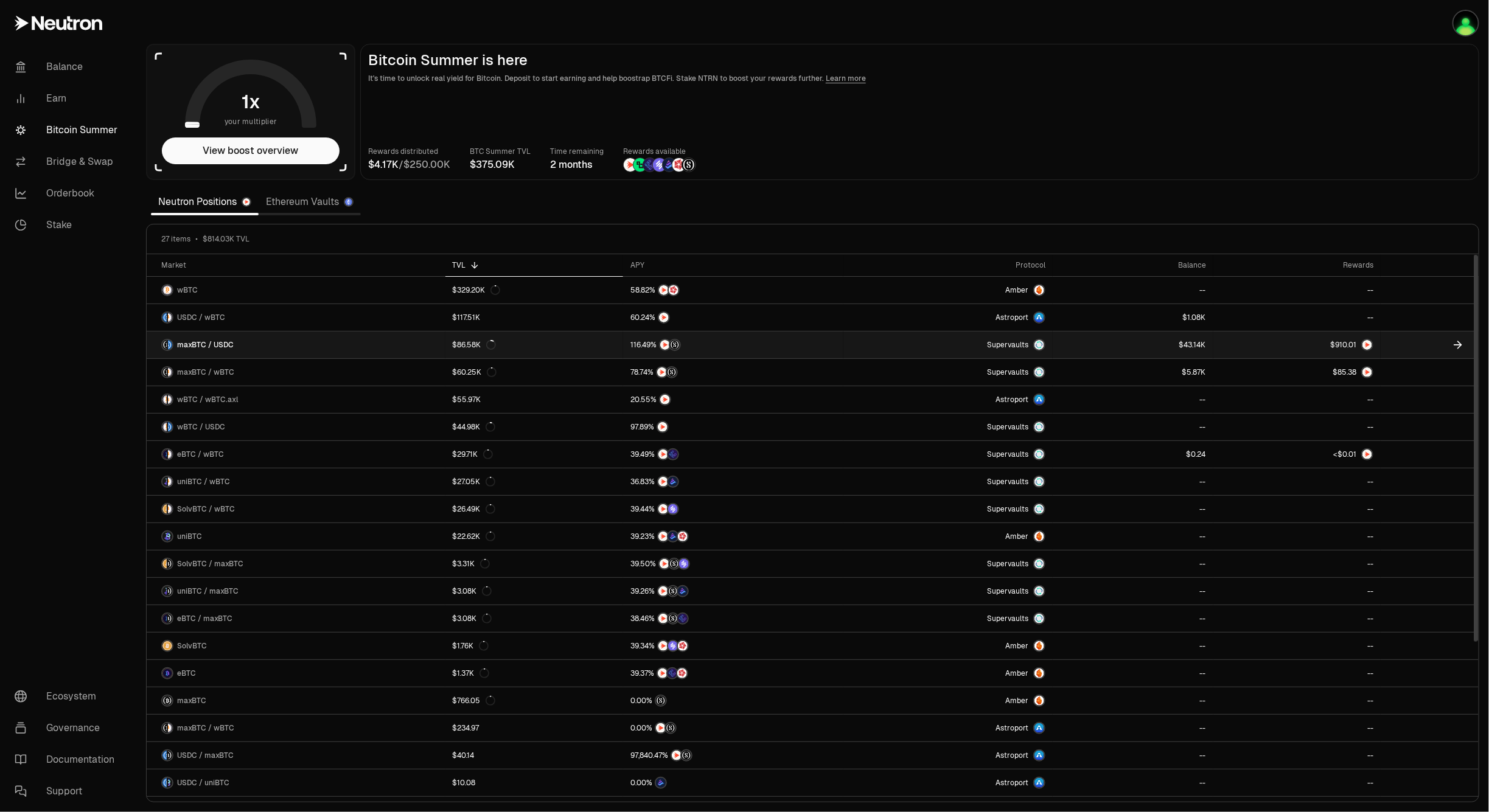
click at [270, 345] on link "maxBTC / USDC" at bounding box center [296, 345] width 299 height 27
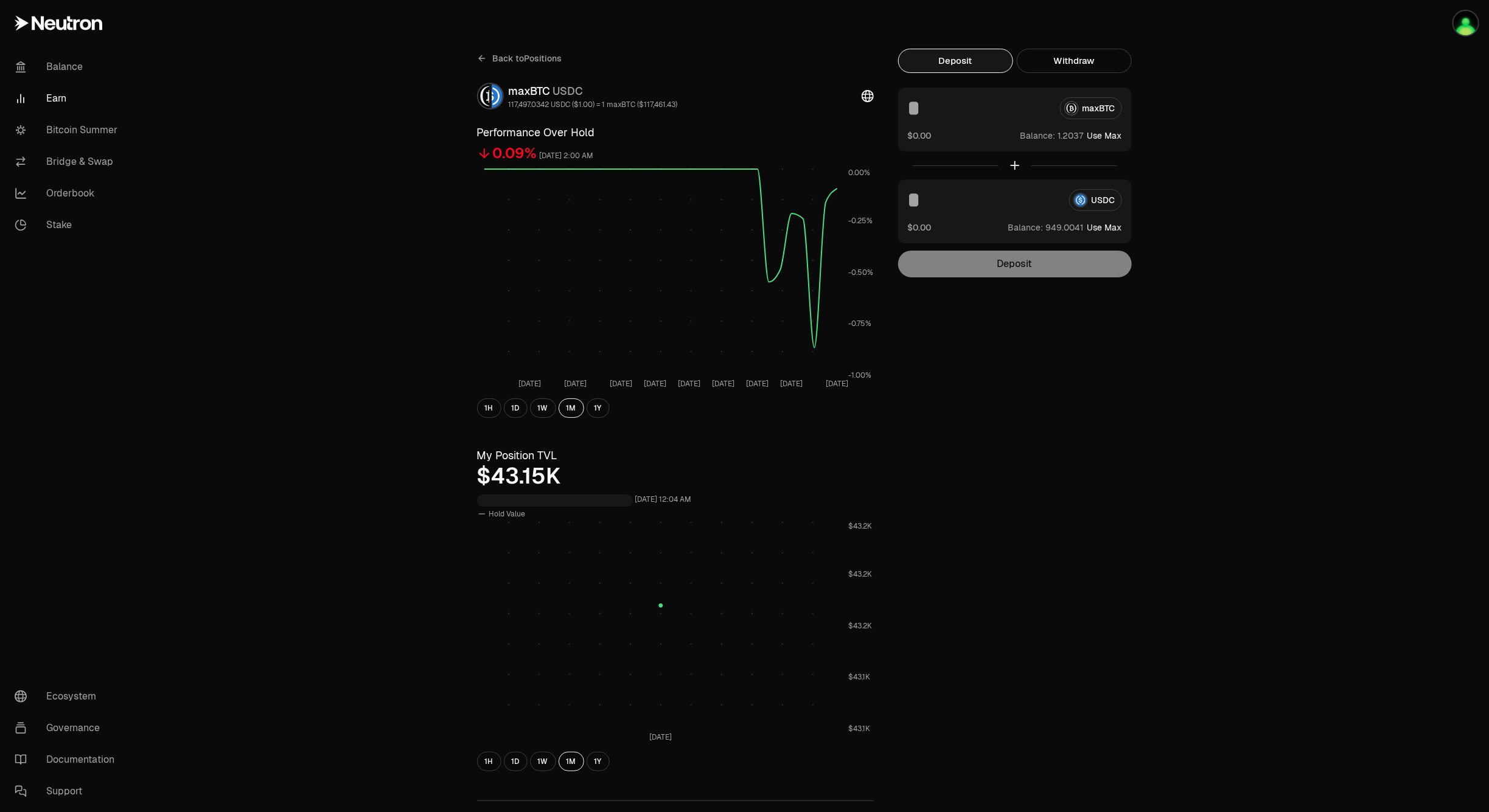
click at [1099, 132] on button "Use Max" at bounding box center [1104, 135] width 34 height 12
type input "**********"
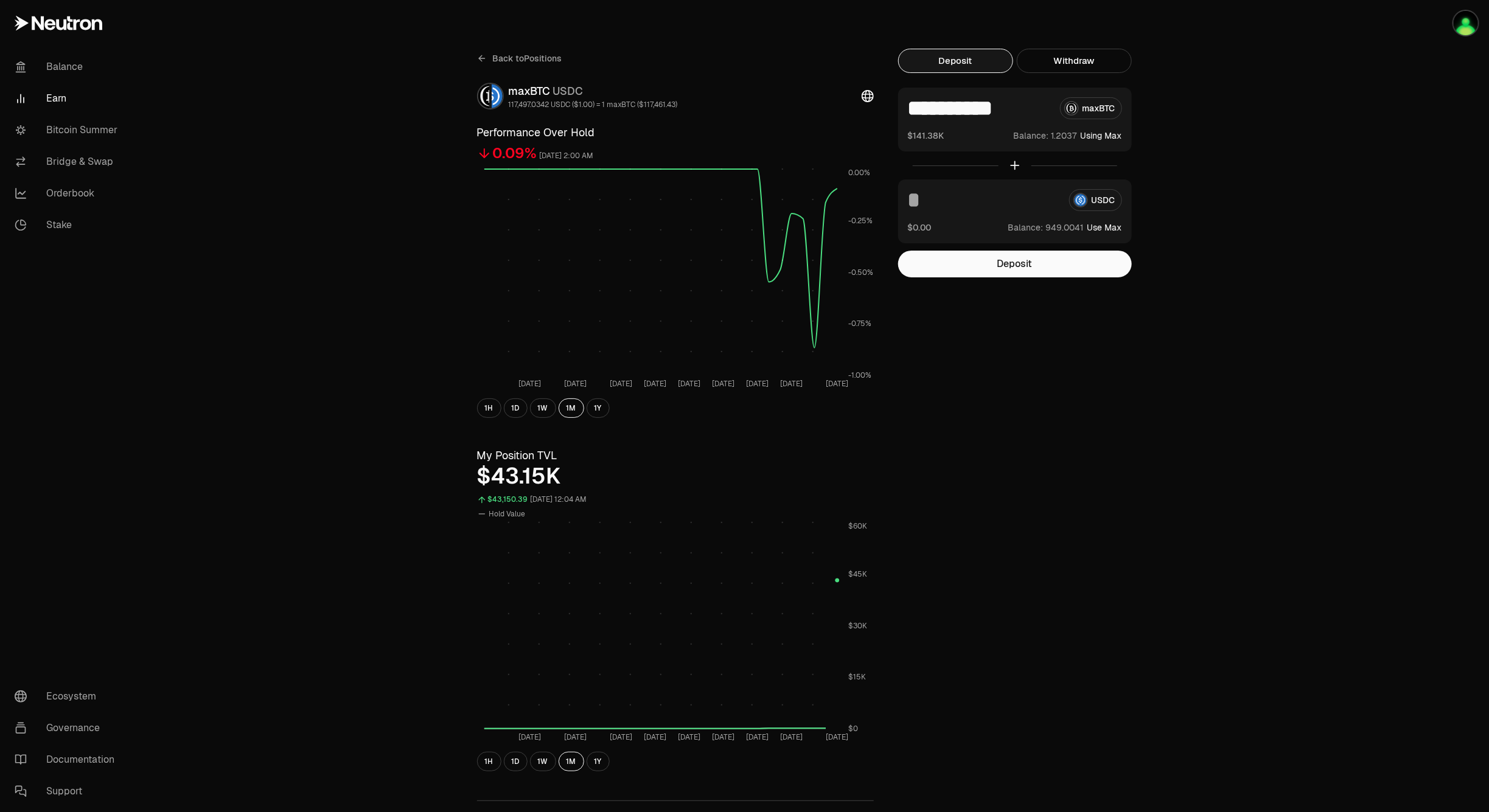
click at [1056, 528] on div "**********" at bounding box center [813, 576] width 701 height 1056
click at [91, 134] on link "Bitcoin Summer" at bounding box center [68, 129] width 127 height 31
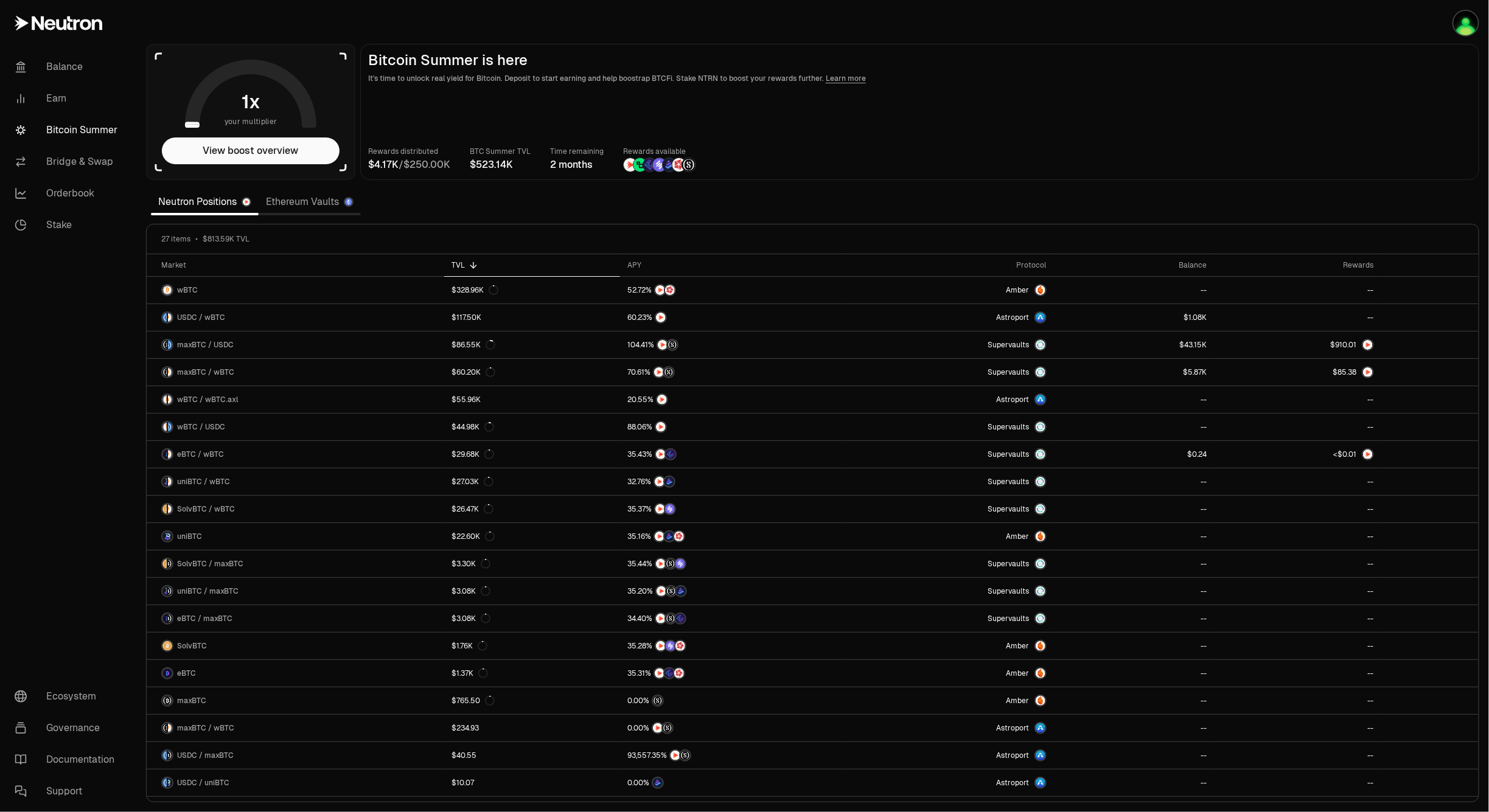
drag, startPoint x: 1228, startPoint y: 183, endPoint x: 1221, endPoint y: 187, distance: 8.1
click at [1228, 183] on section "your multiplier View boost overview Bitcoin Summer is here It's time to unlock …" at bounding box center [812, 406] width 1353 height 812
click at [1272, 126] on main "Bitcoin Summer is here It's time to unlock real yield for Bitcoin. Deposit to s…" at bounding box center [919, 111] width 1119 height 136
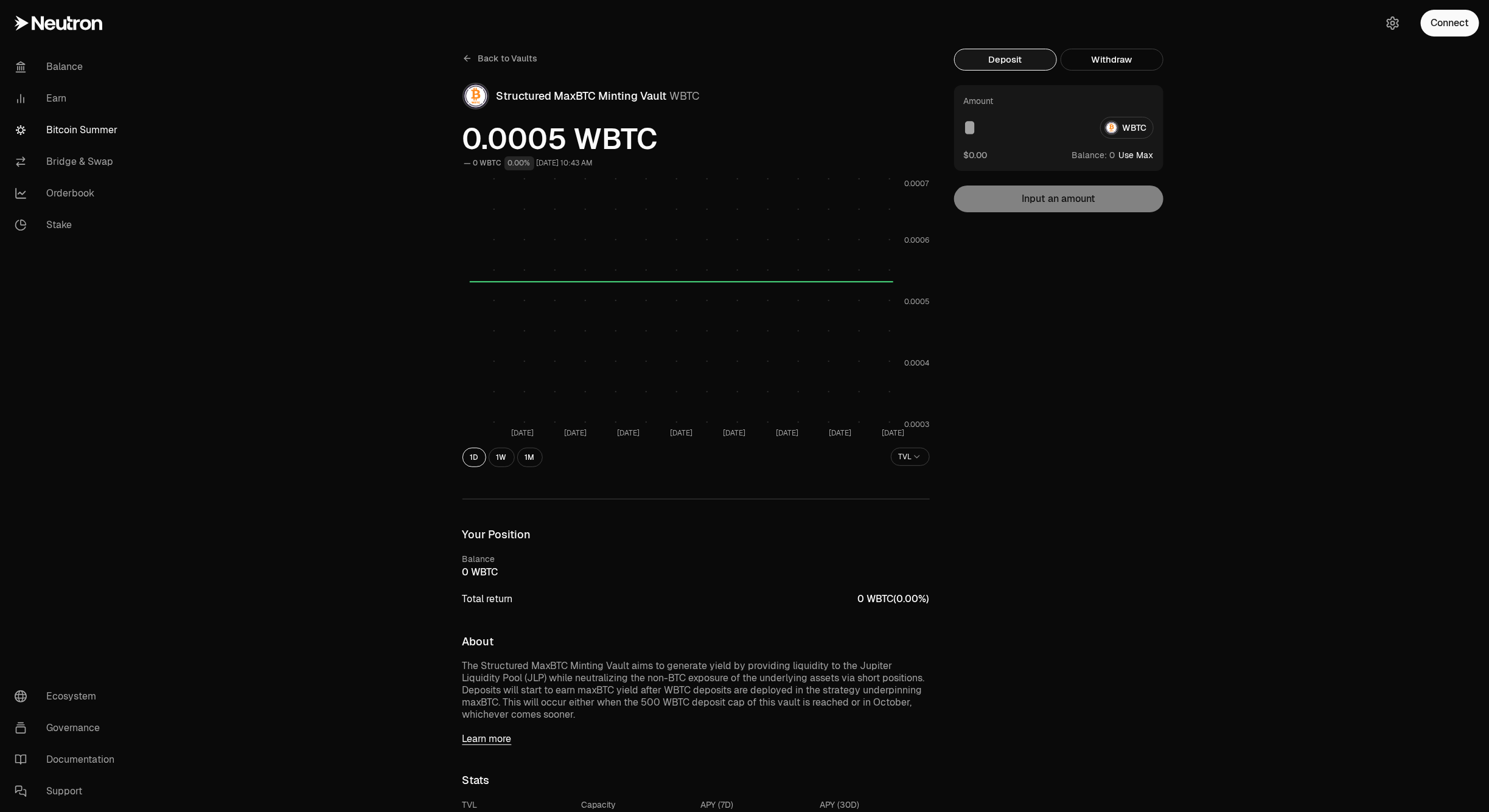
click at [1444, 25] on button "Connect" at bounding box center [1449, 23] width 58 height 27
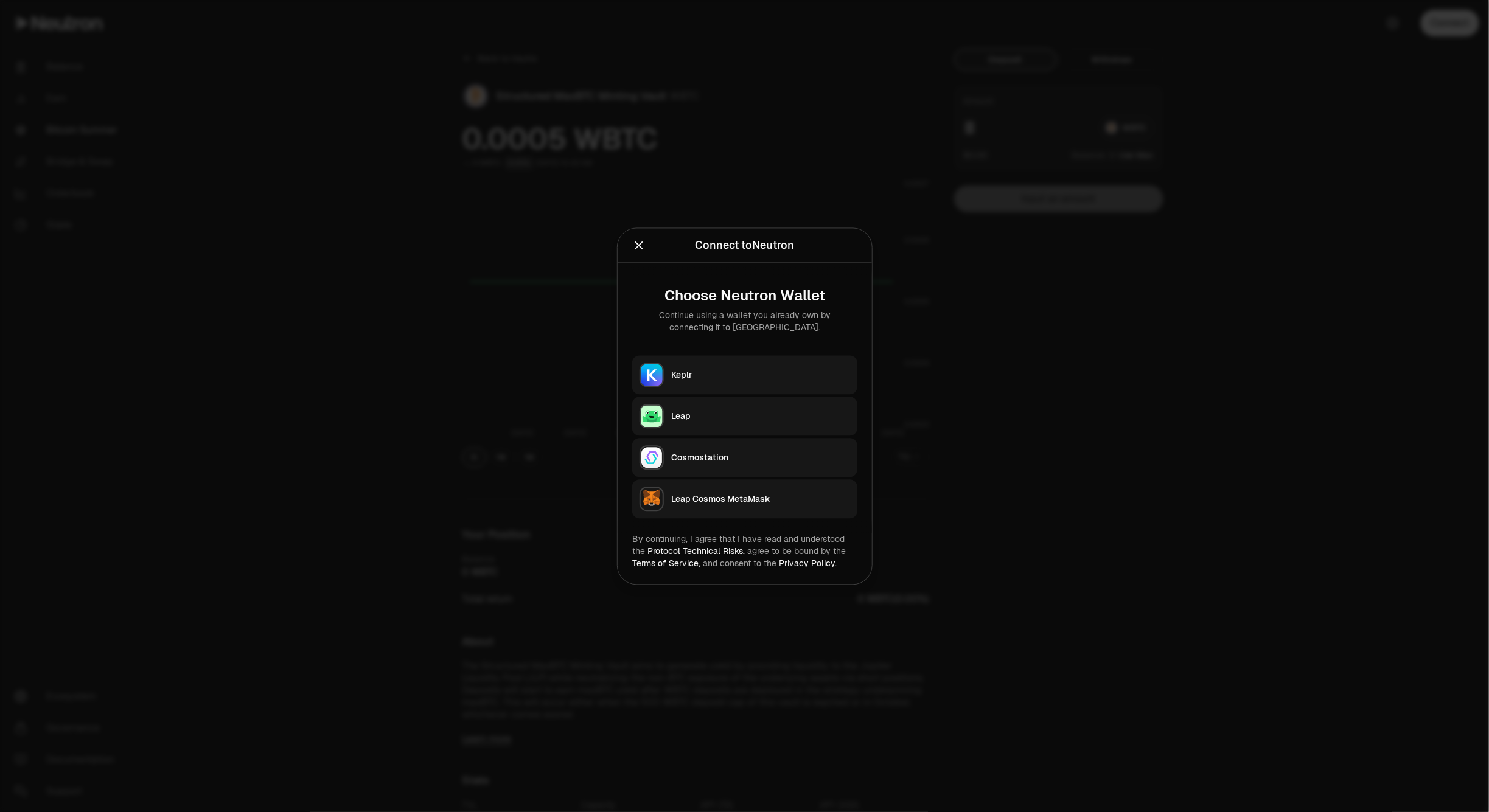
click at [786, 366] on button "Keplr" at bounding box center [744, 374] width 225 height 39
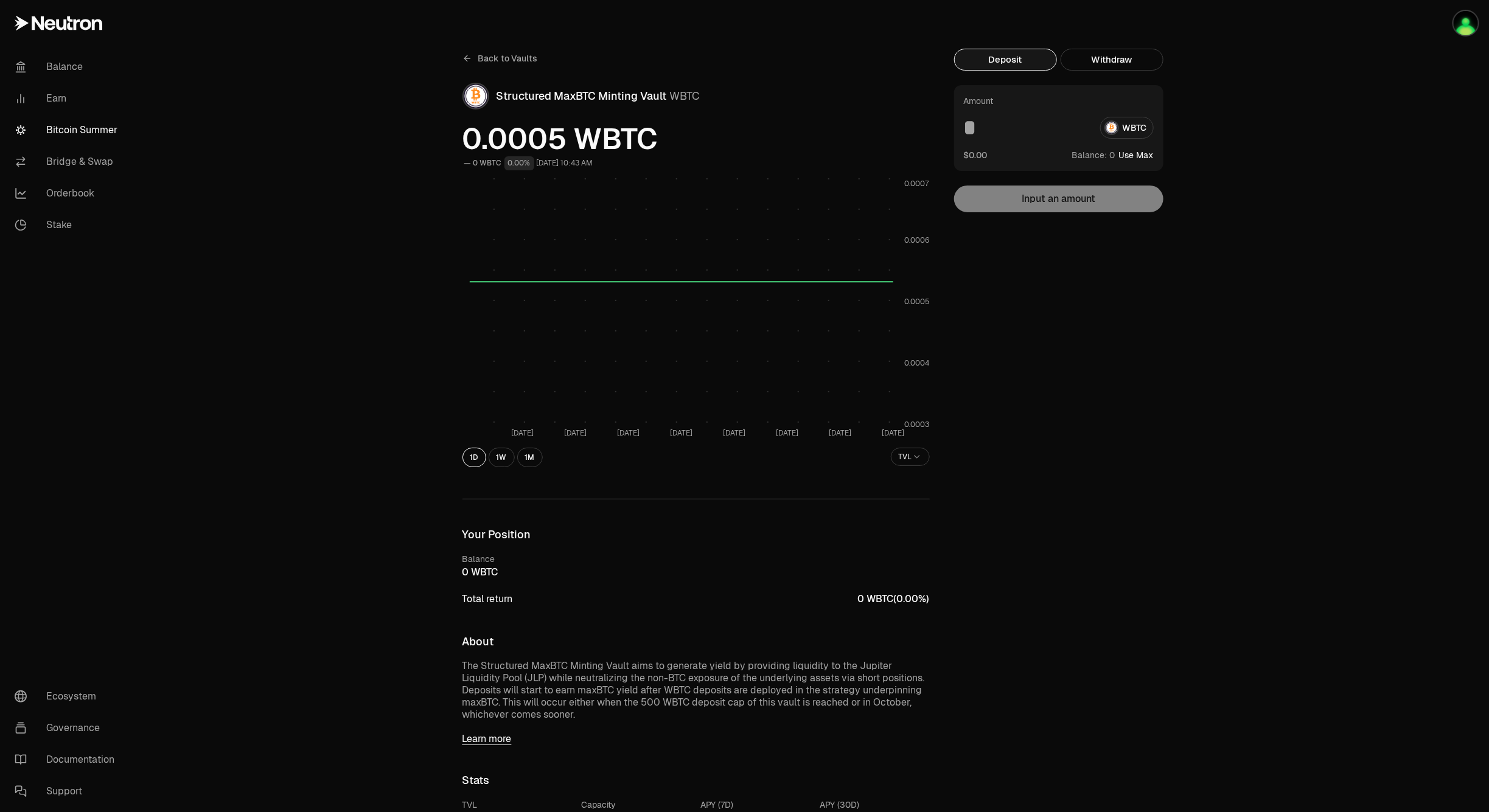
click at [1275, 342] on div "Back to Vaults Structured MaxBTC Minting Vault WBTC 0.0005 WBTC 0 WBTC 0.00% [D…" at bounding box center [812, 658] width 1353 height 1316
click at [1263, 214] on div "Back to Vaults Structured MaxBTC Minting Vault WBTC 0.0005 WBTC 0 WBTC 0.00% [D…" at bounding box center [812, 658] width 1353 height 1316
click at [71, 155] on link "Bridge & Swap" at bounding box center [68, 161] width 127 height 31
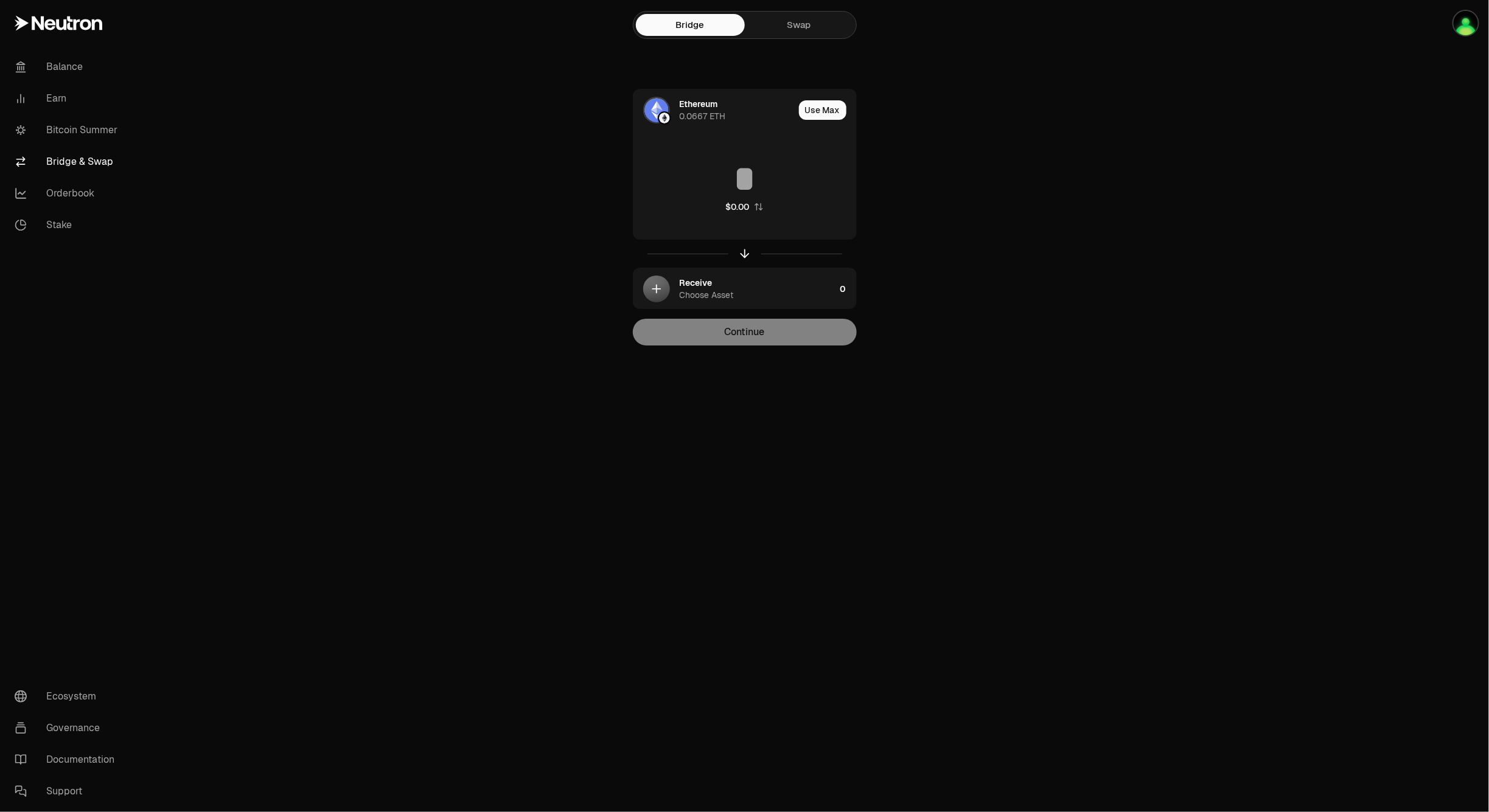
click at [485, 406] on div "Balance Earn Bitcoin Summer Bridge & Swap Orderbook Stake Ecosystem Governance …" at bounding box center [812, 406] width 1353 height 812
click at [1266, 311] on main "Bridge Swap Ethereum 0.0667 ETH Use Max $0.00 Receive Choose Asset 0 Continue" at bounding box center [812, 197] width 1353 height 394
click at [92, 129] on link "Bitcoin Summer" at bounding box center [68, 129] width 127 height 31
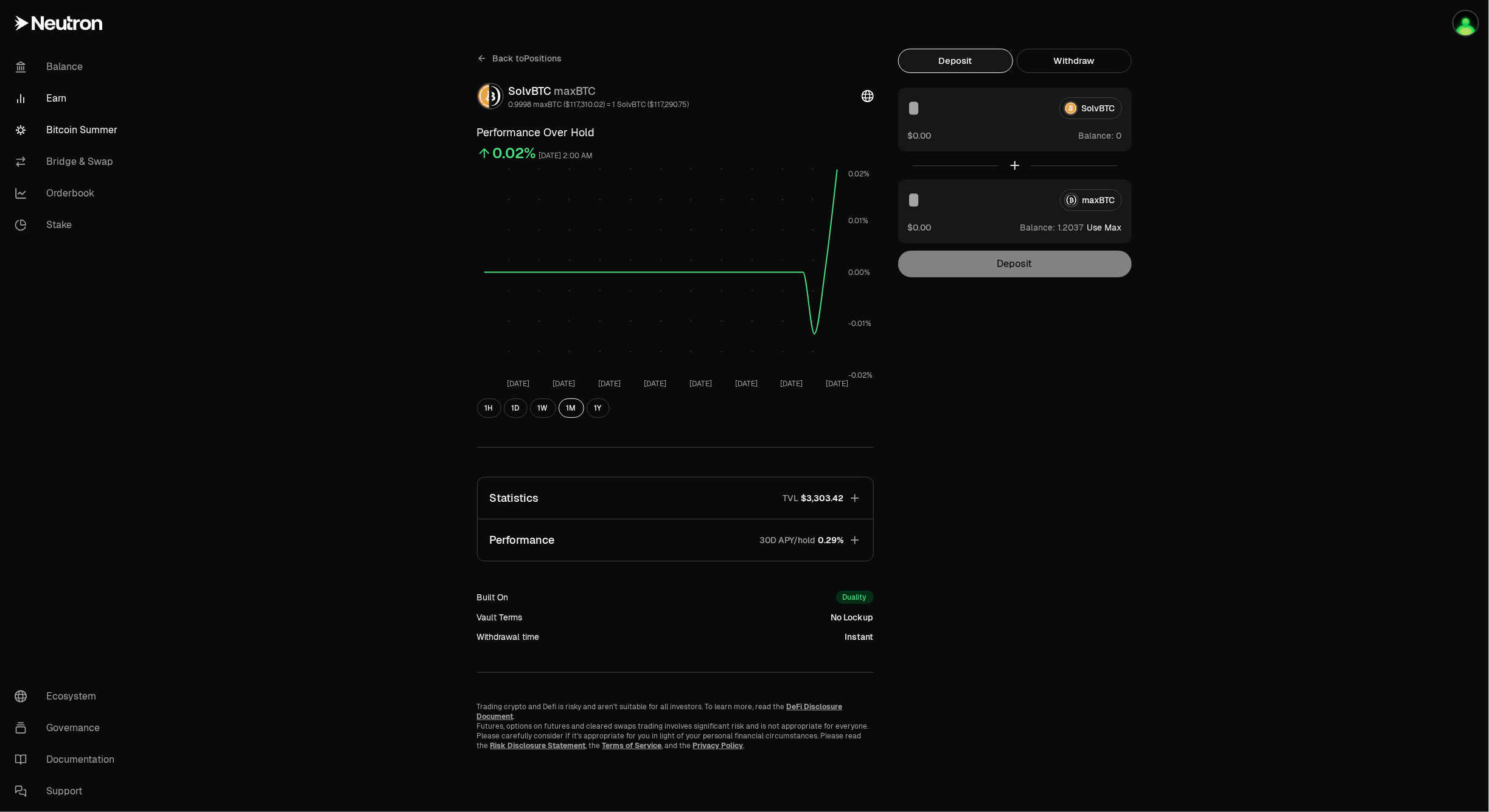
click at [99, 131] on link "Bitcoin Summer" at bounding box center [68, 129] width 127 height 31
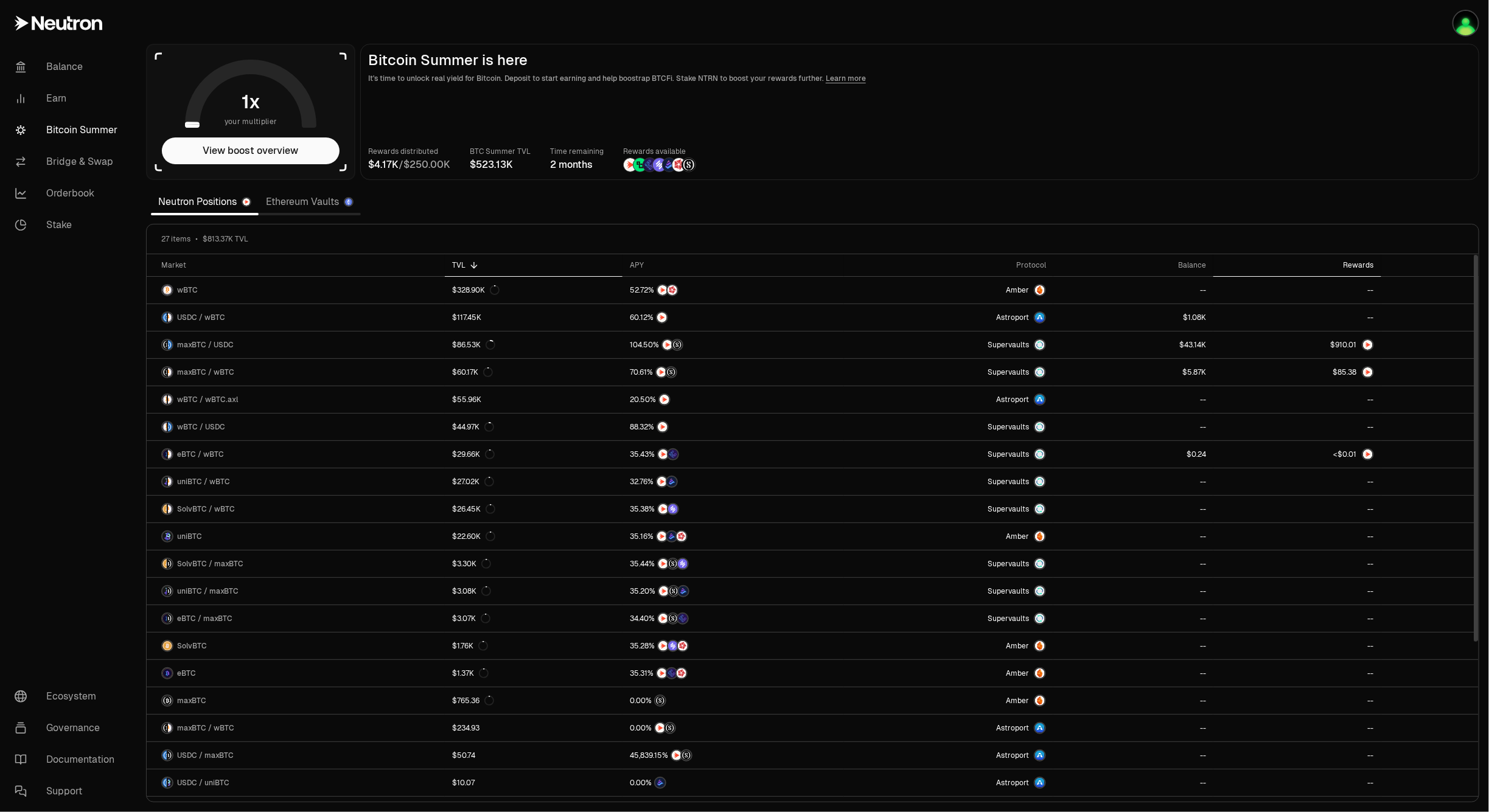
click at [1374, 266] on th "Rewards" at bounding box center [1297, 266] width 168 height 23
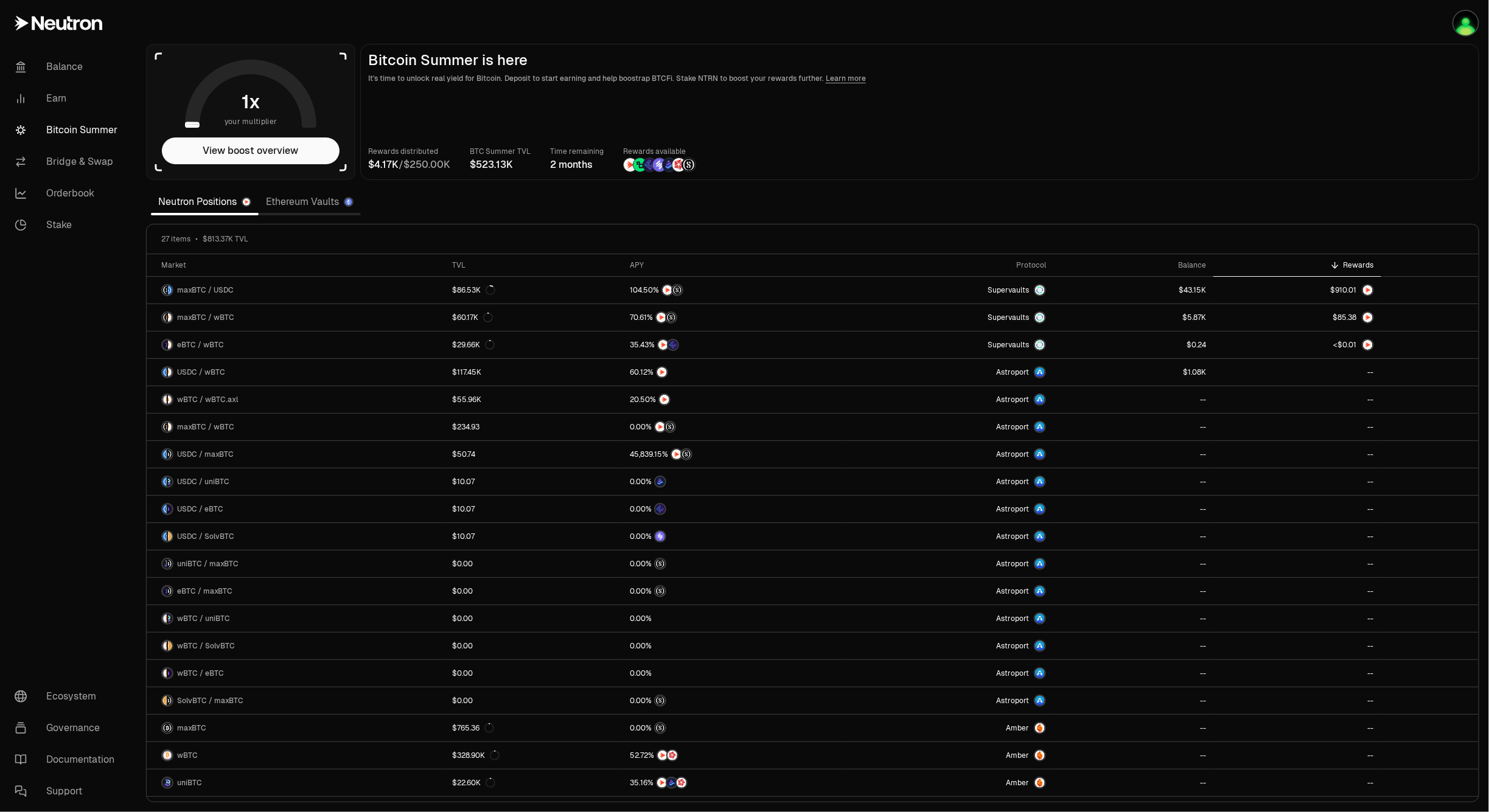
click at [1355, 207] on section "your multiplier View boost overview Bitcoin Summer is here It's time to unlock …" at bounding box center [812, 406] width 1353 height 812
